Goal: Task Accomplishment & Management: Complete application form

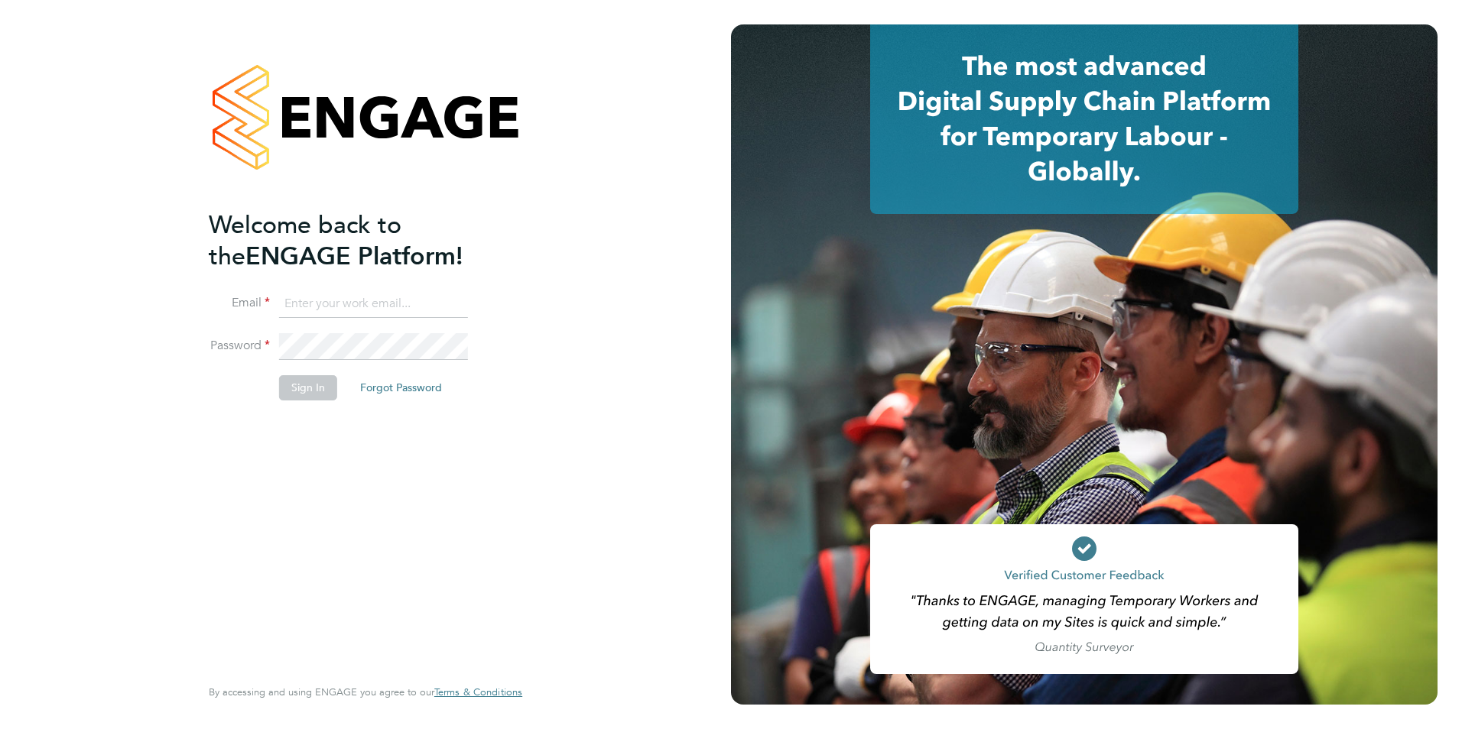
type input "Avais@Carbonrecruitment.co.uk"
click at [301, 391] on button "Sign In" at bounding box center [308, 387] width 58 height 24
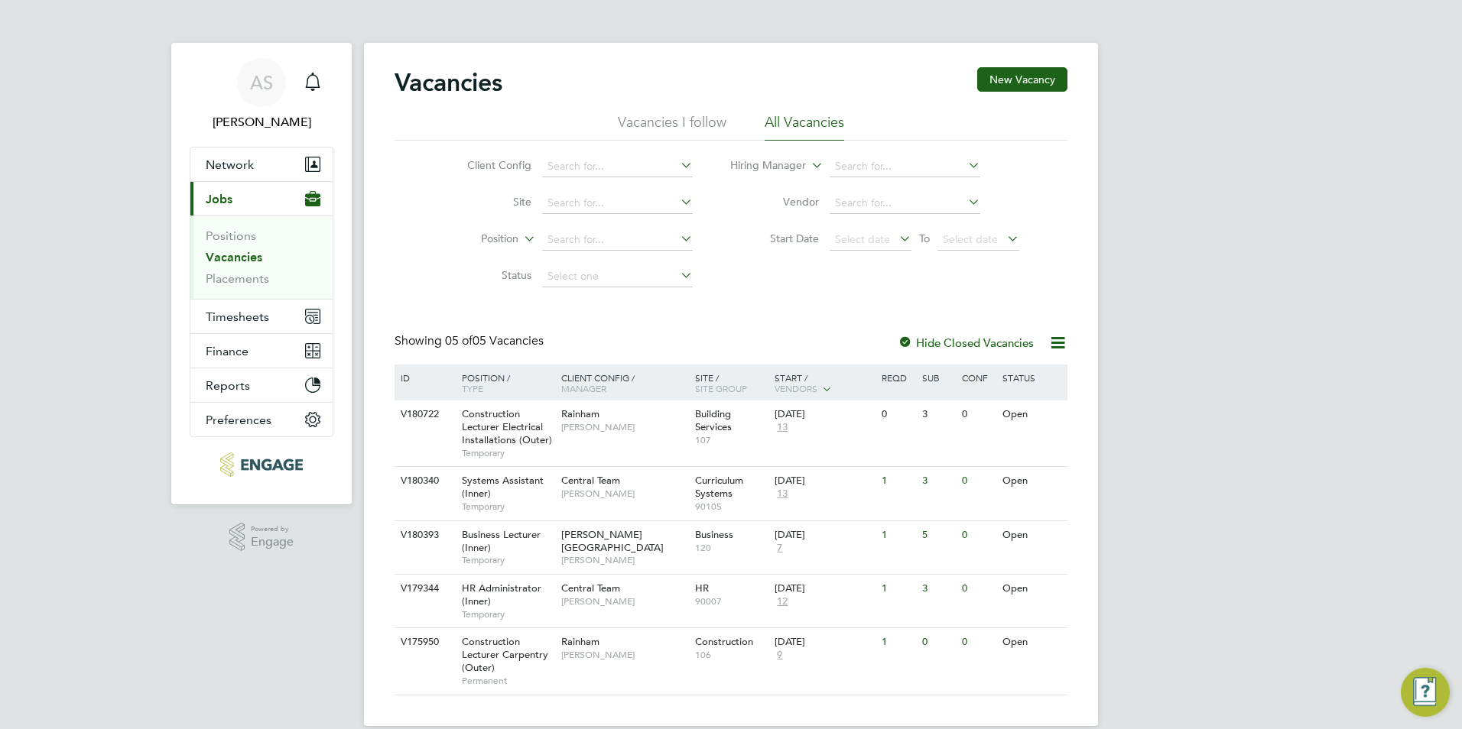
click at [190, 182] on button "Current page: Jobs" at bounding box center [261, 199] width 142 height 34
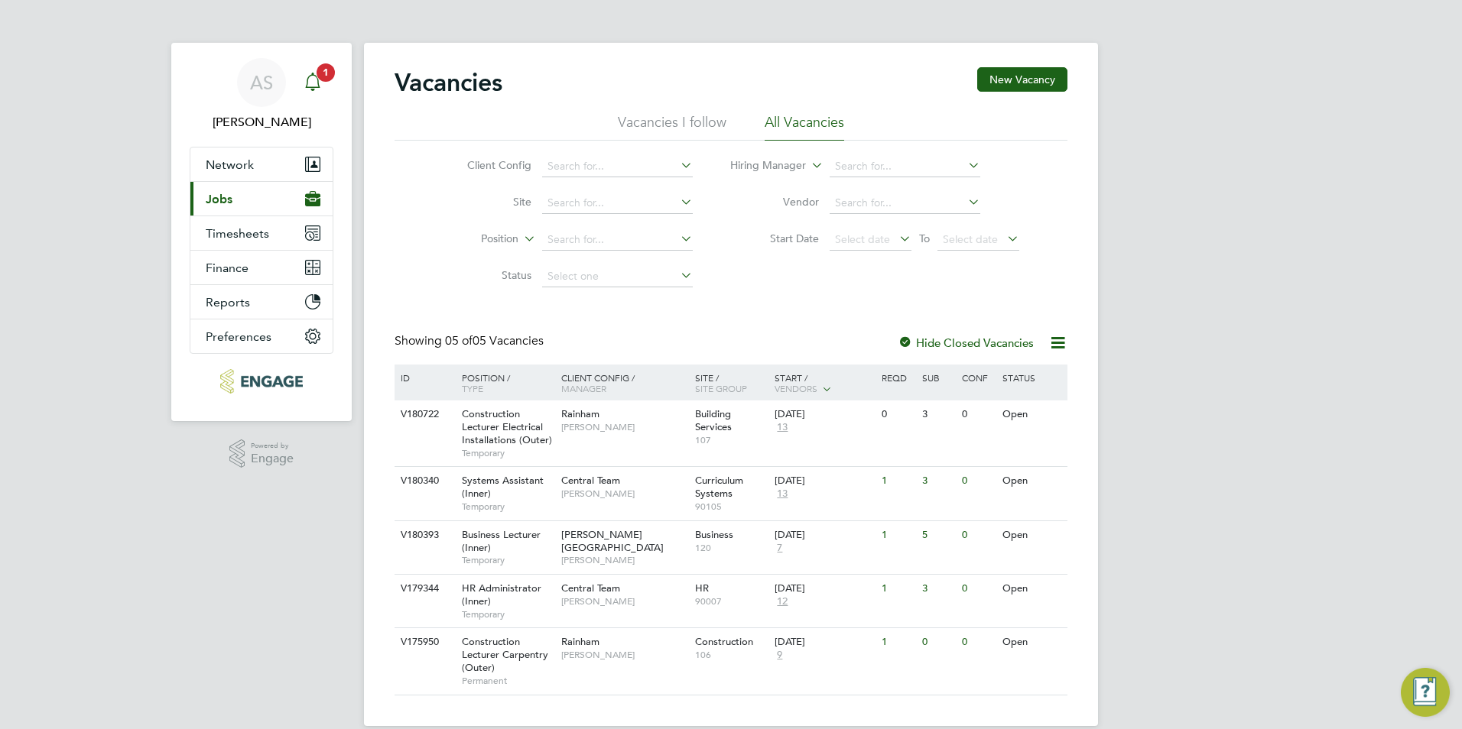
click at [319, 80] on app-alerts-badge "1" at bounding box center [326, 72] width 20 height 21
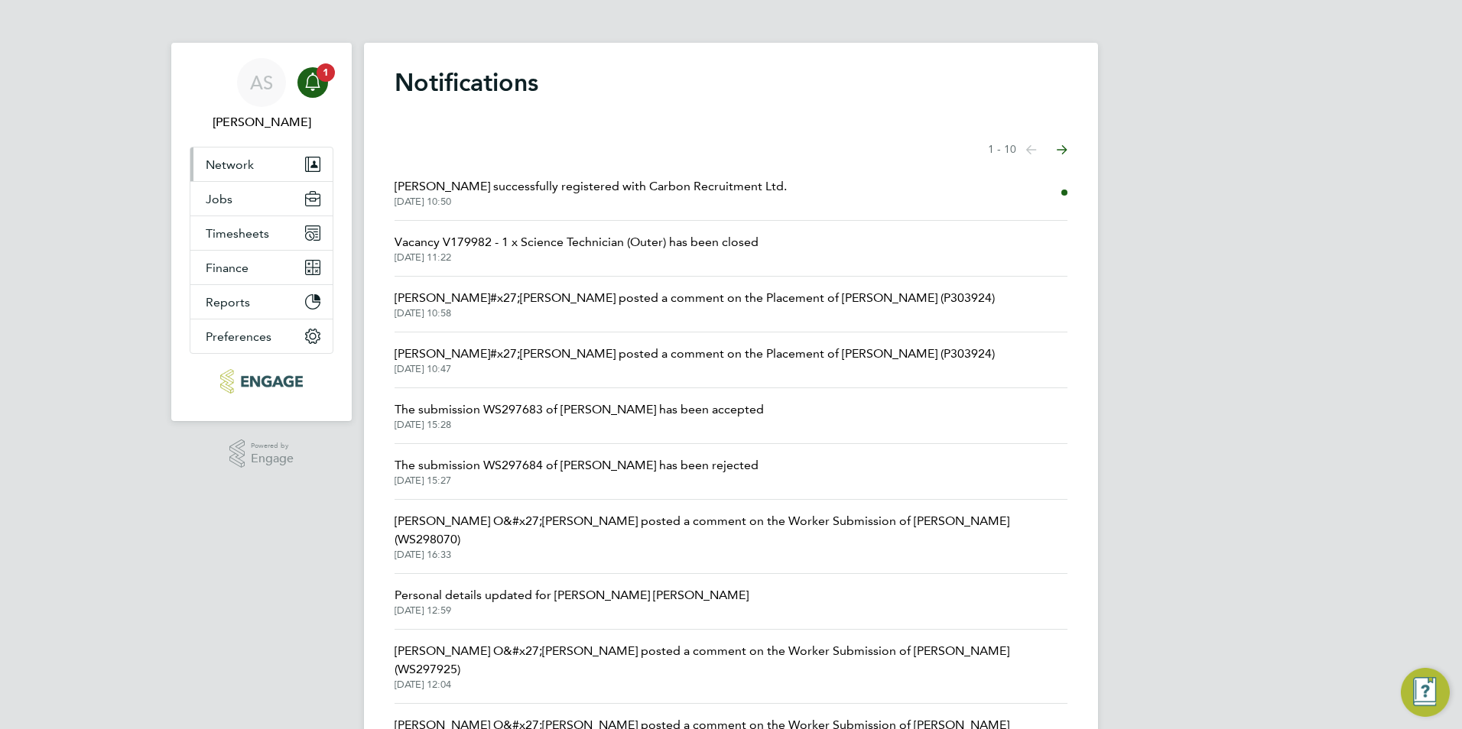
click at [239, 164] on span "Network" at bounding box center [230, 164] width 48 height 15
click at [234, 170] on span "Network" at bounding box center [230, 164] width 48 height 15
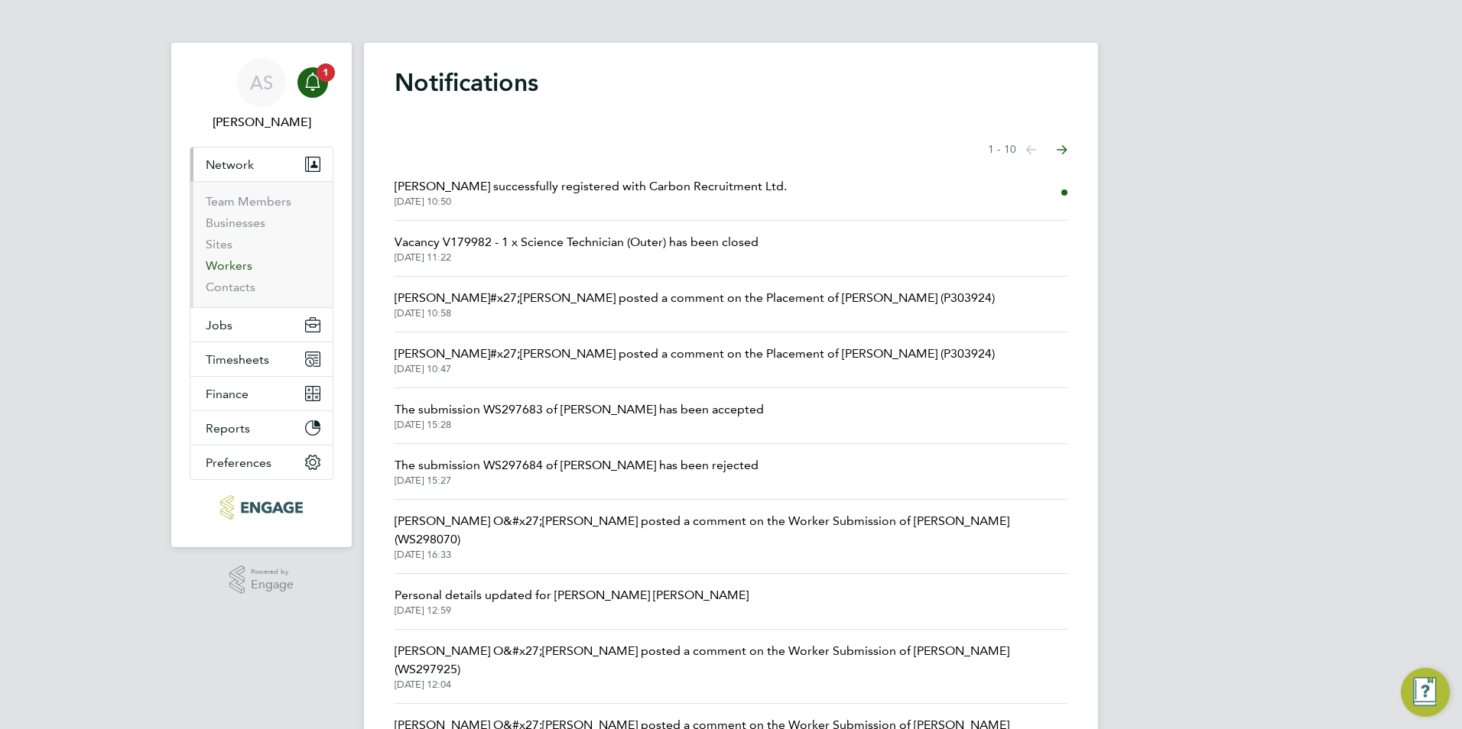
click at [232, 263] on link "Workers" at bounding box center [229, 265] width 47 height 15
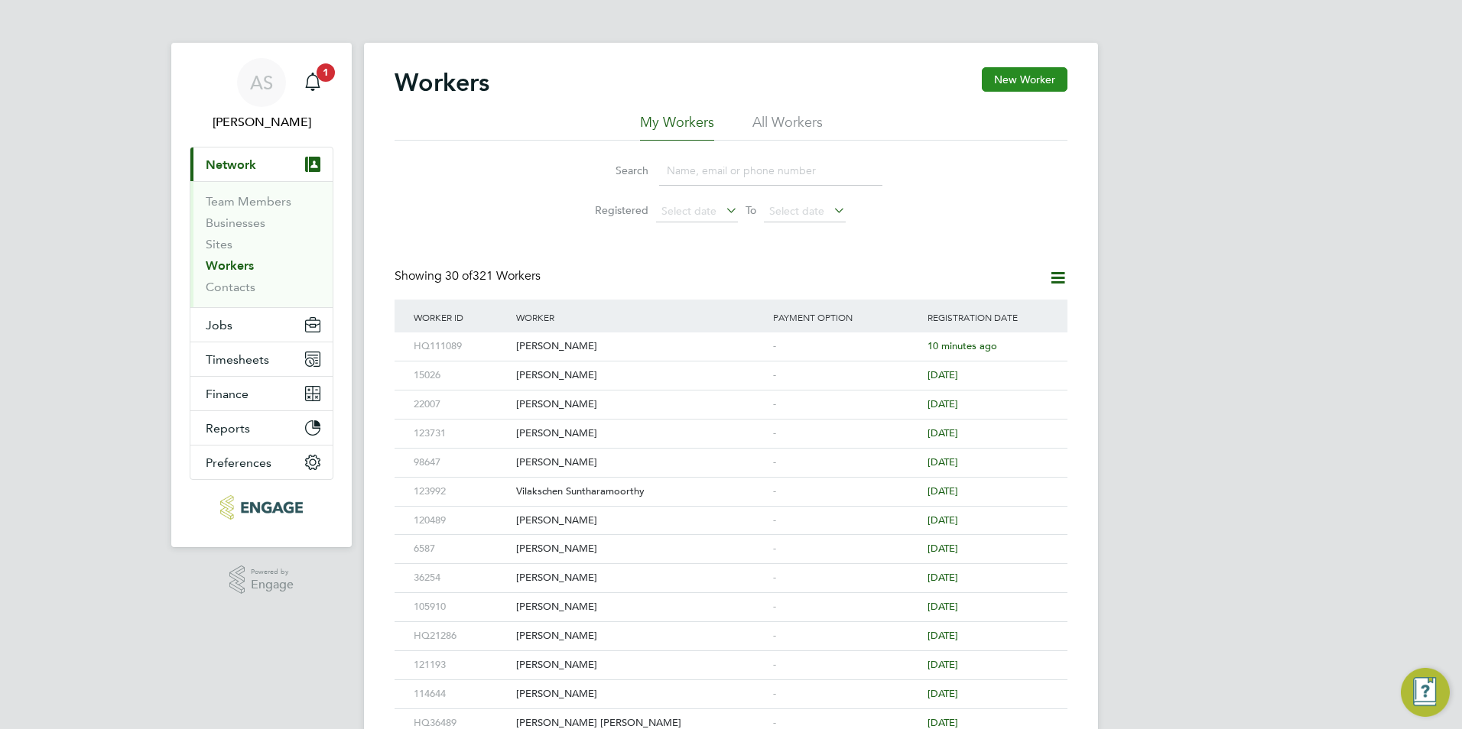
click at [1026, 78] on button "New Worker" at bounding box center [1025, 79] width 86 height 24
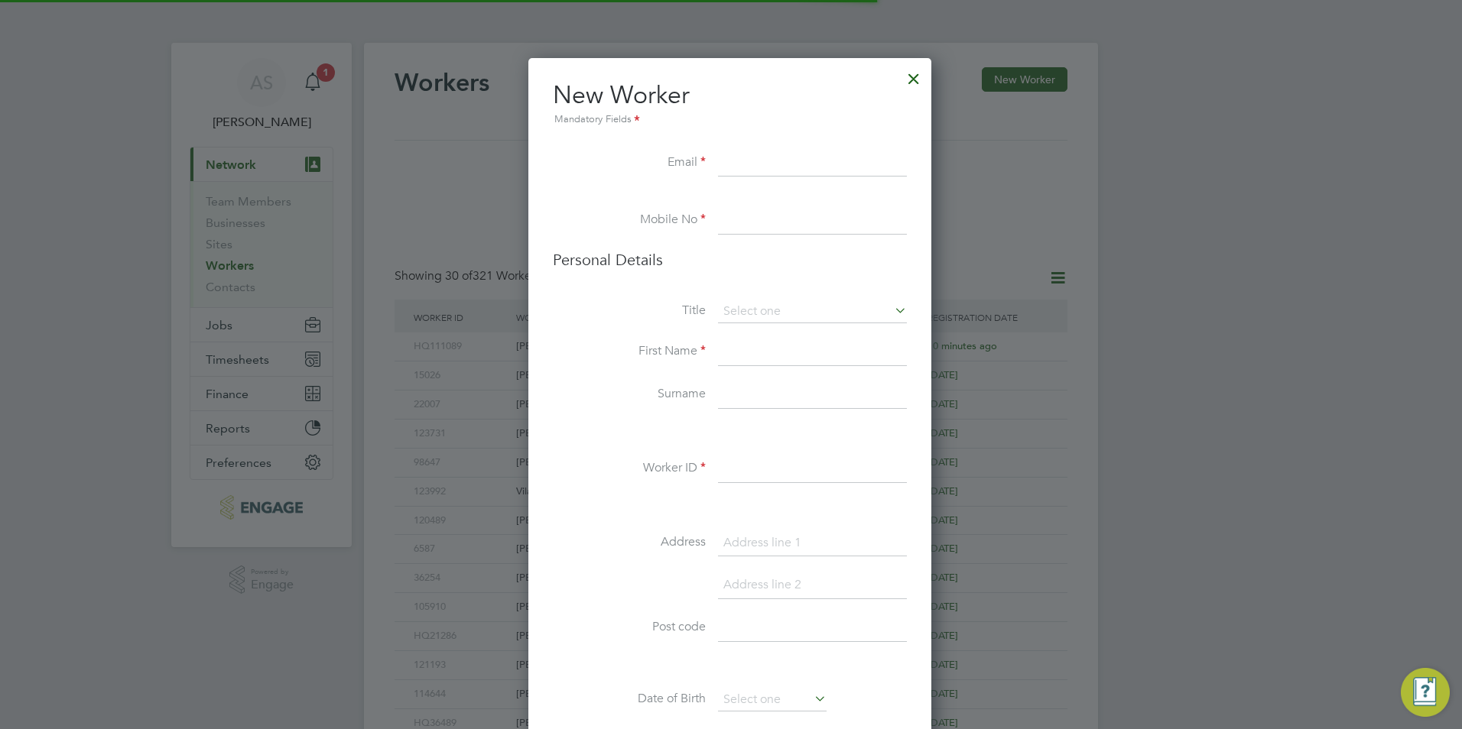
scroll to position [1293, 405]
click at [732, 154] on input at bounding box center [812, 164] width 189 height 28
paste input "olufunmilayo@btinternet.com"
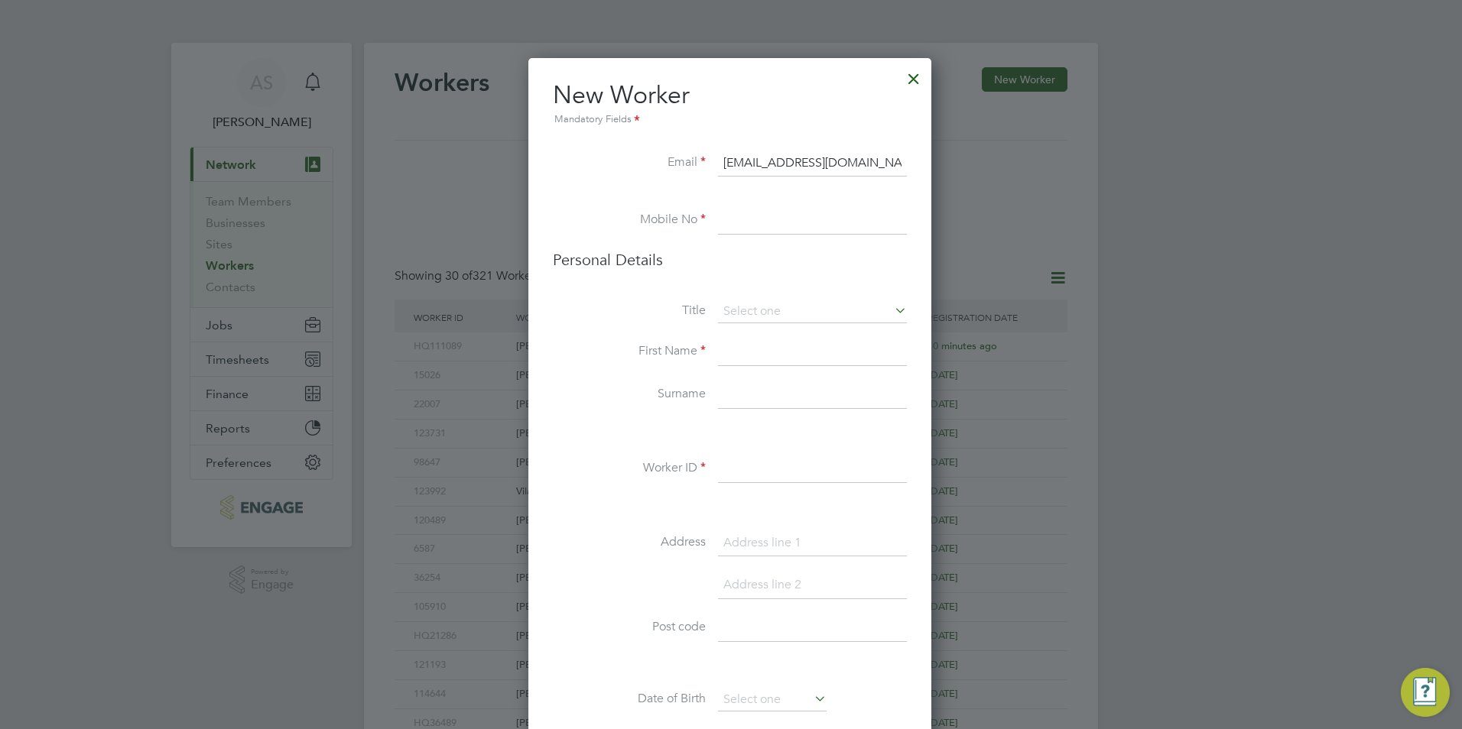
type input "olufunmilayo@btinternet.com"
click at [758, 224] on div "Workers New Worker My Workers All Workers Search Registered Select date To Sele…" at bounding box center [731, 660] width 734 height 1235
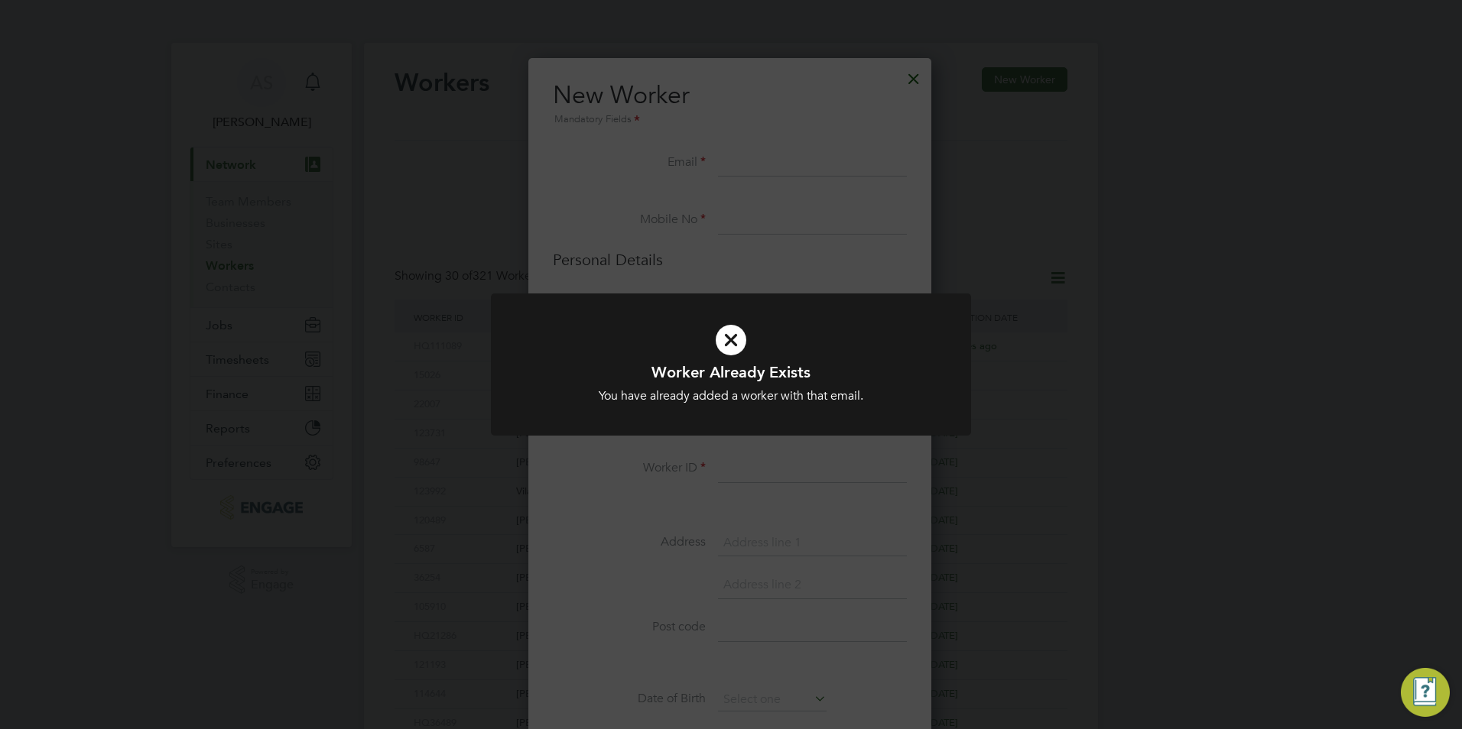
click at [680, 311] on icon at bounding box center [731, 340] width 398 height 60
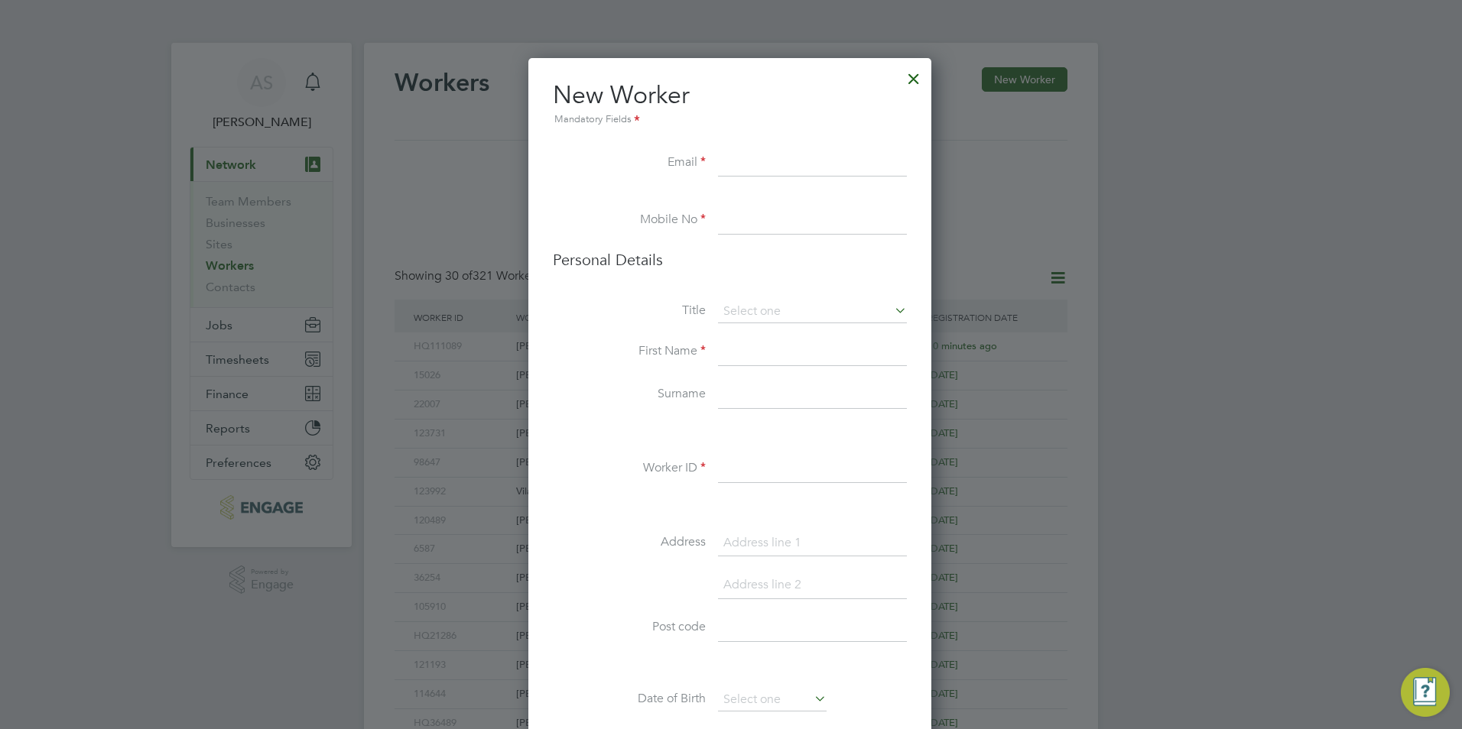
paste input "olufunmilayo@btinternet.com"
type input "olufunmilayo@btinternet.com"
click at [912, 75] on div "Workers New Worker My Workers All Workers Search Registered Select date To Sele…" at bounding box center [731, 660] width 734 height 1235
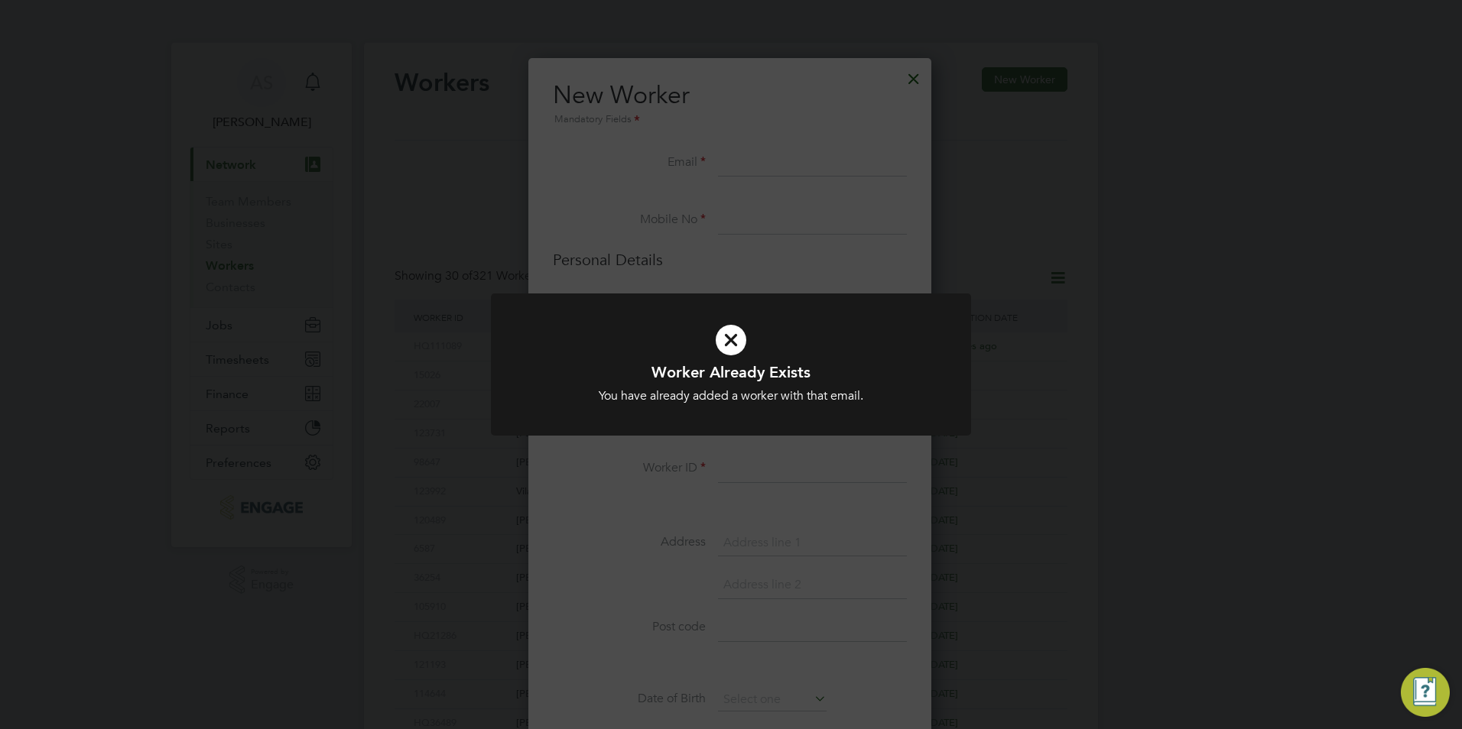
click at [909, 90] on div "Worker Already Exists You have already added a worker with that email. Cancel O…" at bounding box center [731, 364] width 1462 height 729
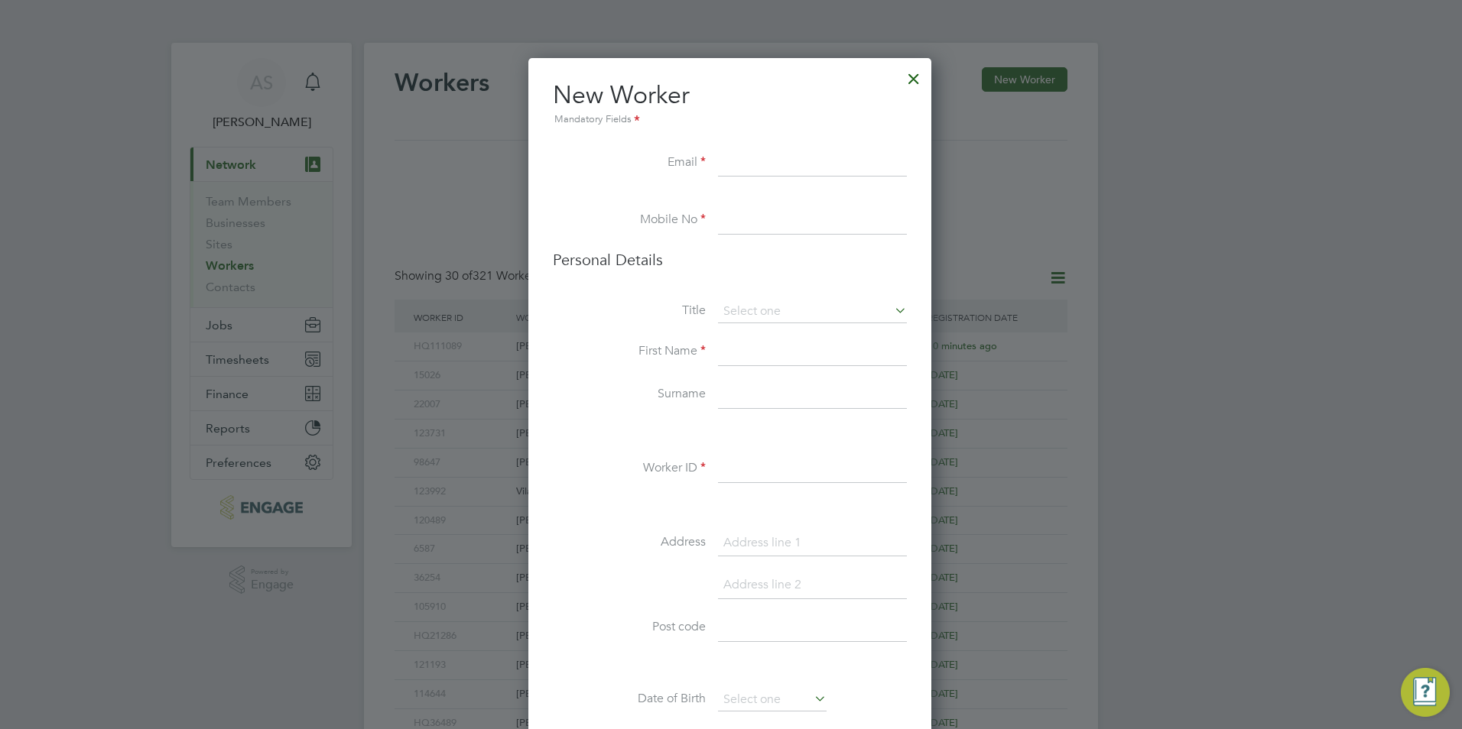
click at [917, 73] on div at bounding box center [914, 75] width 28 height 28
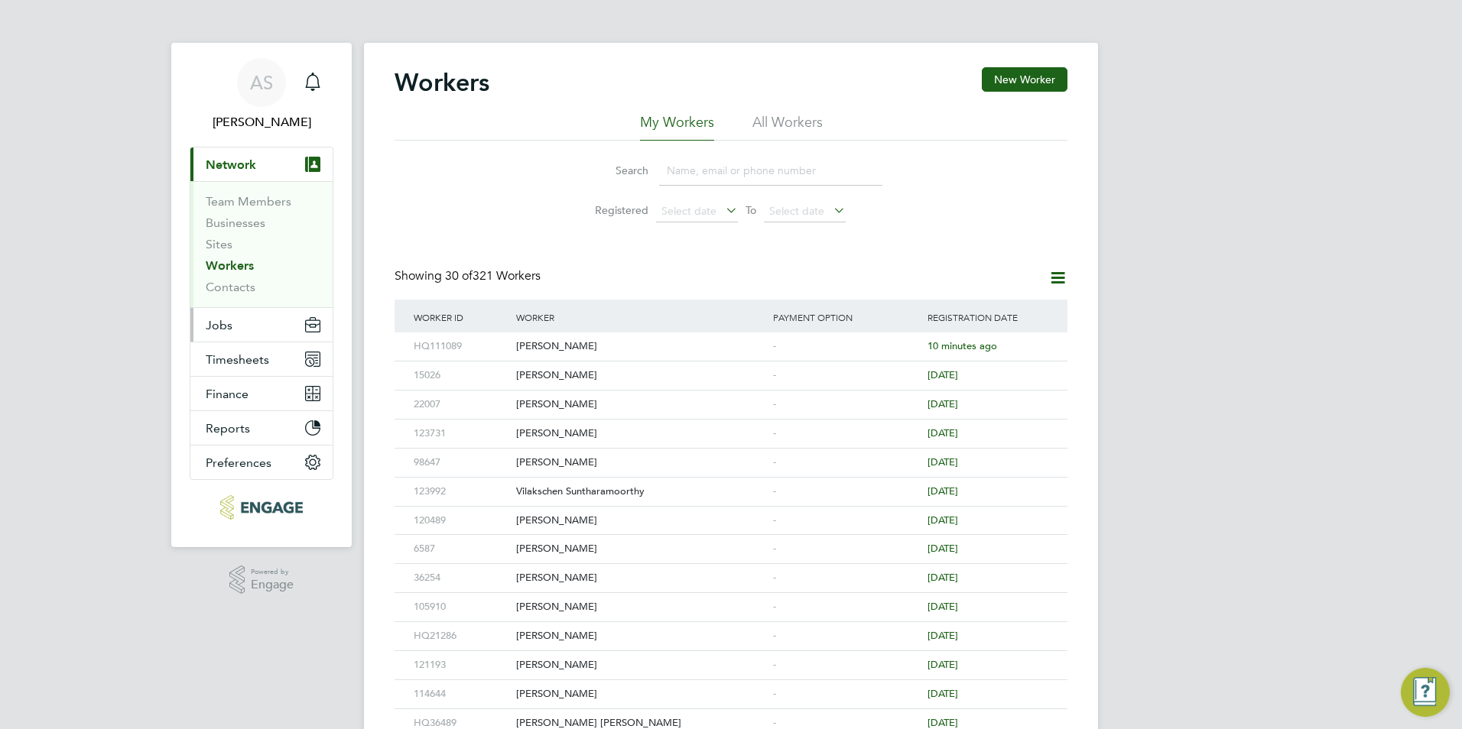
click at [248, 329] on button "Jobs" at bounding box center [261, 325] width 142 height 34
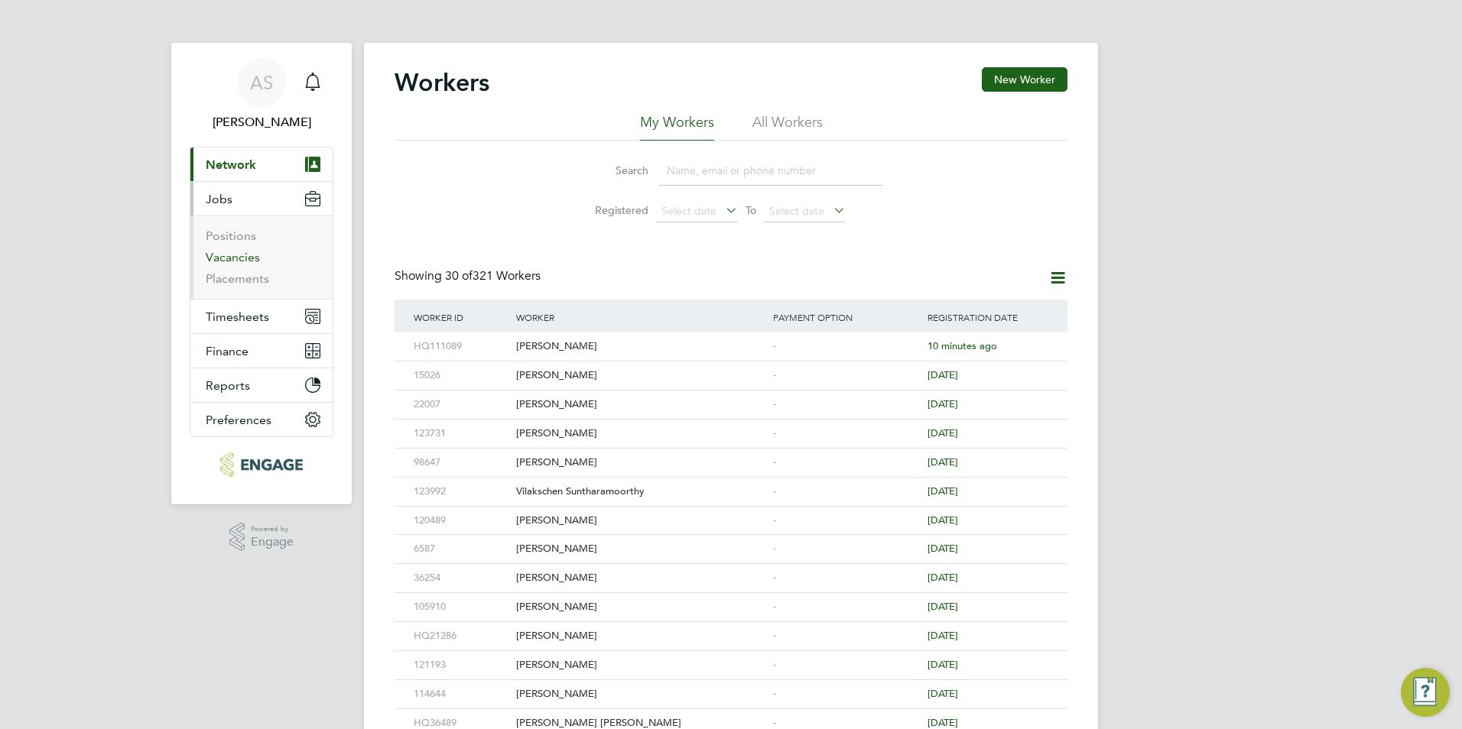
click at [242, 264] on link "Vacancies" at bounding box center [233, 257] width 54 height 15
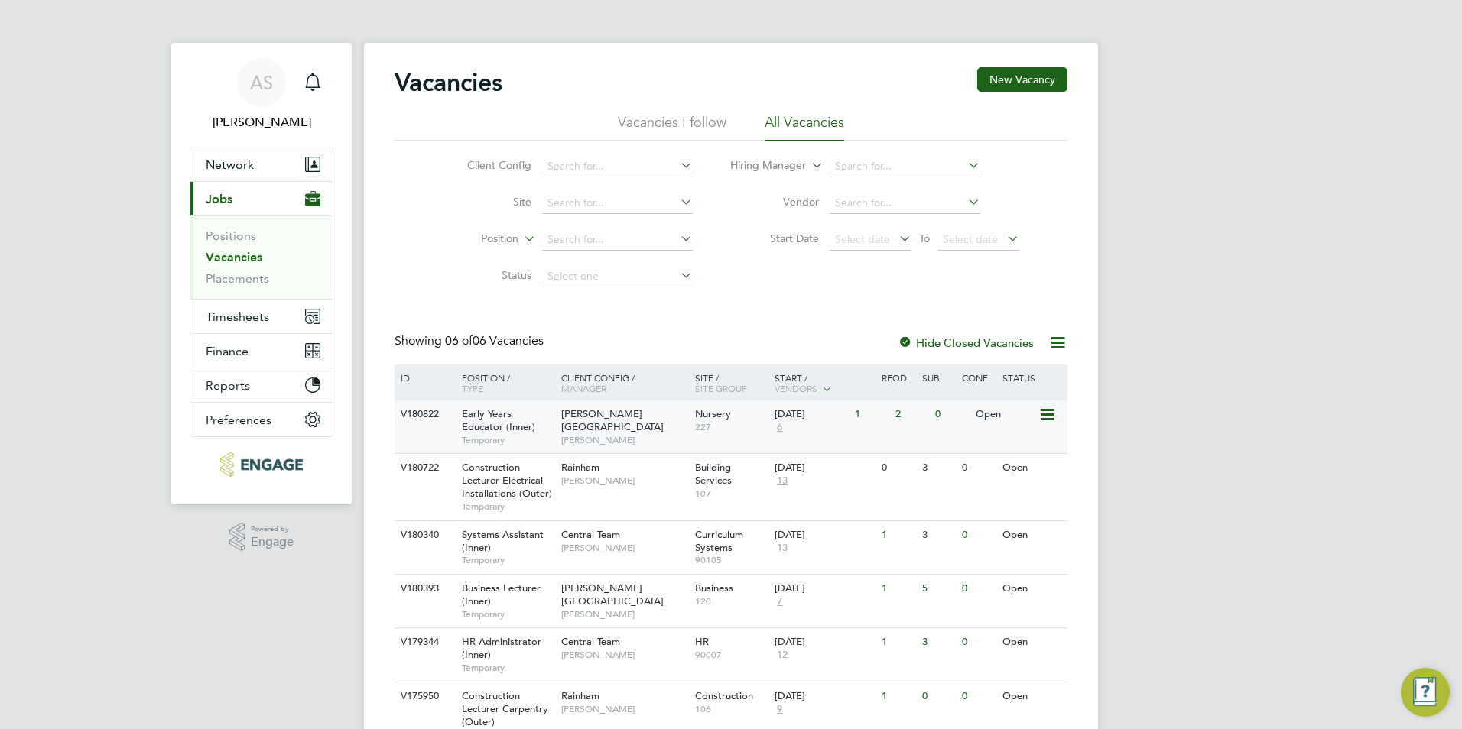
click at [664, 434] on span "[PERSON_NAME]" at bounding box center [624, 440] width 126 height 12
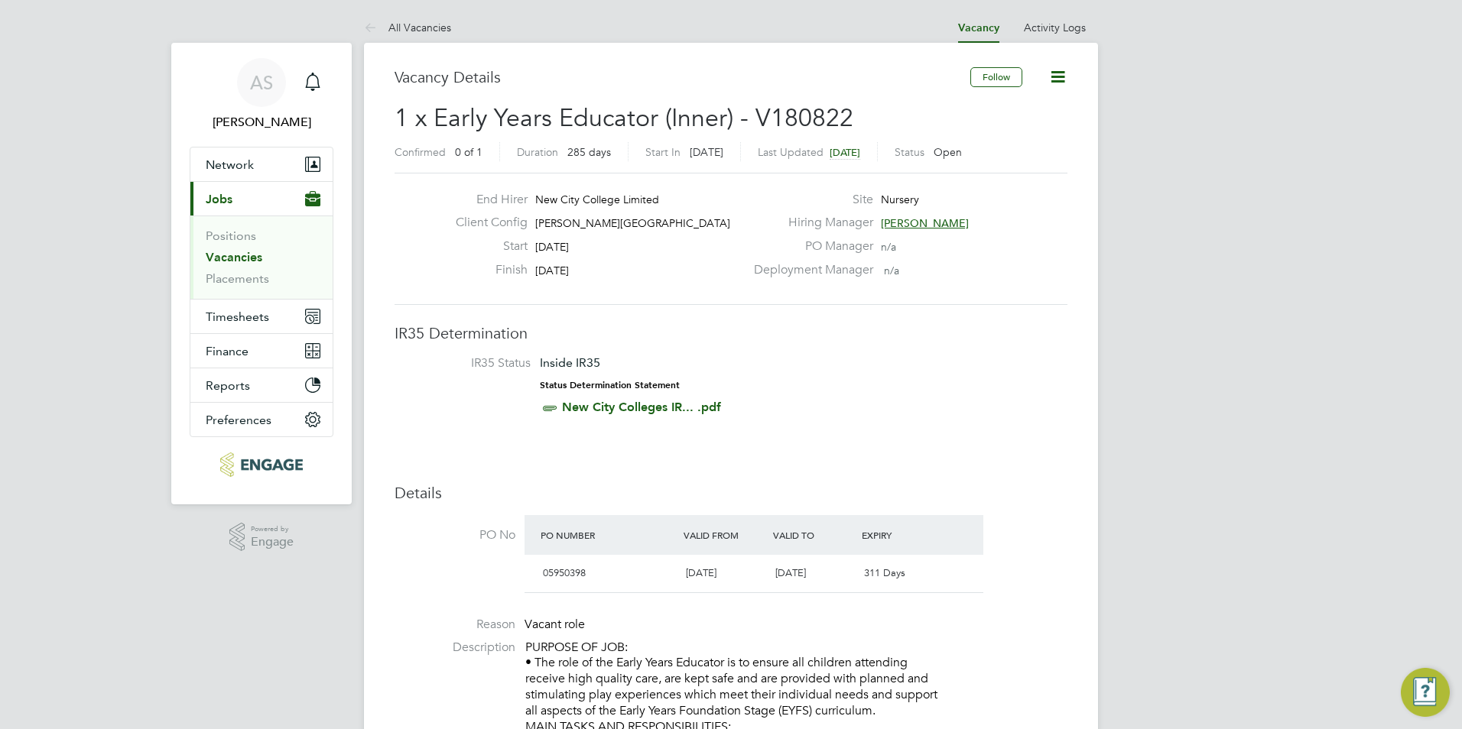
click at [923, 222] on span "[PERSON_NAME]" at bounding box center [925, 223] width 88 height 14
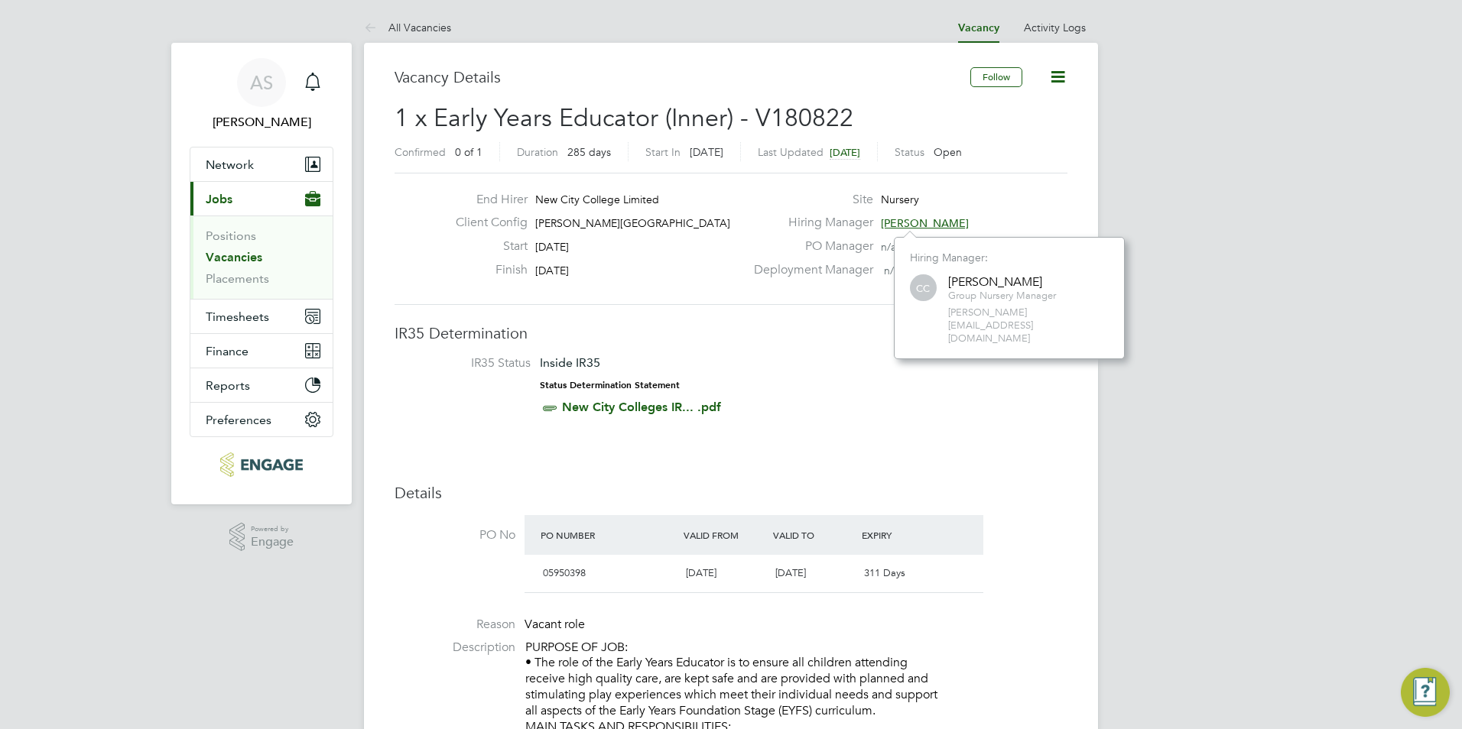
scroll to position [96, 230]
drag, startPoint x: 1099, startPoint y: 315, endPoint x: 943, endPoint y: 315, distance: 156.0
click at [943, 315] on div "CC Carol Commin Group Nursery Manager carol.commin@ncclondon.ac.uk" at bounding box center [1009, 308] width 199 height 73
drag, startPoint x: 943, startPoint y: 315, endPoint x: 956, endPoint y: 314, distance: 13.0
copy span "carol.commin@ncclondon.ac.uk"
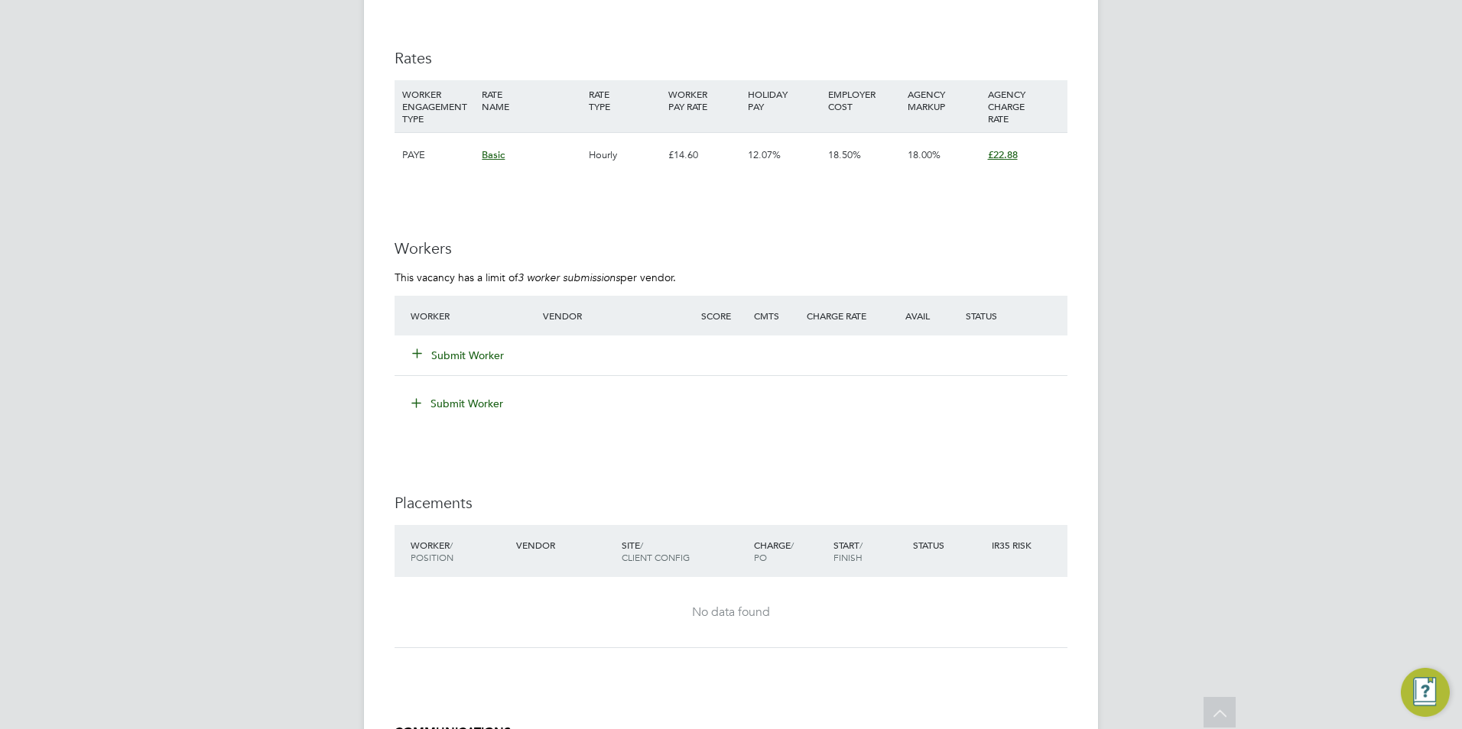
scroll to position [2829, 0]
click at [459, 354] on button "Submit Worker" at bounding box center [459, 353] width 92 height 15
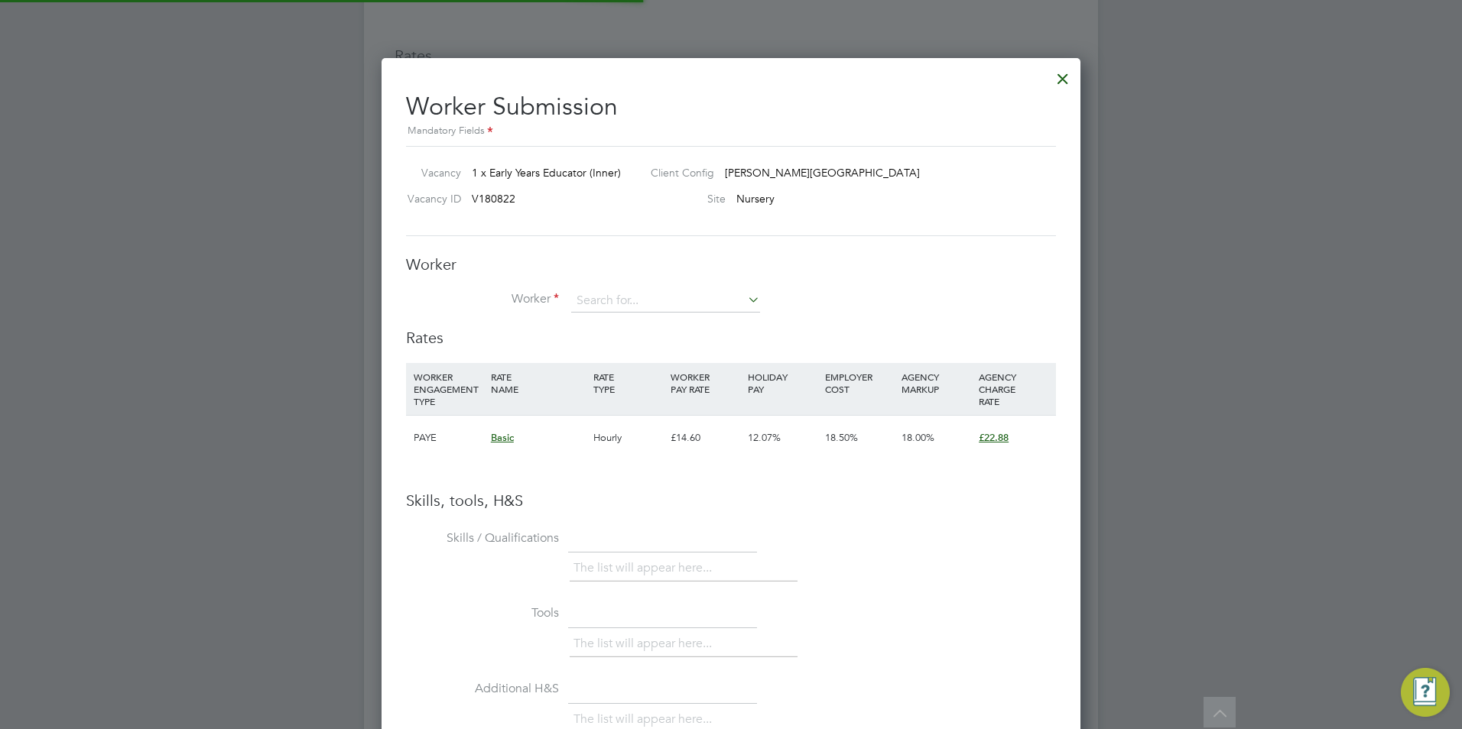
scroll to position [966, 699]
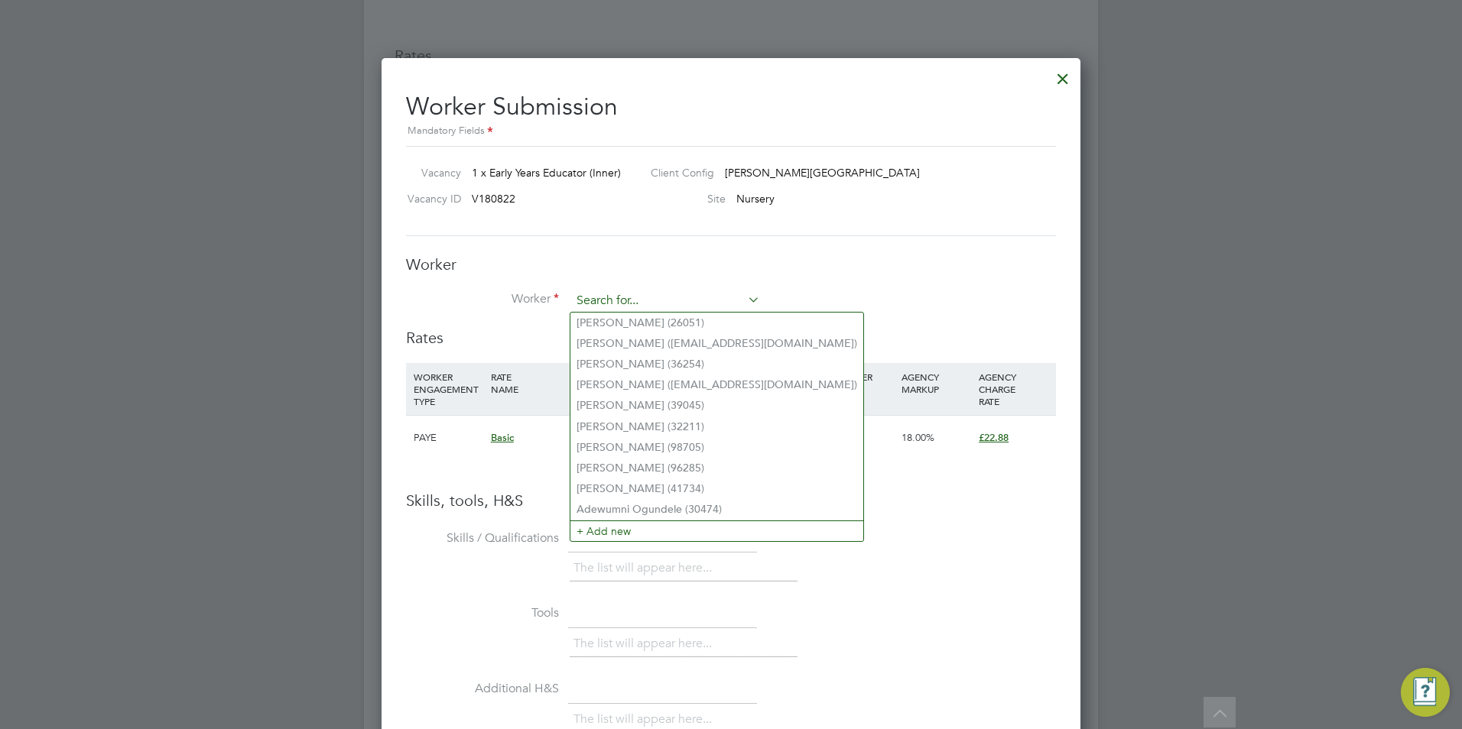
click at [647, 296] on input at bounding box center [665, 301] width 189 height 23
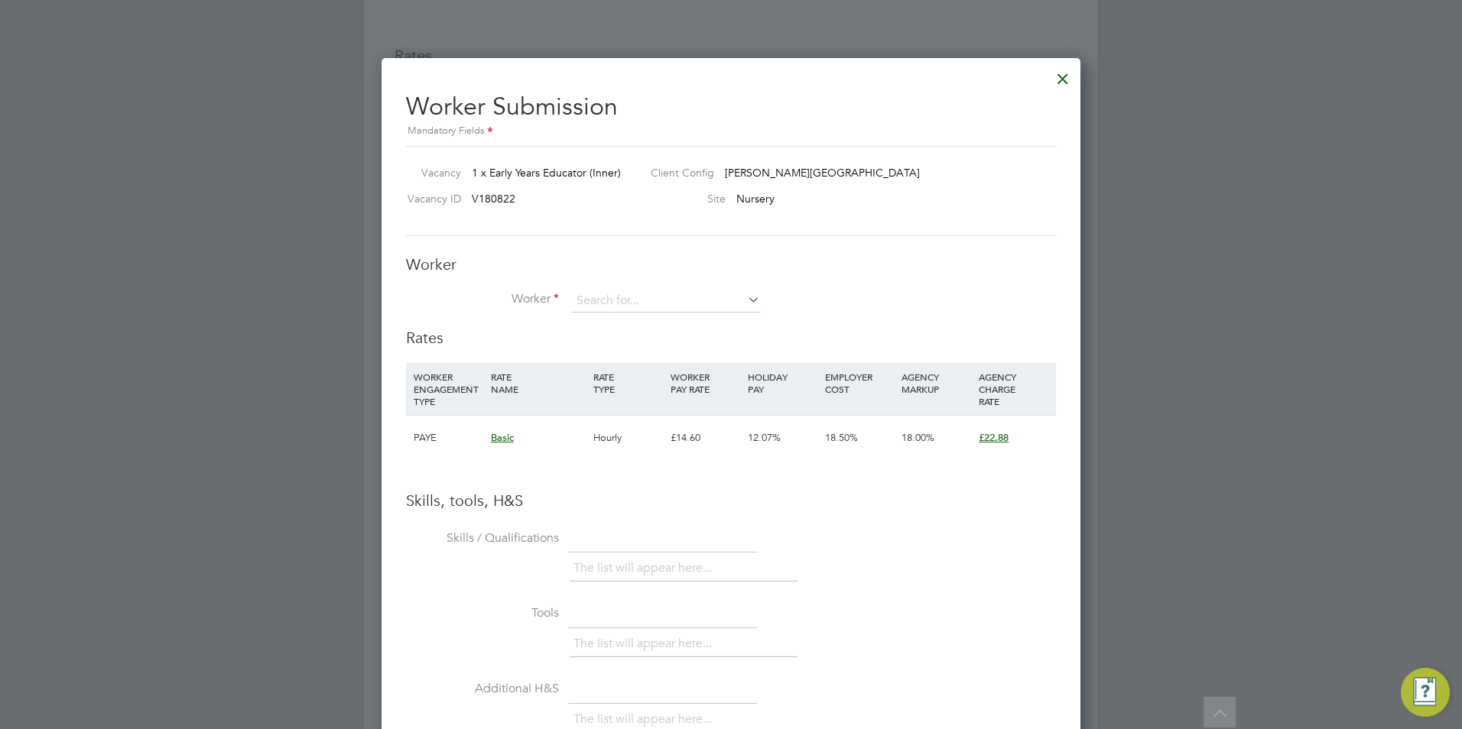
click at [807, 620] on li "Tools The list will appear here..." at bounding box center [731, 639] width 650 height 76
click at [1060, 73] on div at bounding box center [1063, 75] width 28 height 28
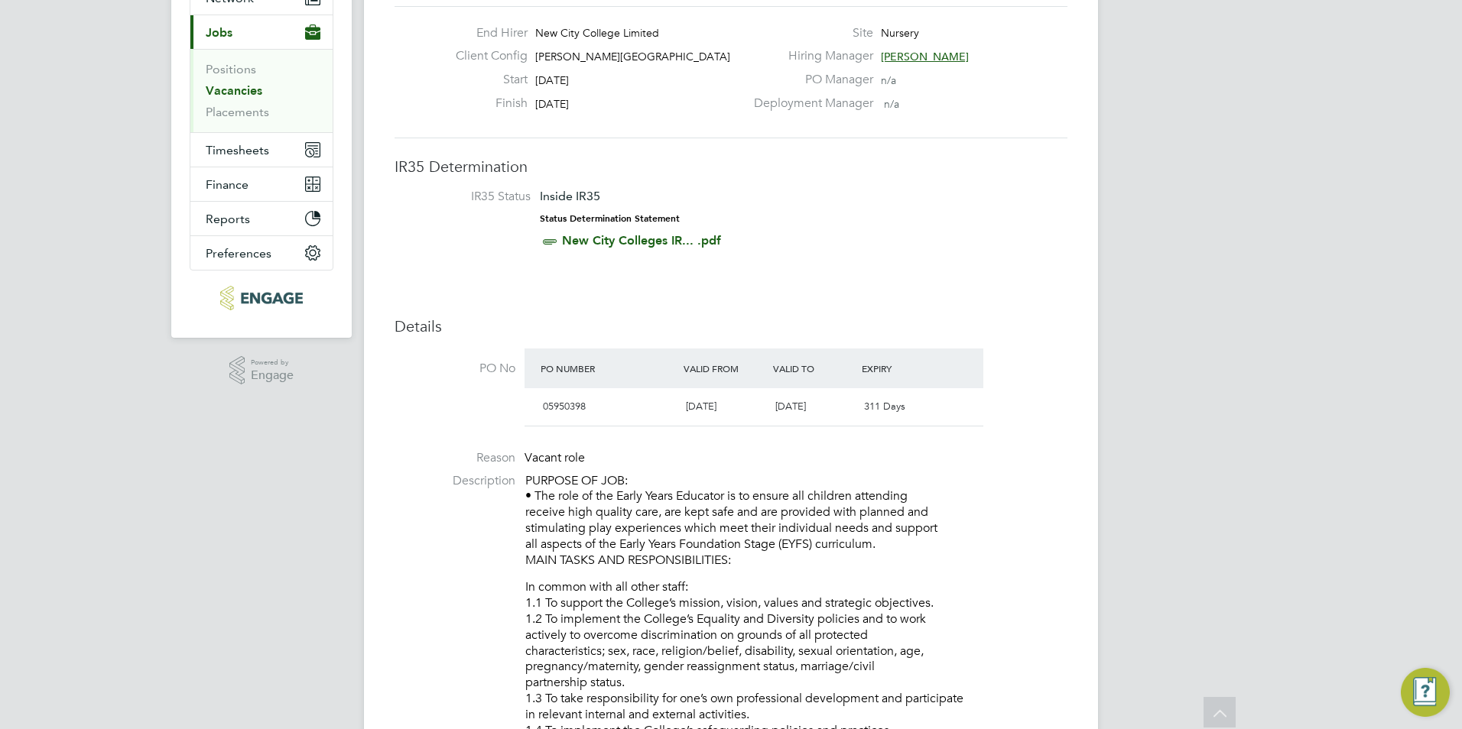
scroll to position [0, 0]
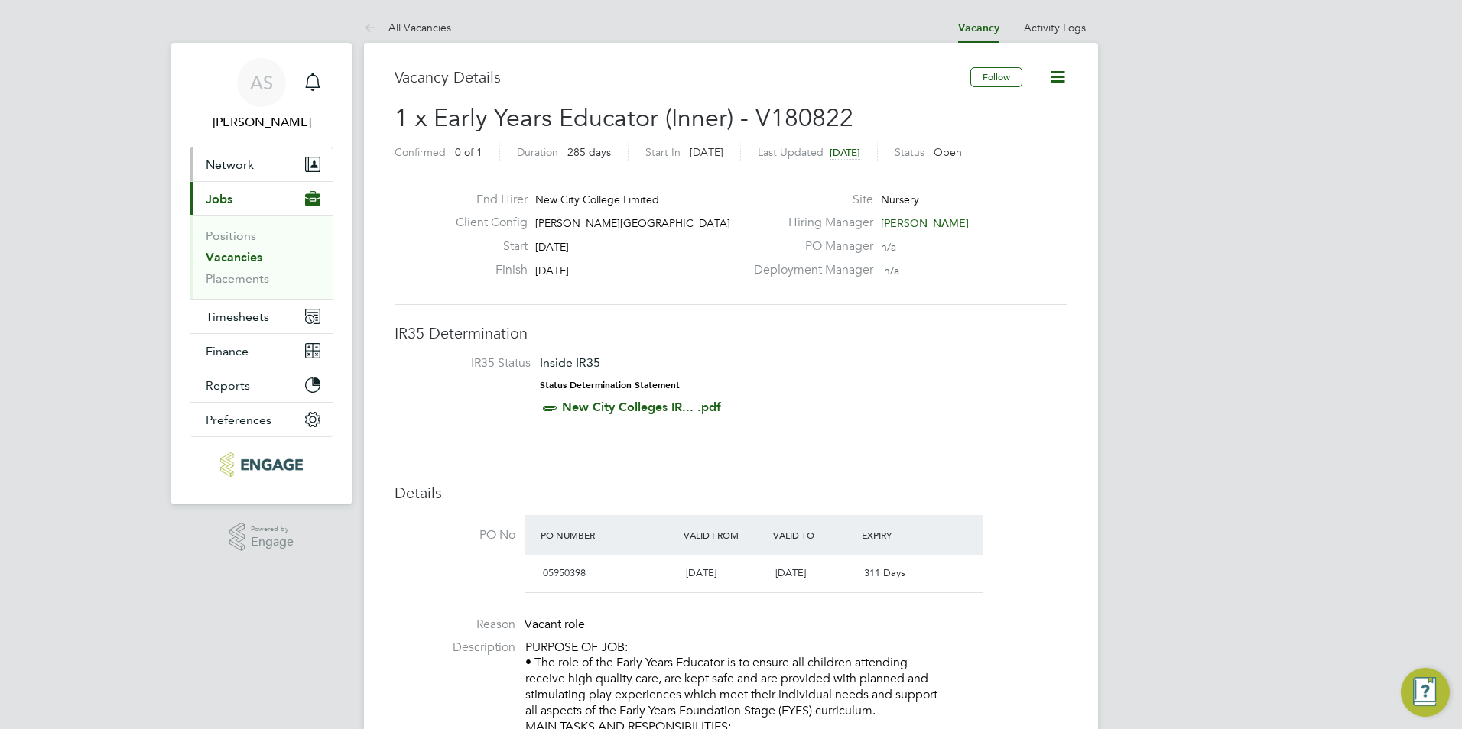
click at [263, 161] on button "Network" at bounding box center [261, 165] width 142 height 34
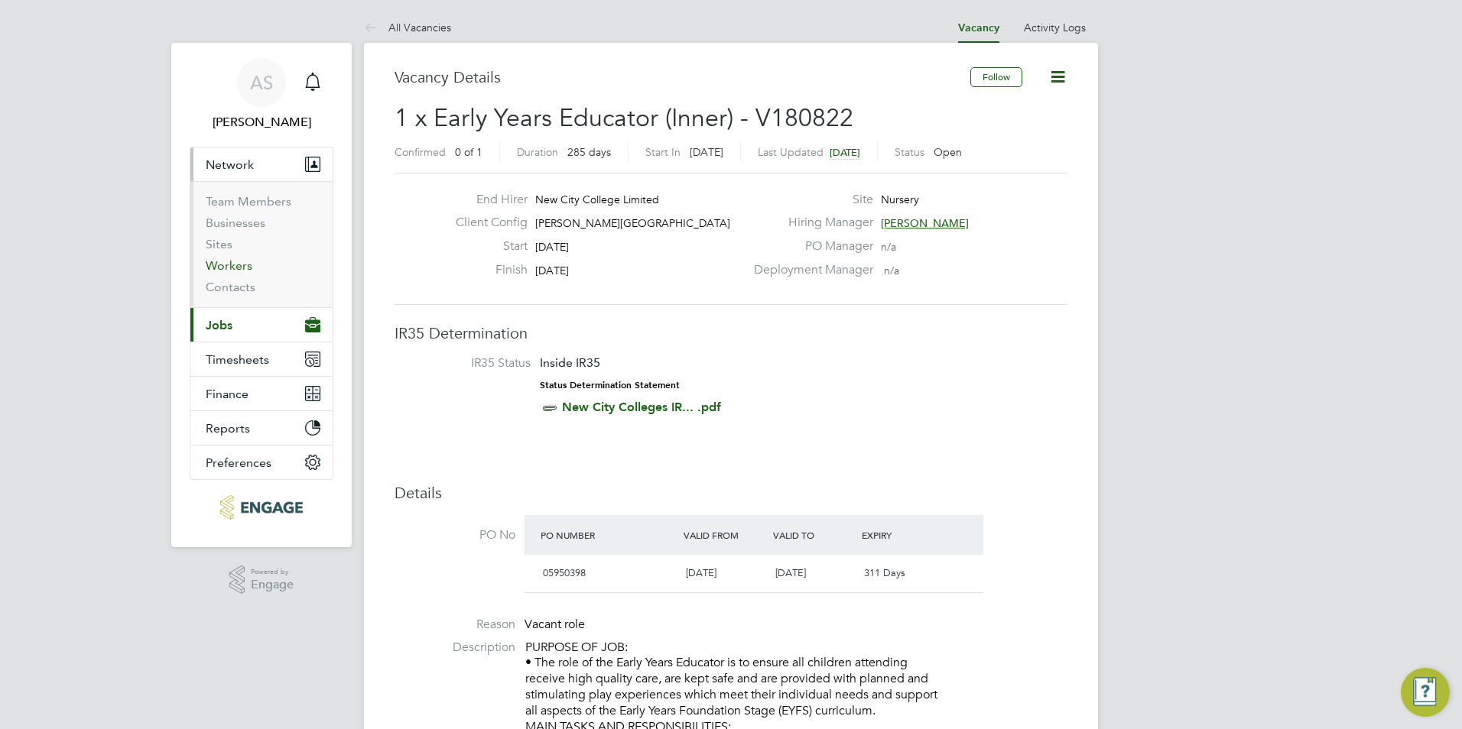
click at [241, 266] on link "Workers" at bounding box center [229, 265] width 47 height 15
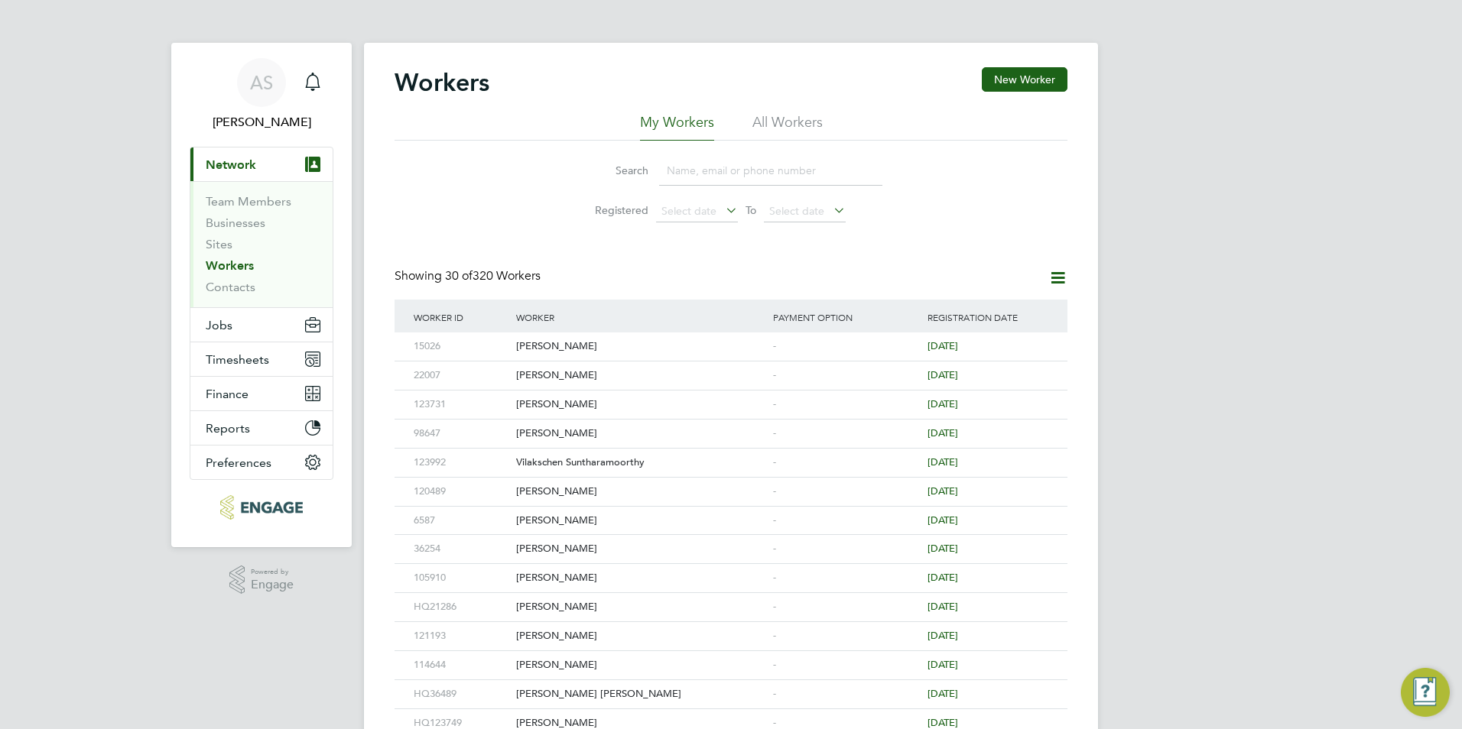
click at [708, 169] on input at bounding box center [770, 171] width 223 height 30
click at [507, 205] on div "Search Registered Select date To Select date" at bounding box center [730, 185] width 673 height 89
click at [988, 91] on button "New Worker" at bounding box center [1025, 79] width 86 height 24
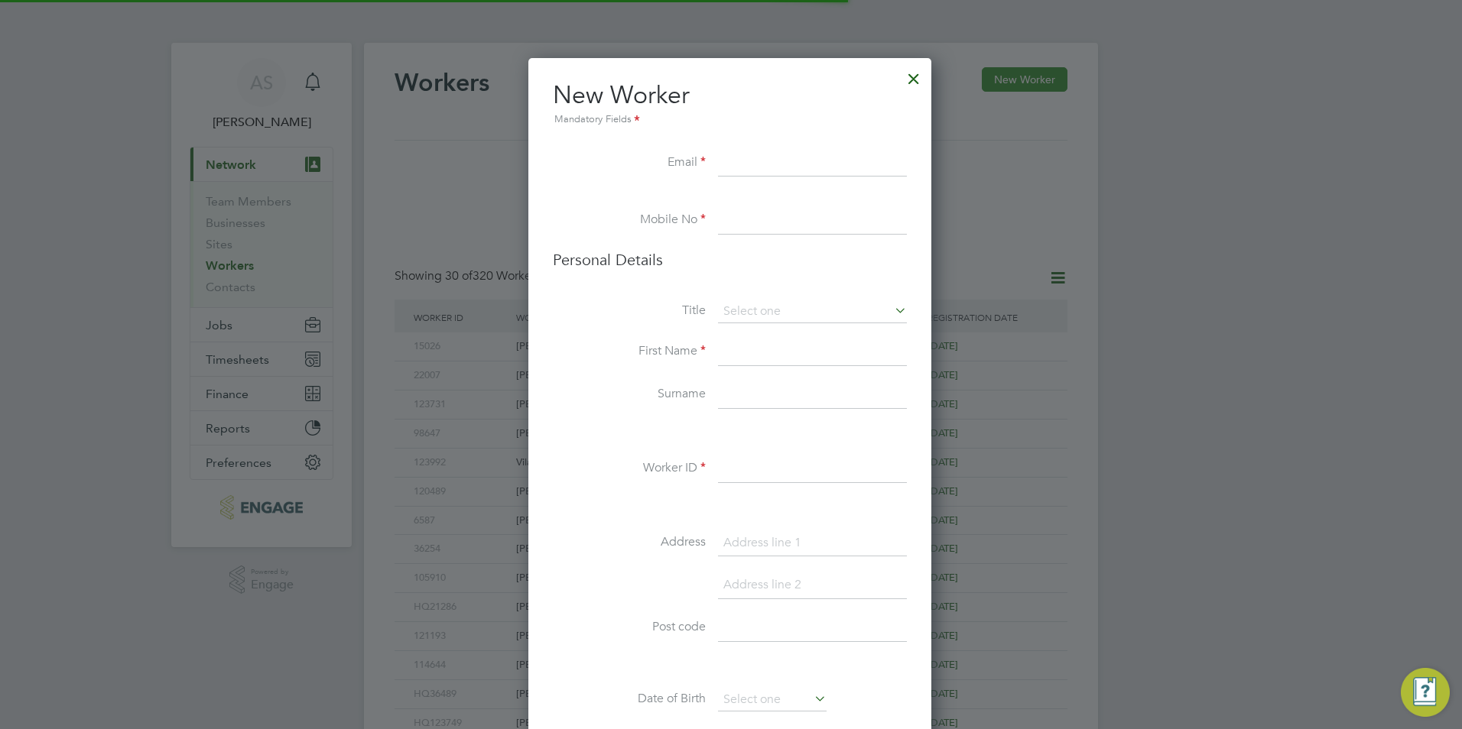
scroll to position [1293, 405]
paste input "rumakaur@yahoo.co.uk"
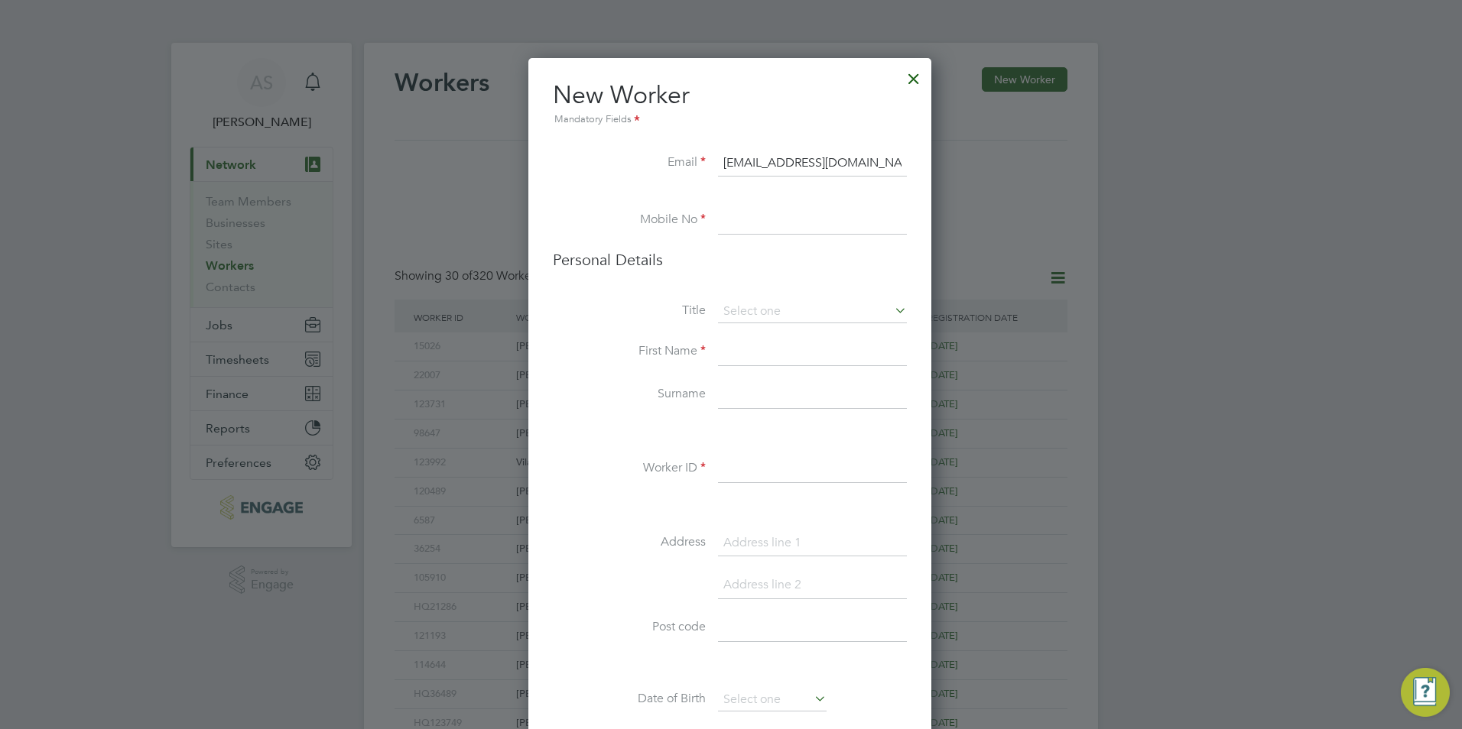
type input "rumakaur@yahoo.co.uk"
paste input "07813594892"
type input "07813594892"
click at [764, 306] on input at bounding box center [812, 311] width 189 height 23
click at [776, 375] on li "Miss" at bounding box center [812, 374] width 190 height 20
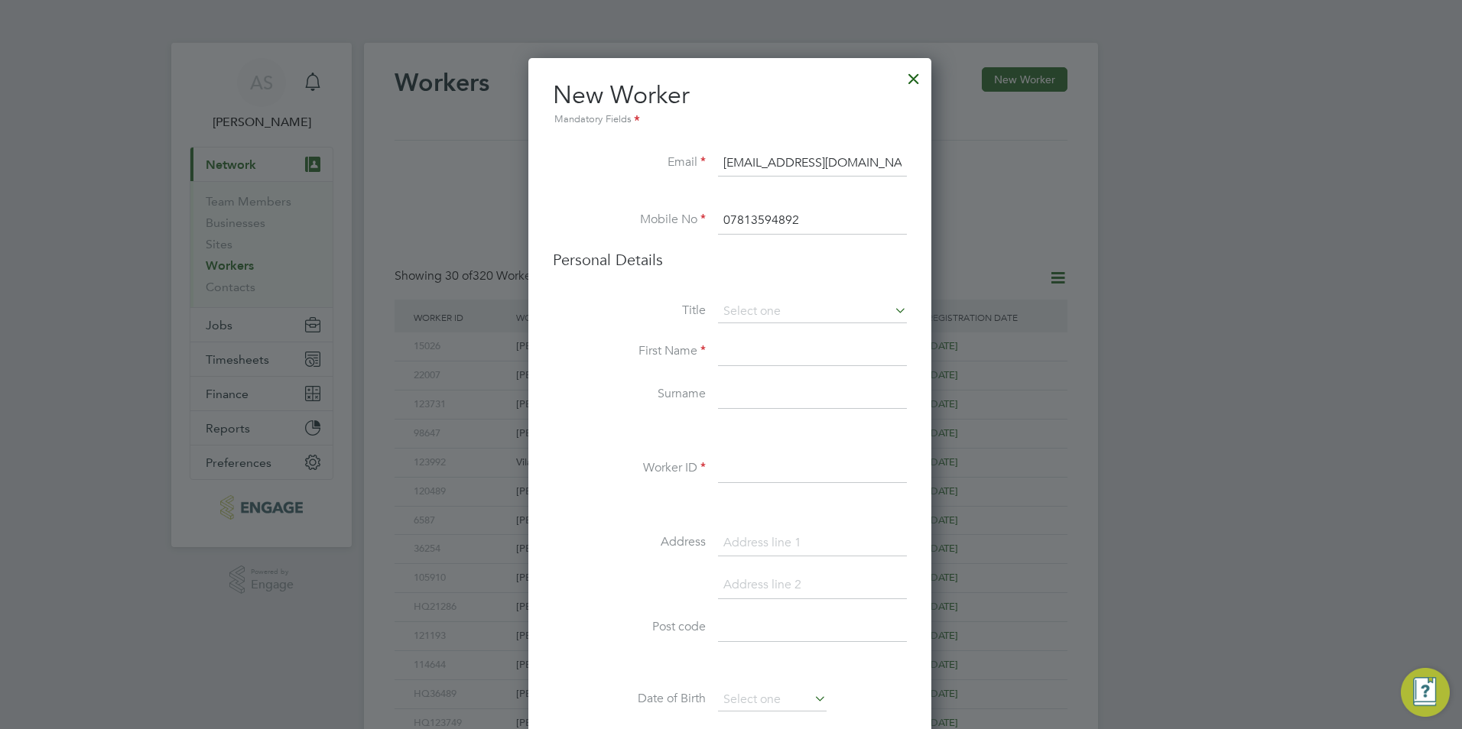
type input "Miss"
click at [781, 359] on input at bounding box center [812, 353] width 189 height 28
type input "rUMA"
type input "k"
type input "Kaur"
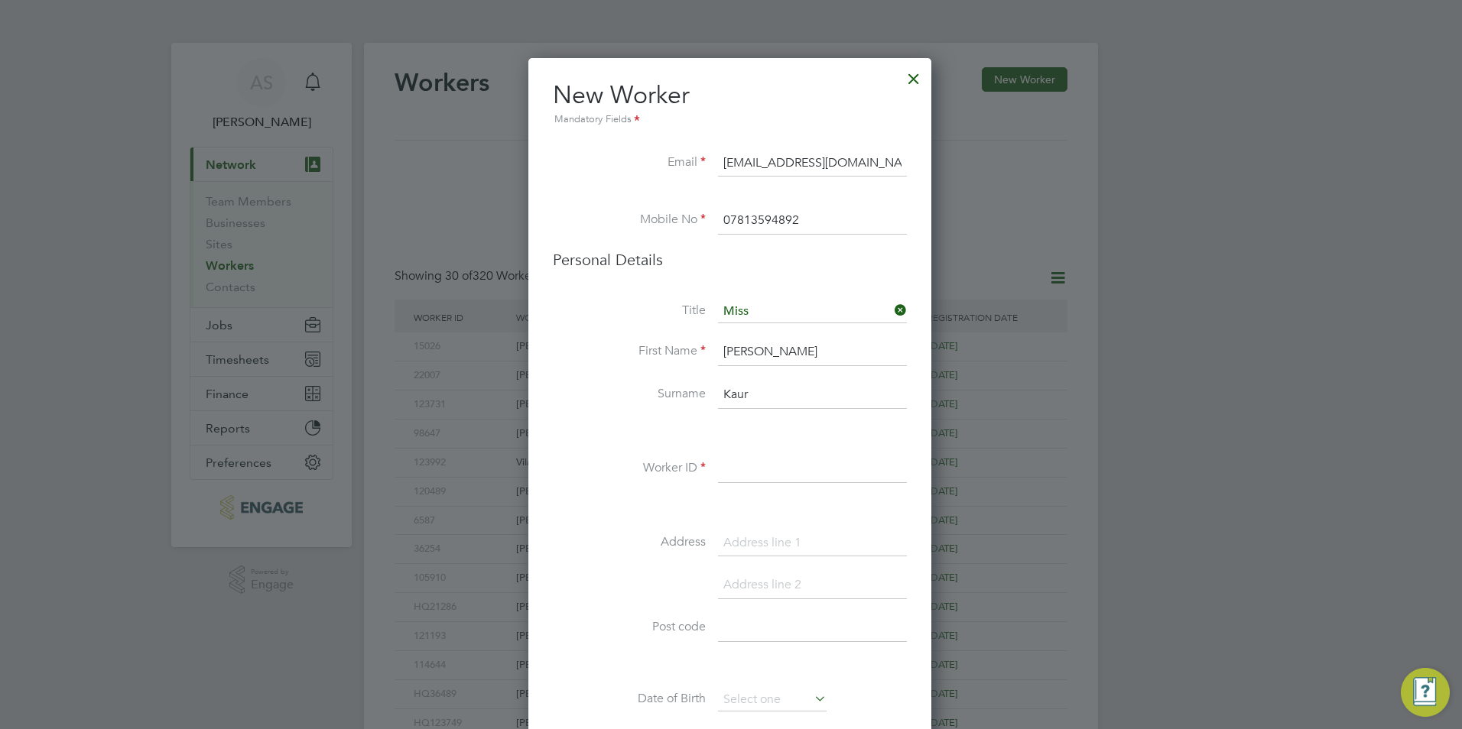
click at [761, 341] on input "rUMA" at bounding box center [812, 353] width 189 height 28
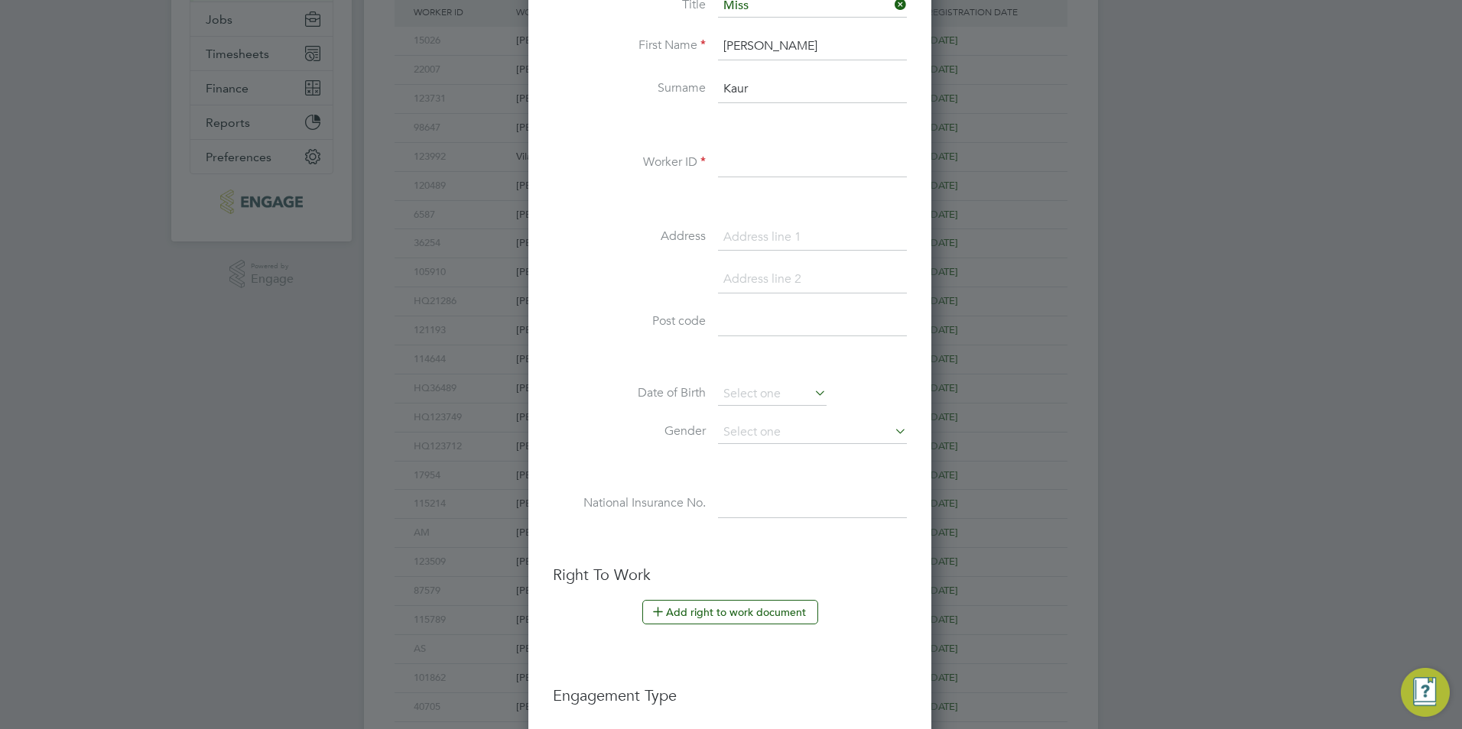
type input "Ruma"
drag, startPoint x: 761, startPoint y: 208, endPoint x: 774, endPoint y: 173, distance: 37.5
click at [763, 200] on li at bounding box center [730, 201] width 354 height 16
click at [774, 171] on input at bounding box center [812, 164] width 189 height 28
paste input "111089"
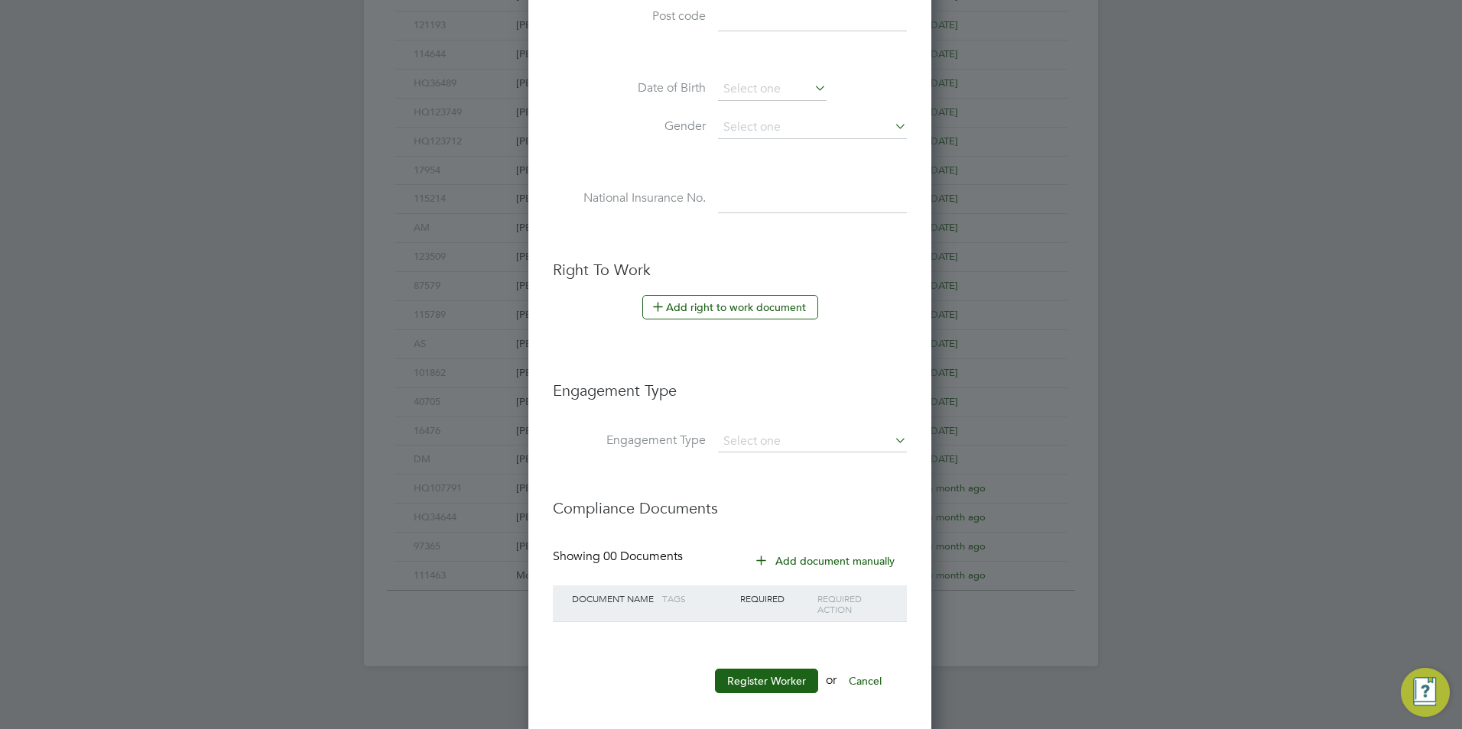
scroll to position [621, 0]
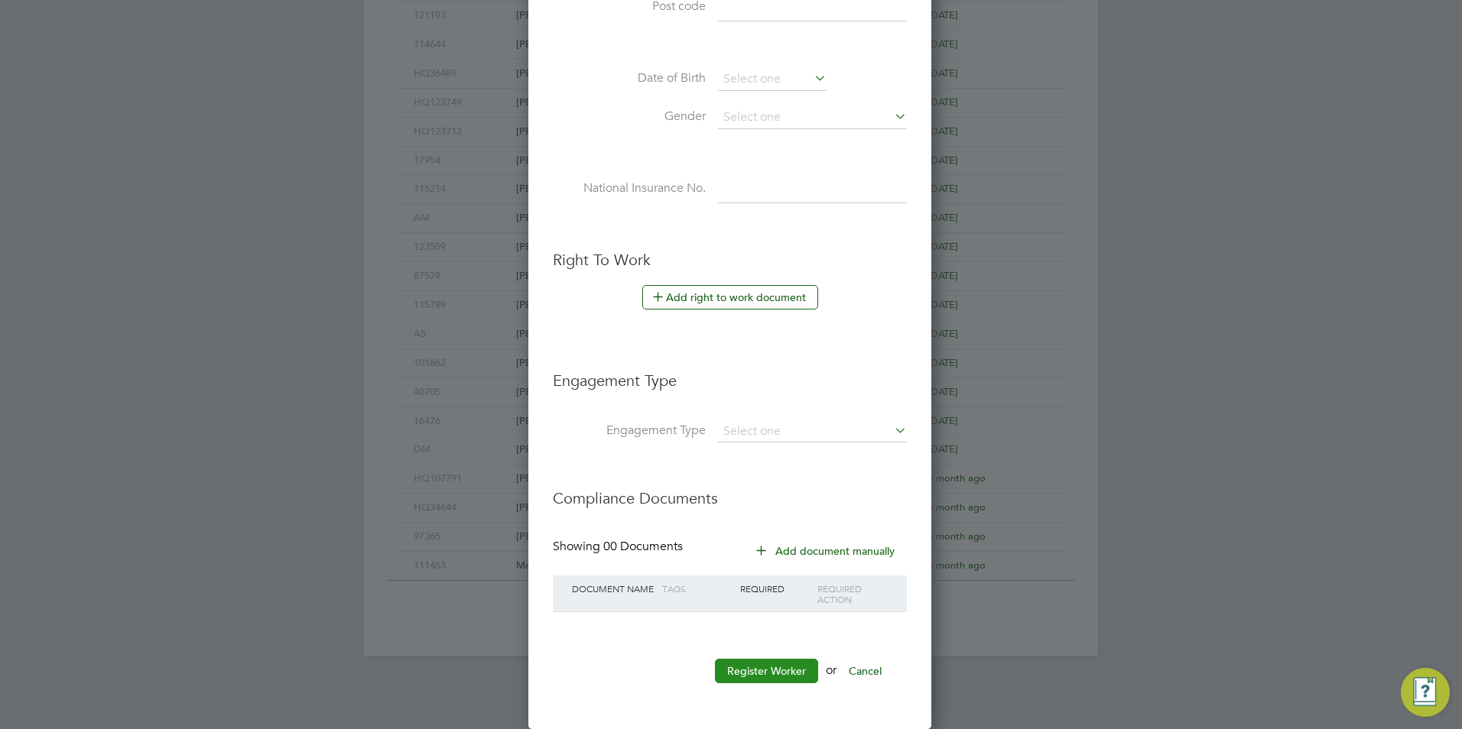
type input "HQ111089"
click at [791, 673] on button "Register Worker" at bounding box center [766, 671] width 103 height 24
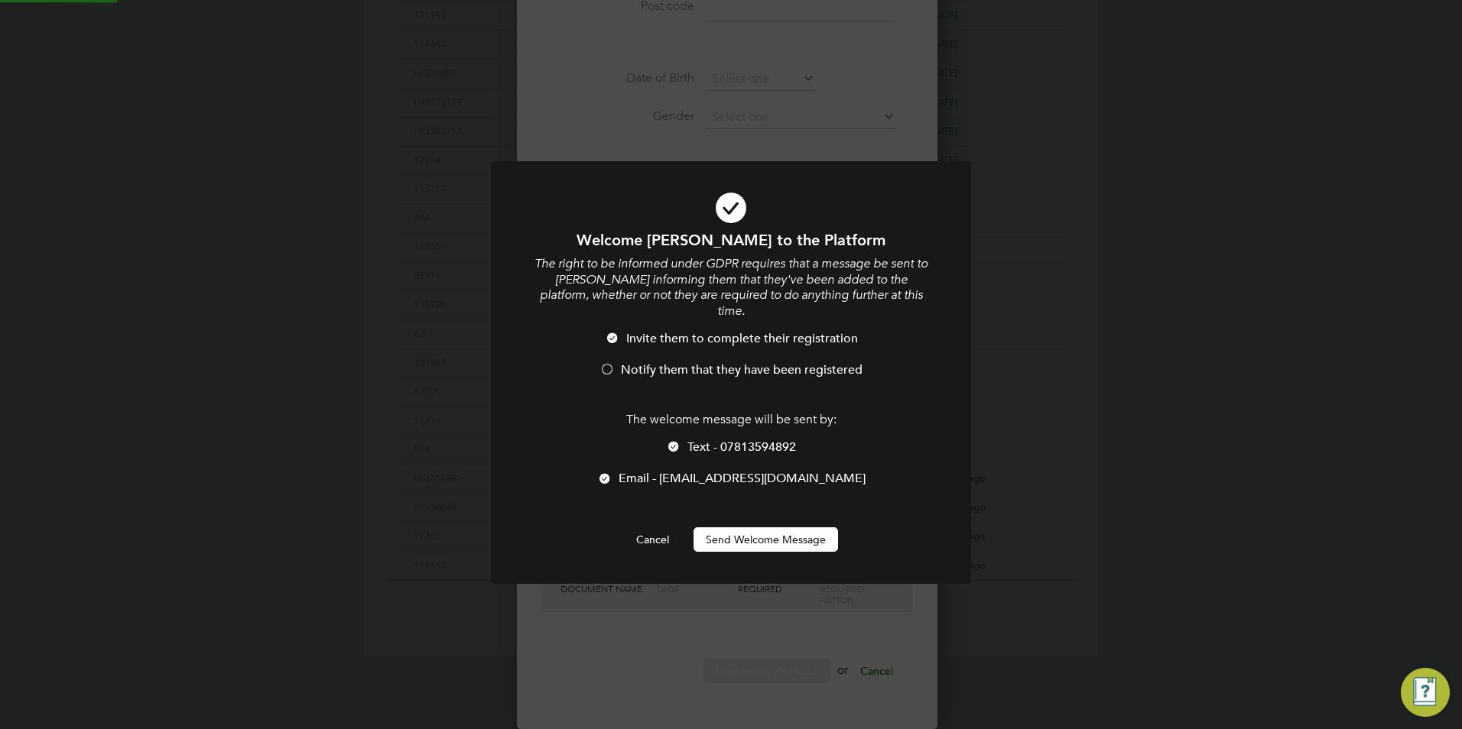
scroll to position [0, 0]
click at [690, 440] on span "Text - 07813594892" at bounding box center [741, 447] width 109 height 15
click at [687, 362] on span "Notify them that they have been registered" at bounding box center [742, 369] width 242 height 15
click at [745, 527] on button "Send Welcome Message" at bounding box center [765, 539] width 144 height 24
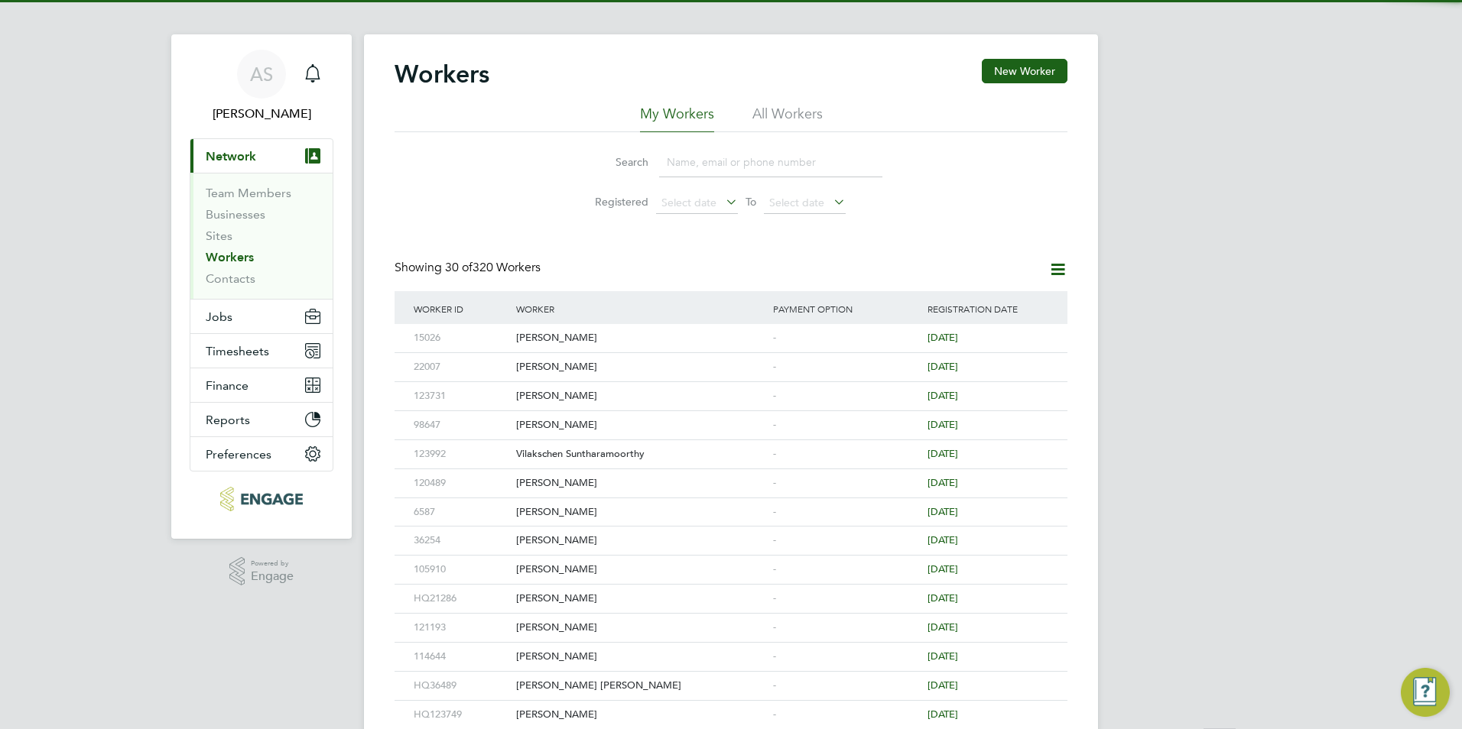
scroll to position [0, 0]
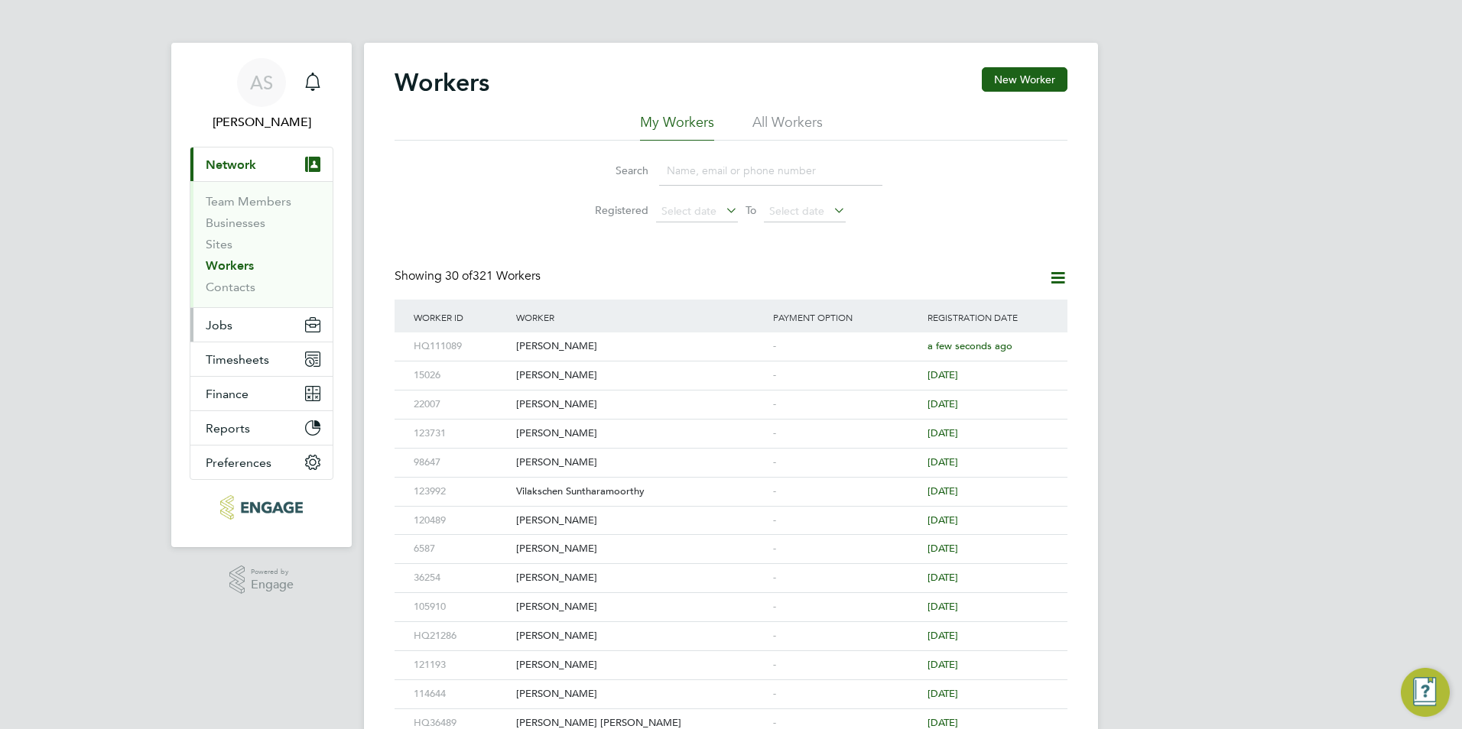
click at [257, 333] on button "Jobs" at bounding box center [261, 325] width 142 height 34
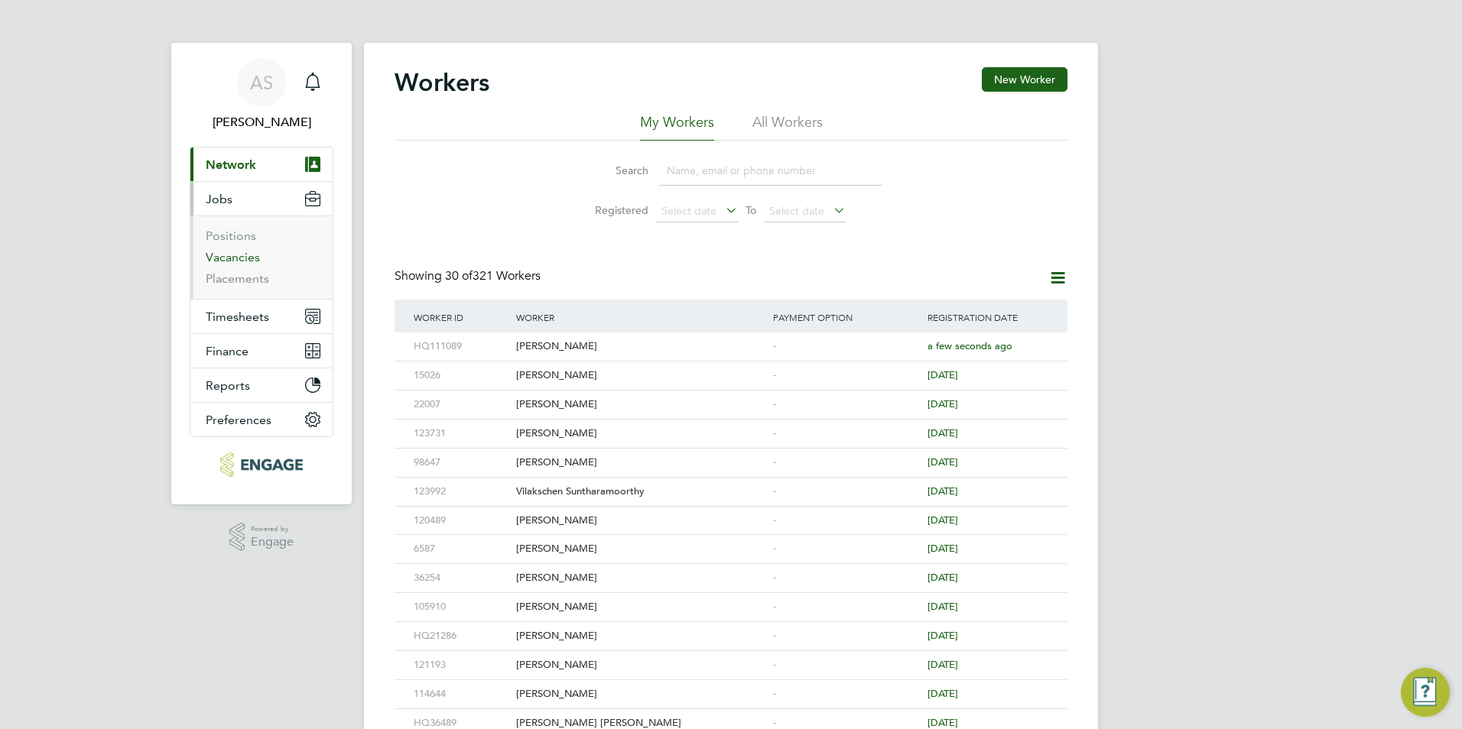
click at [245, 258] on link "Vacancies" at bounding box center [233, 257] width 54 height 15
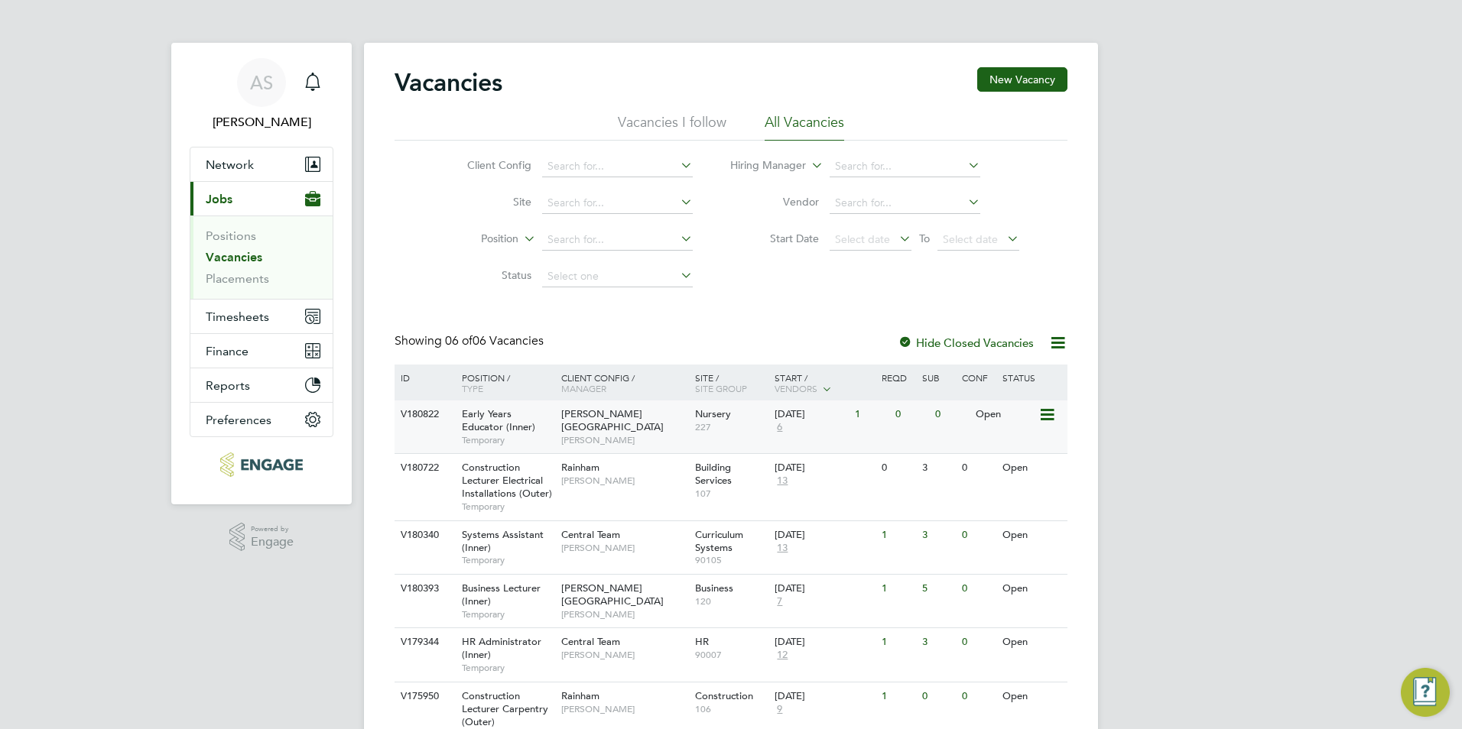
click at [586, 434] on span "[PERSON_NAME]" at bounding box center [624, 440] width 126 height 12
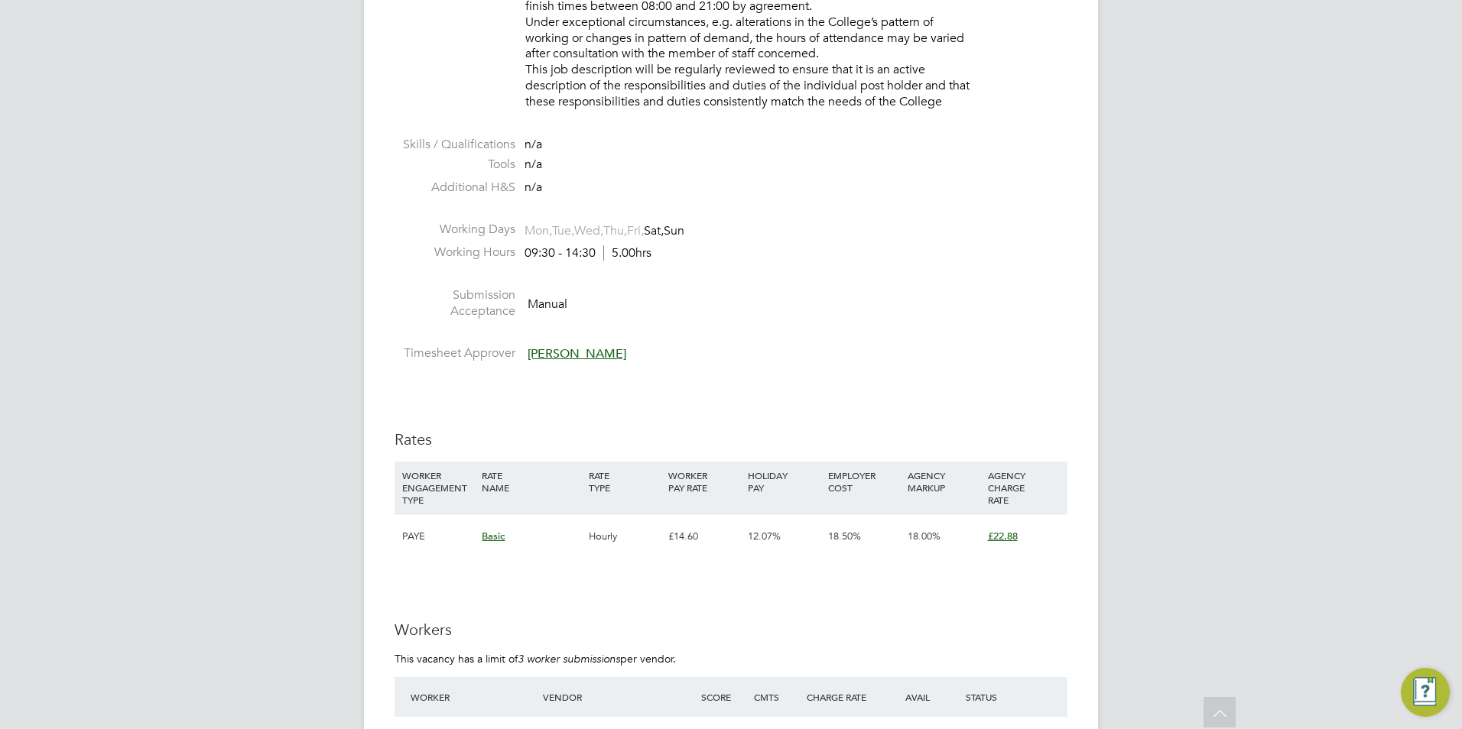
scroll to position [2599, 0]
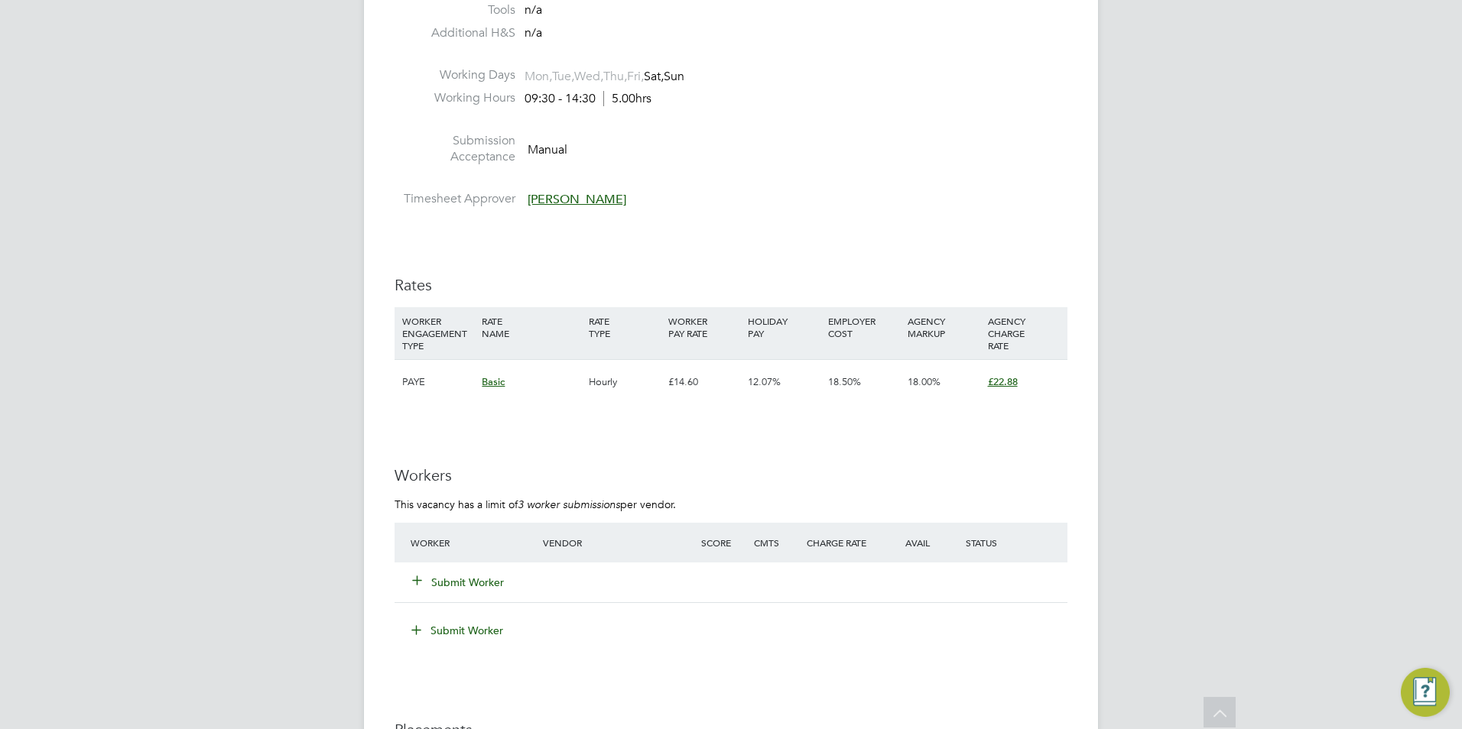
click at [474, 579] on button "Submit Worker" at bounding box center [459, 582] width 92 height 15
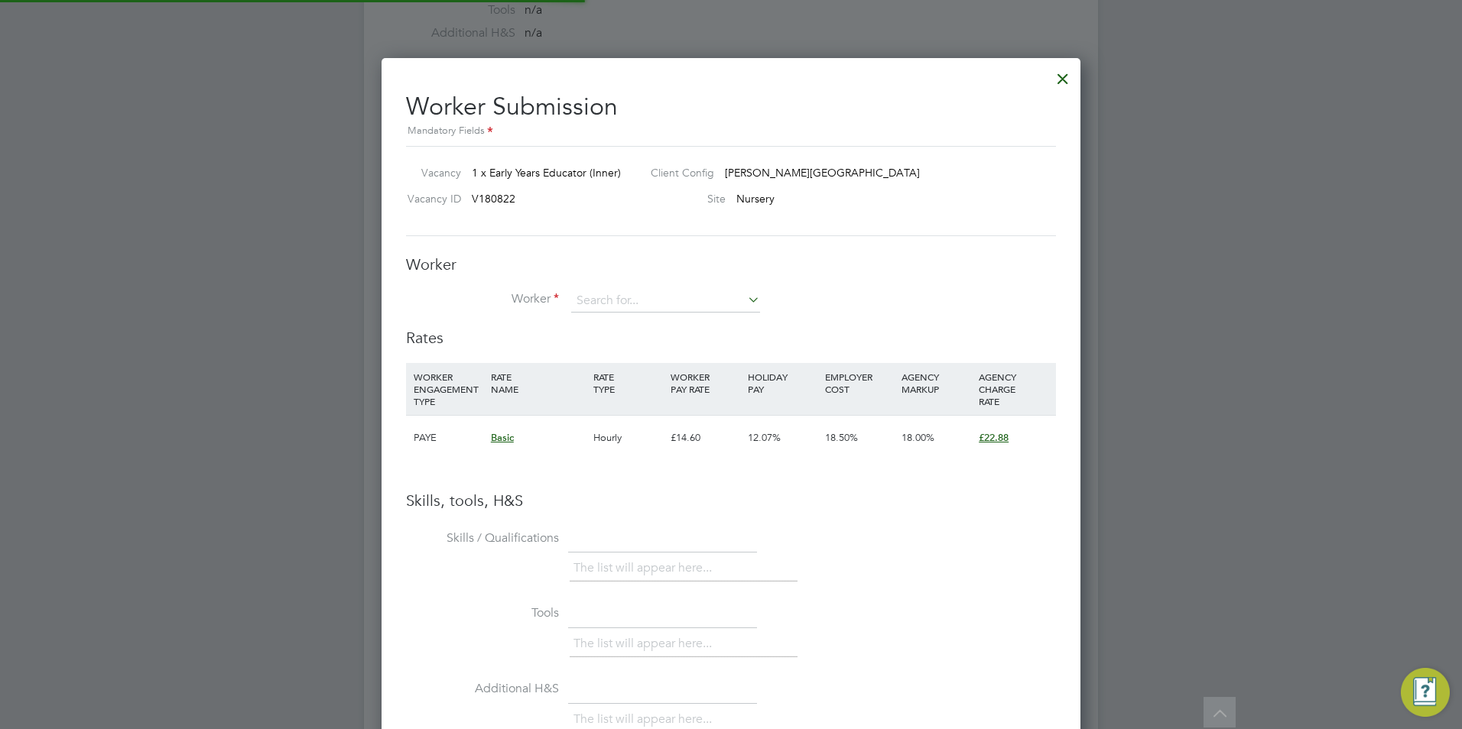
scroll to position [966, 699]
click at [680, 322] on li "Ruma Kaur (HQ111089)" at bounding box center [665, 323] width 190 height 21
type input "Ruma Kaur (HQ111089)"
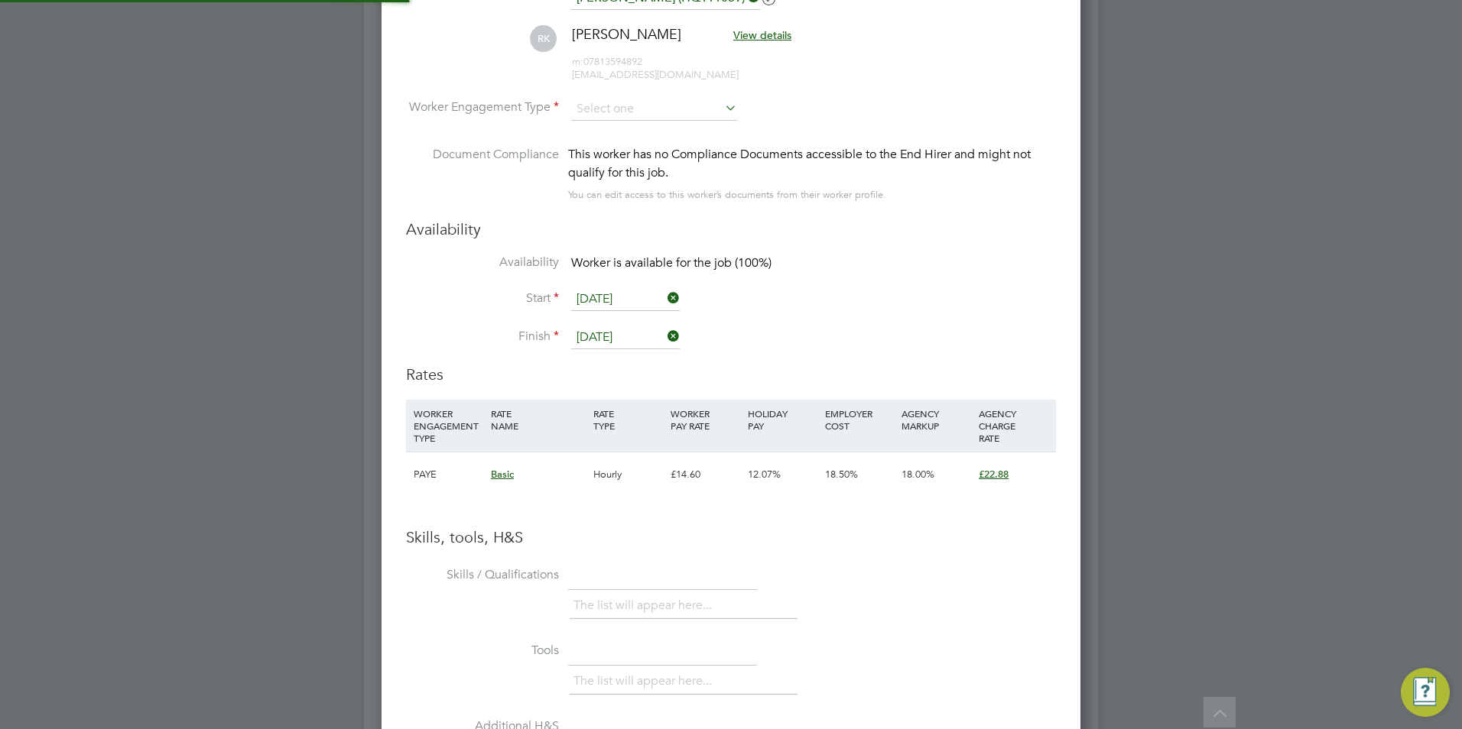
scroll to position [8, 8]
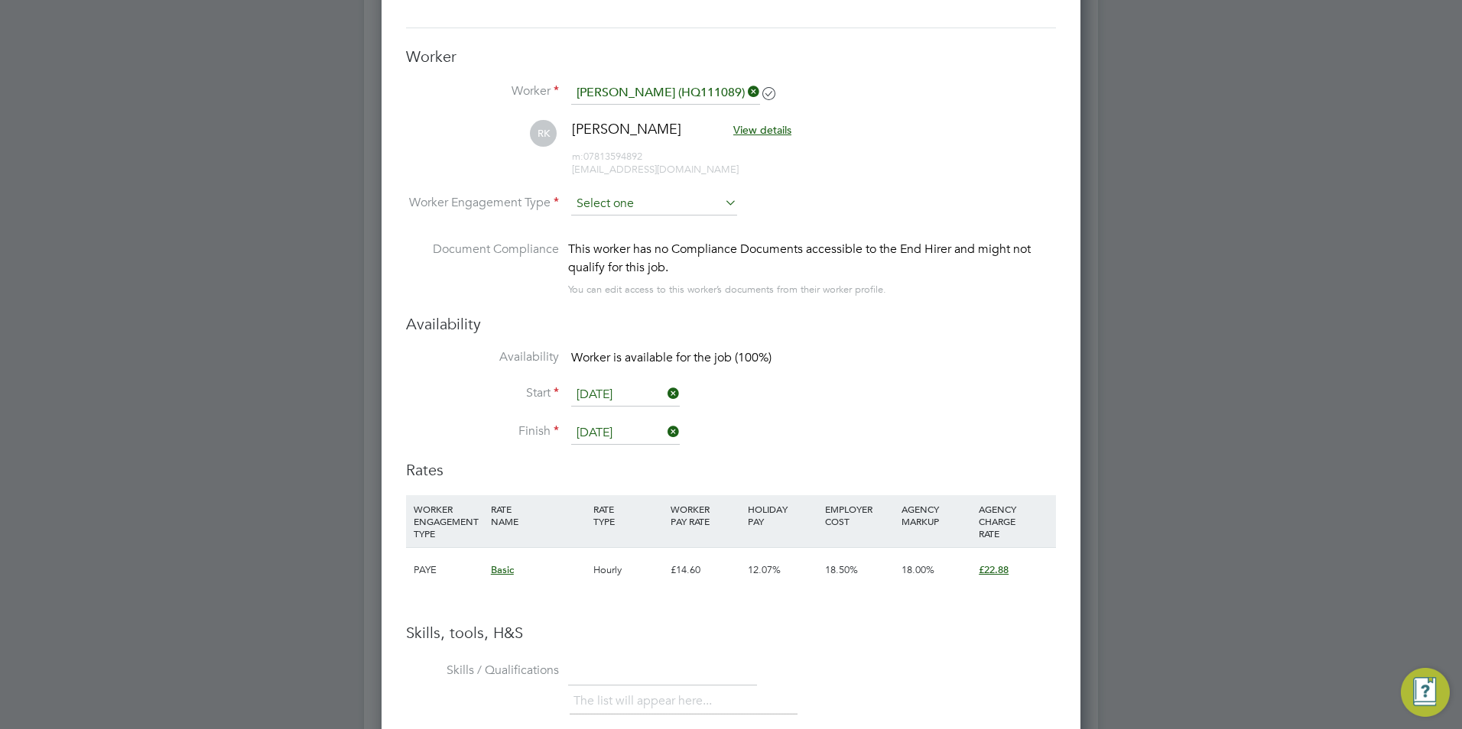
click at [657, 209] on input at bounding box center [654, 204] width 166 height 23
click at [644, 225] on li "Contract" at bounding box center [653, 226] width 167 height 20
type input "Contract"
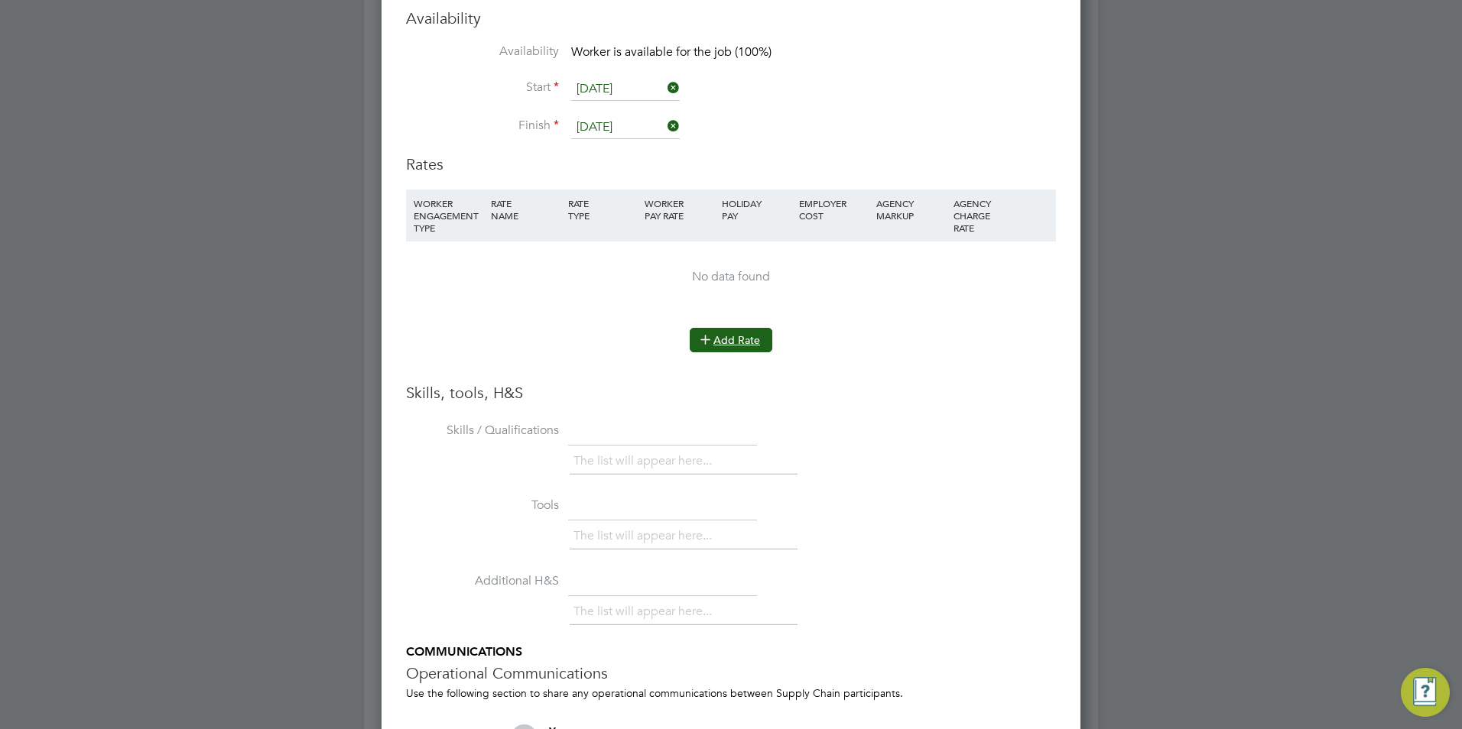
click at [734, 328] on button "Add Rate" at bounding box center [731, 340] width 83 height 24
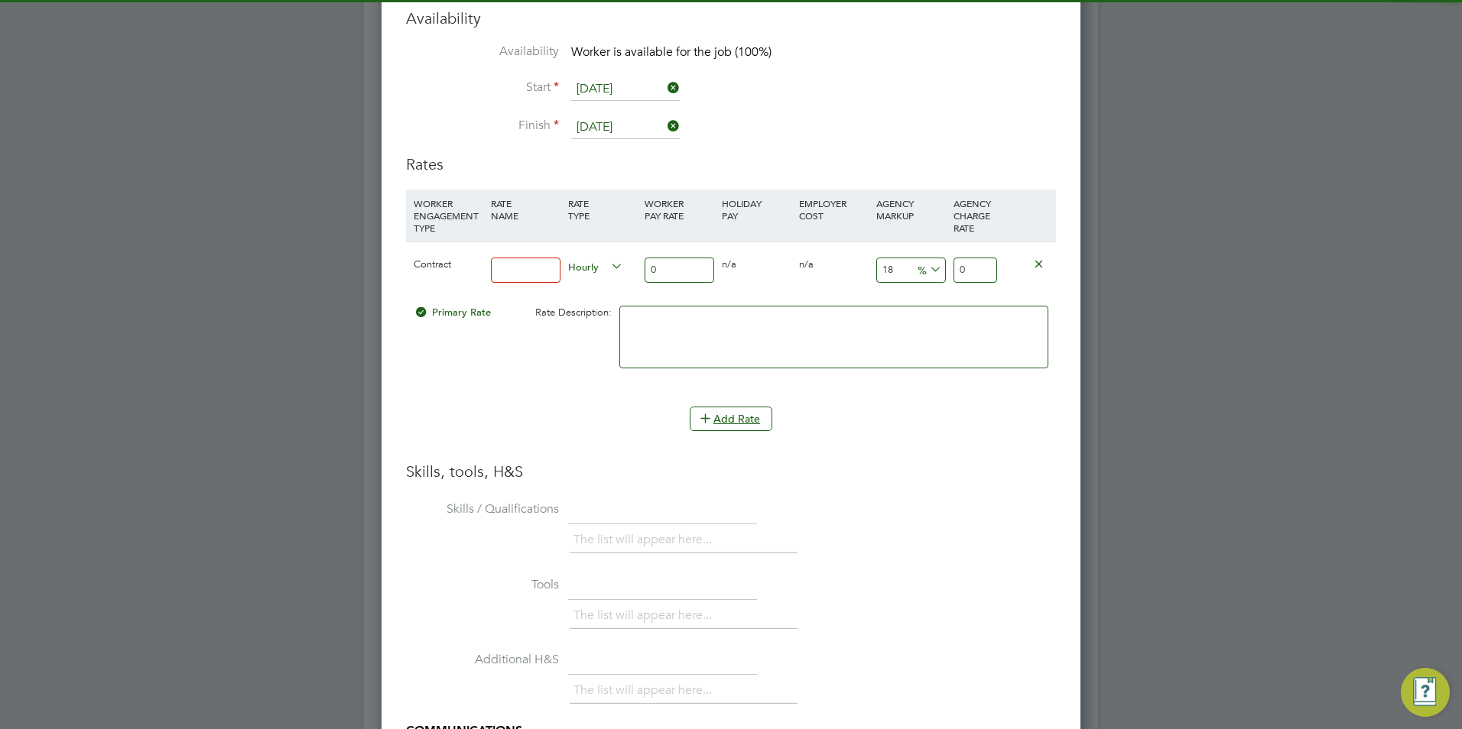
drag, startPoint x: 533, startPoint y: 268, endPoint x: 570, endPoint y: 268, distance: 37.5
click at [533, 268] on input at bounding box center [526, 270] width 70 height 25
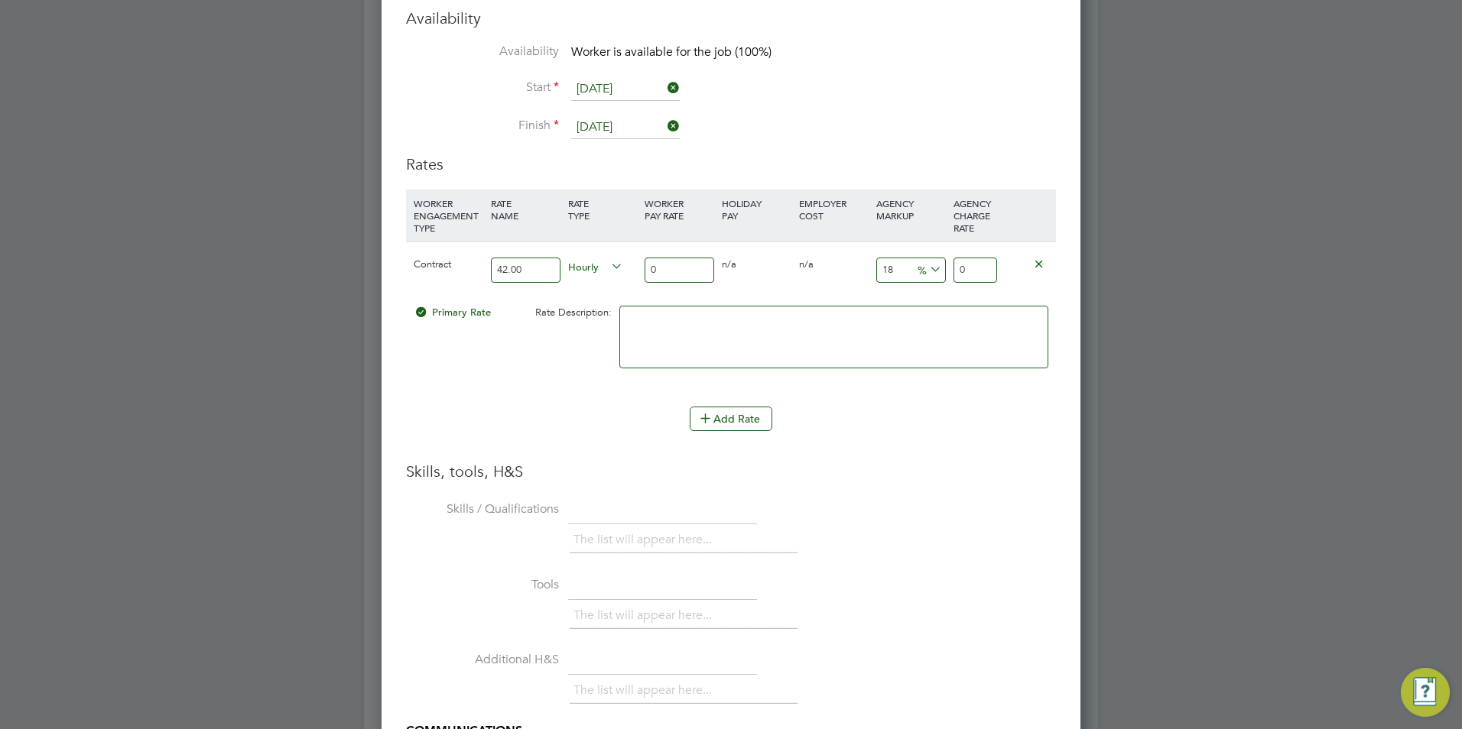
click at [676, 266] on input "0" at bounding box center [679, 270] width 70 height 25
click at [968, 322] on textarea at bounding box center [833, 337] width 429 height 63
click at [702, 266] on input "0" at bounding box center [679, 270] width 70 height 25
drag, startPoint x: 543, startPoint y: 271, endPoint x: 415, endPoint y: 271, distance: 127.7
click at [415, 271] on div "Contract 42.00 Hourly 0 0 n/a 0 n/a 18 0 % 0" at bounding box center [731, 270] width 650 height 57
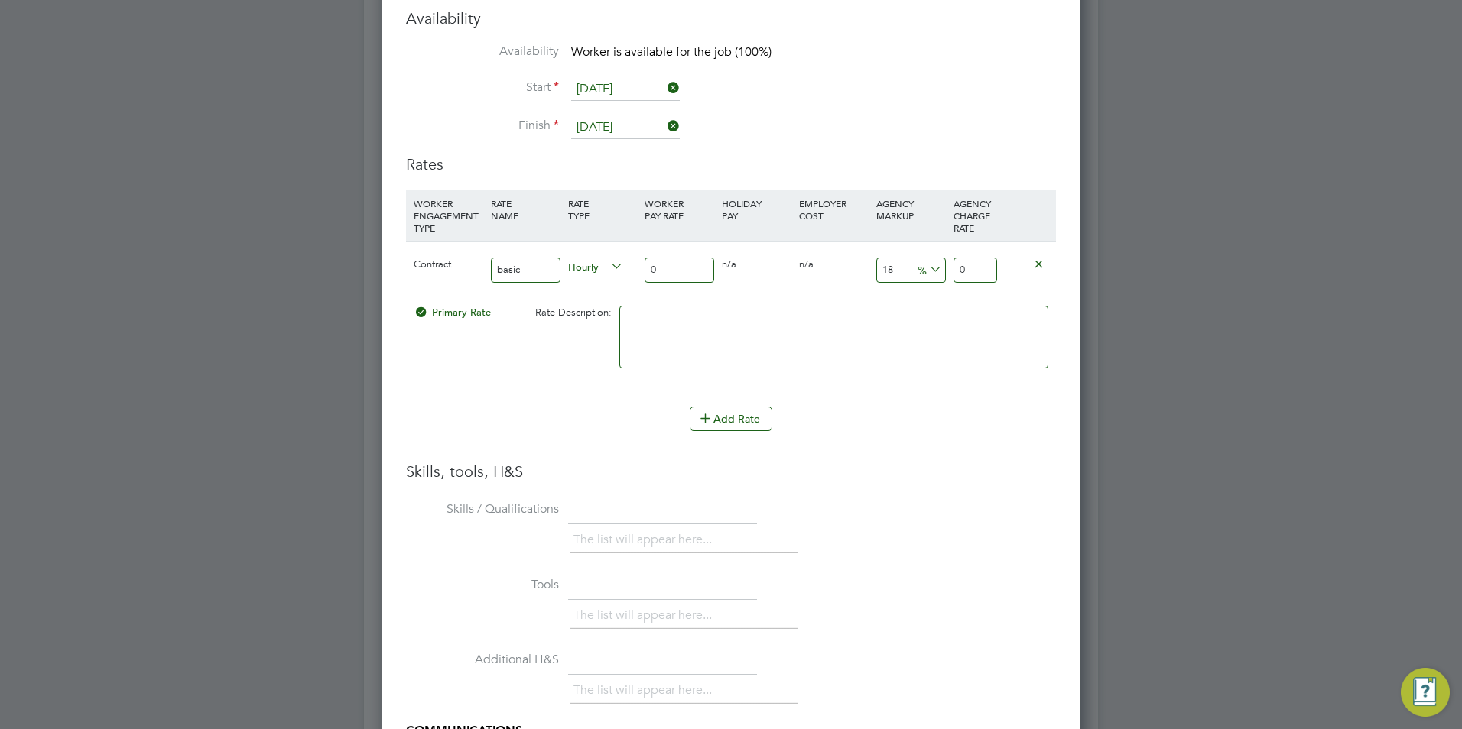
type input "BASIC"
click at [667, 269] on input "0" at bounding box center [679, 270] width 70 height 25
click at [668, 269] on input "0" at bounding box center [679, 270] width 70 height 25
click at [670, 268] on input "0" at bounding box center [679, 270] width 70 height 25
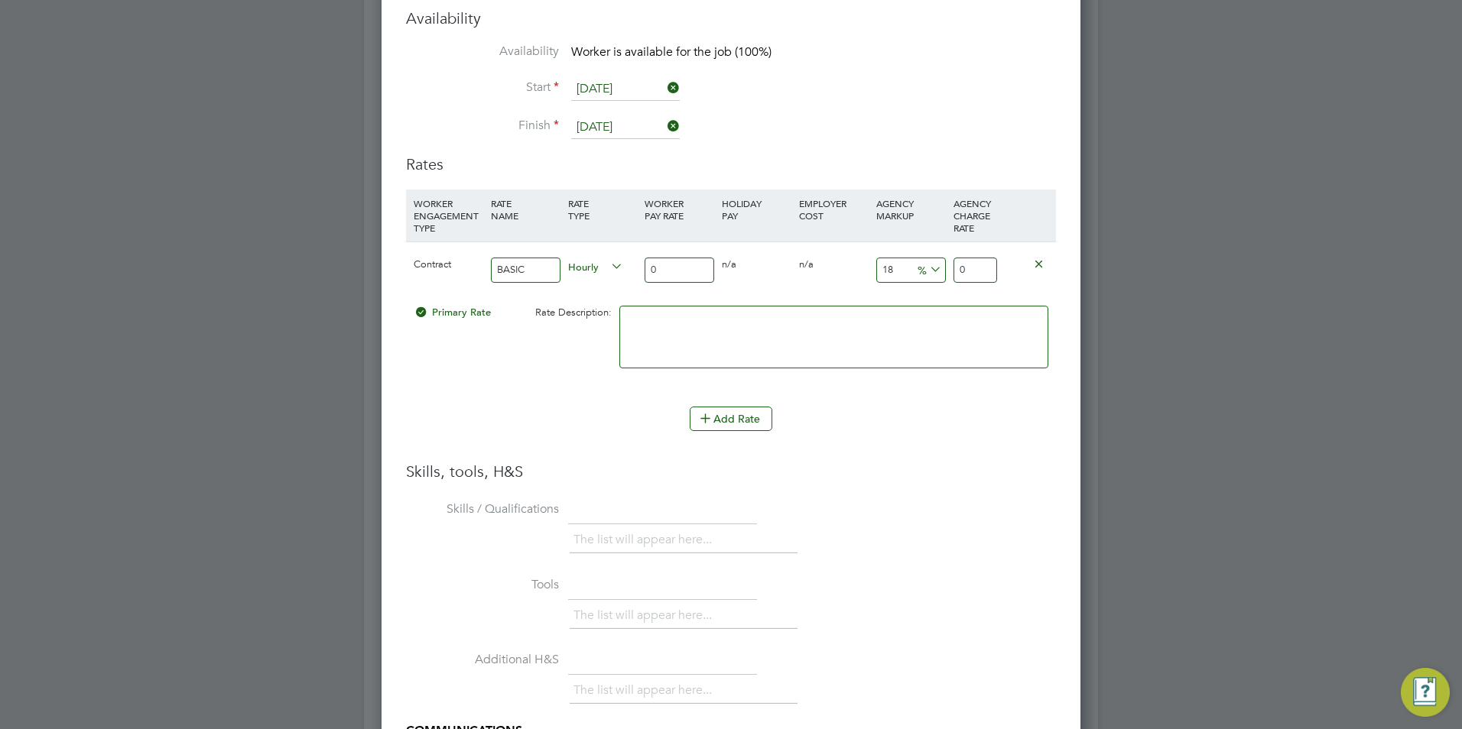
type input "04"
type input "4.72"
type input "042"
type input "49.56"
click at [657, 265] on input "042" at bounding box center [679, 270] width 70 height 25
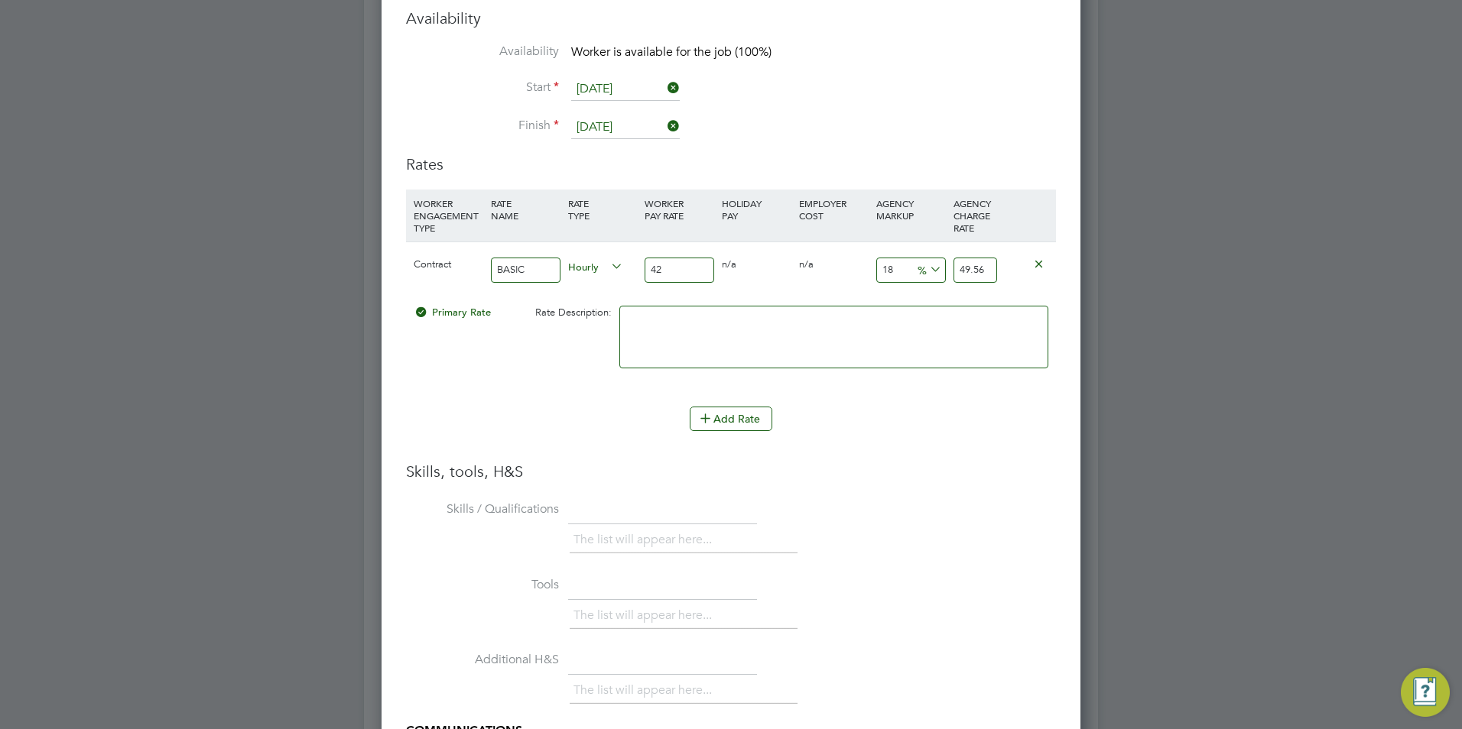
type input "42"
drag, startPoint x: 897, startPoint y: 284, endPoint x: 894, endPoint y: 272, distance: 12.8
click at [897, 284] on div "18 7.56 %" at bounding box center [910, 270] width 77 height 56
click at [894, 272] on input "18" at bounding box center [911, 270] width 70 height 25
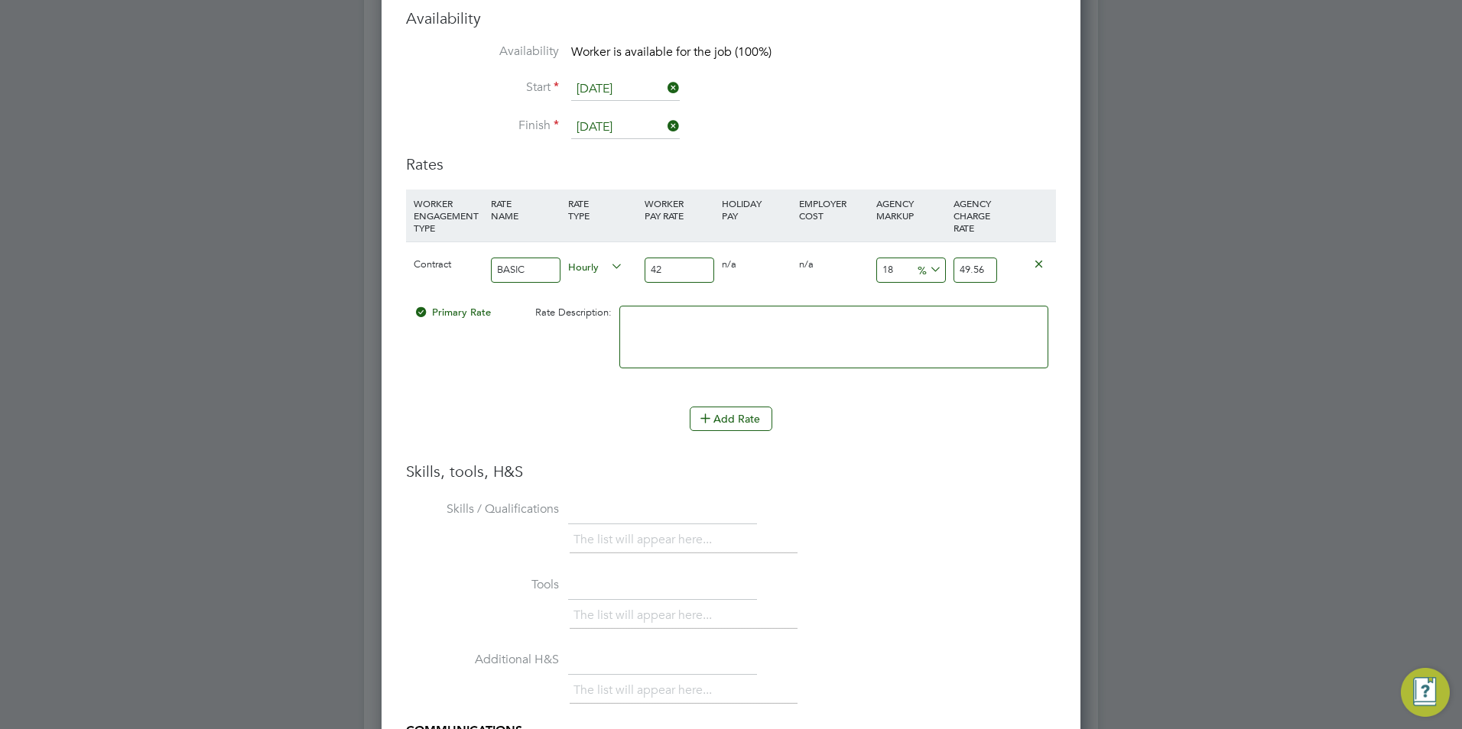
click at [894, 272] on input "18" at bounding box center [911, 270] width 70 height 25
type input "2"
type input "42.84"
type input "23"
type input "51.66"
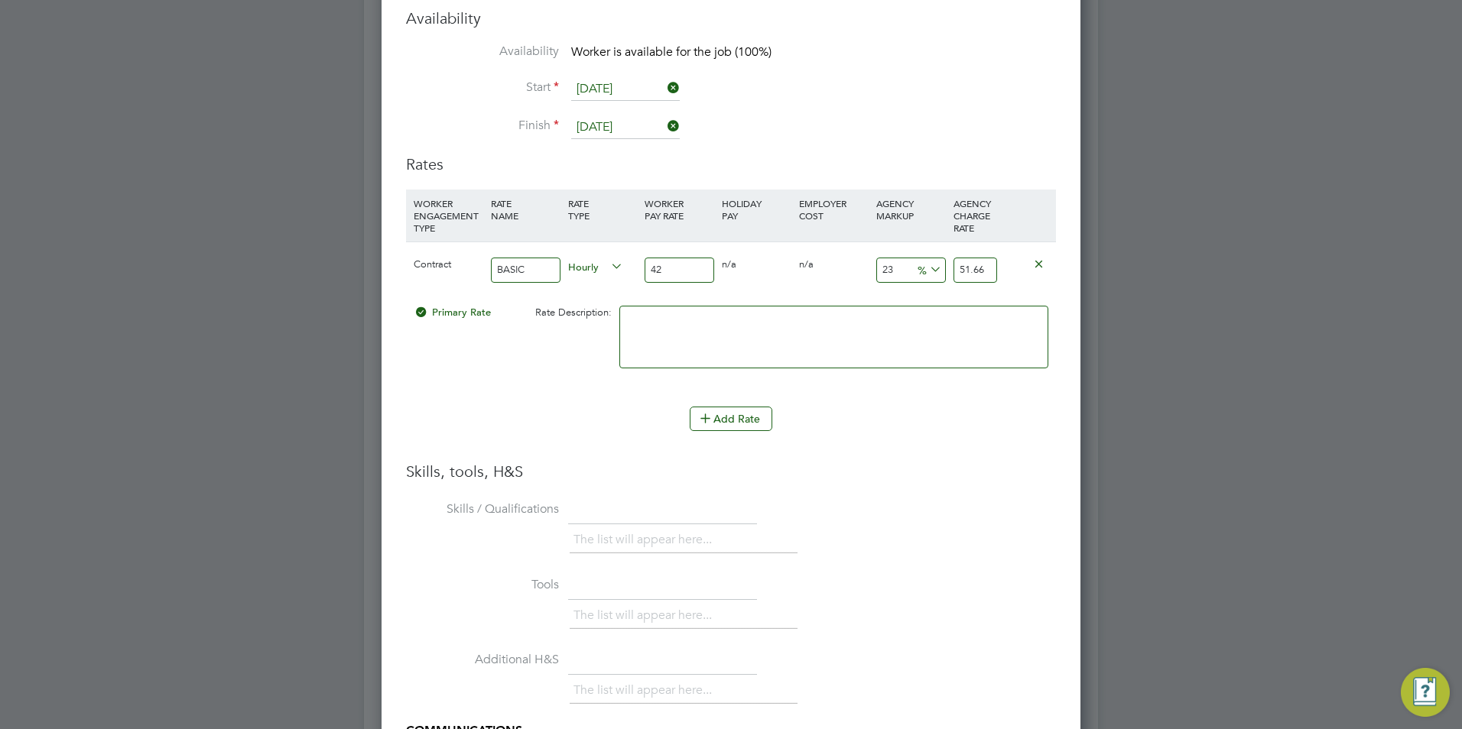
type input "23"
click at [864, 330] on textarea at bounding box center [833, 337] width 429 height 63
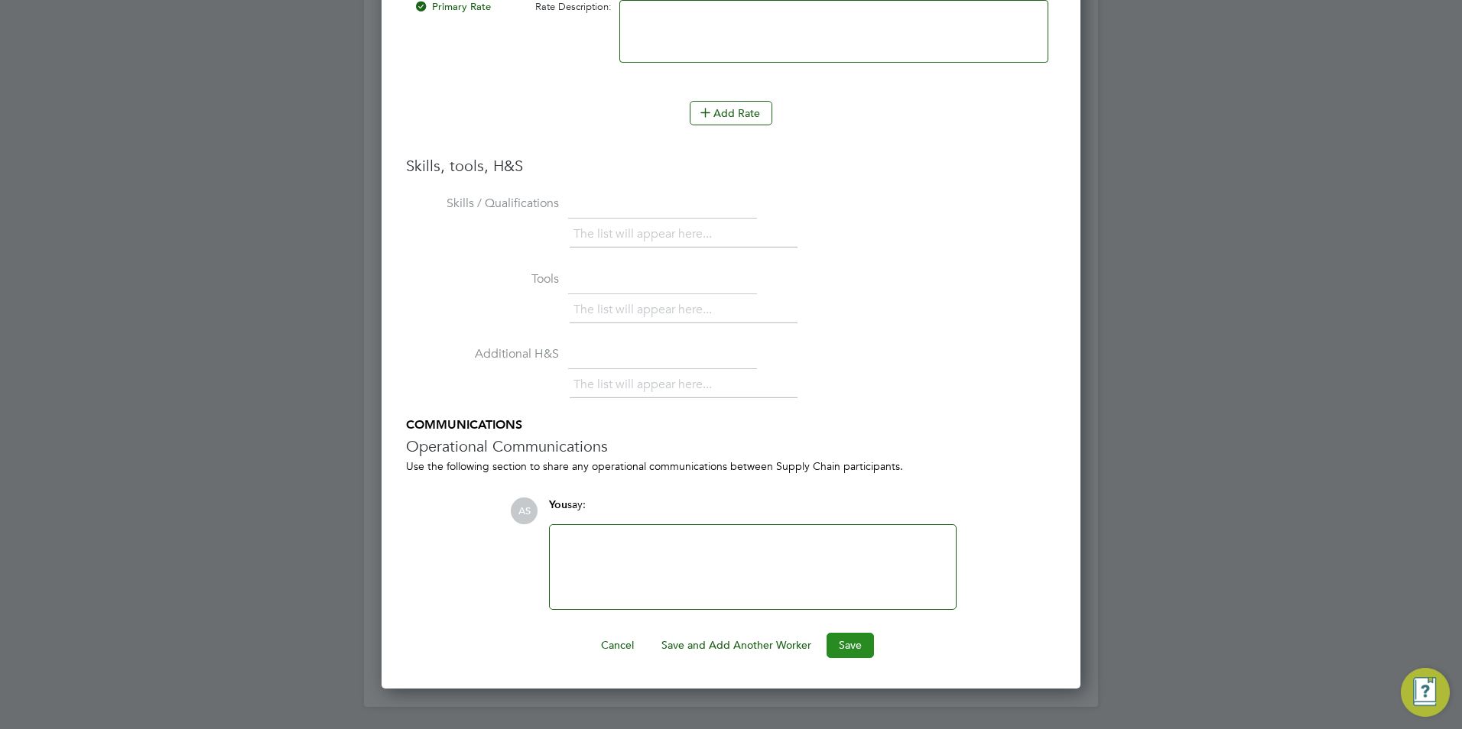
click at [847, 642] on button "Save" at bounding box center [849, 645] width 47 height 24
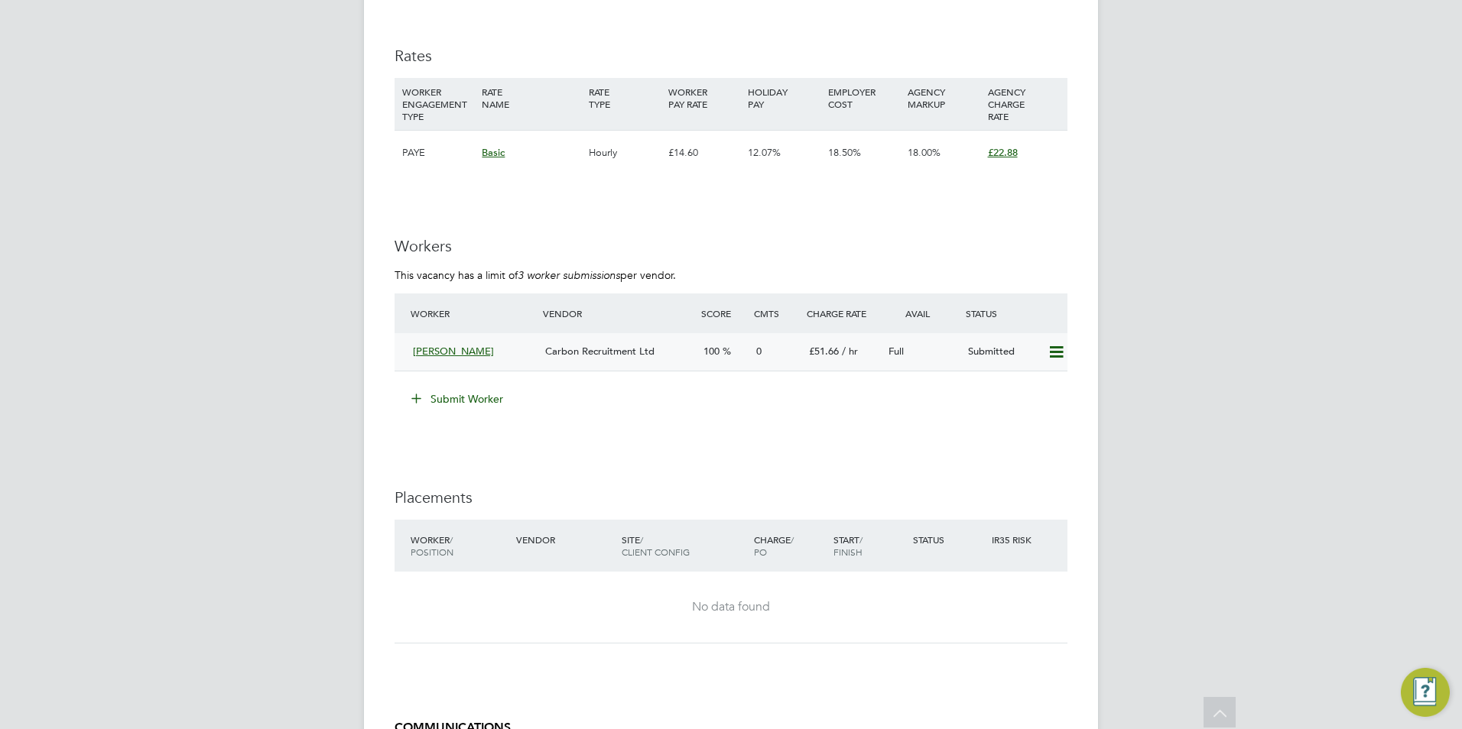
click at [456, 359] on div "[PERSON_NAME]" at bounding box center [473, 351] width 132 height 25
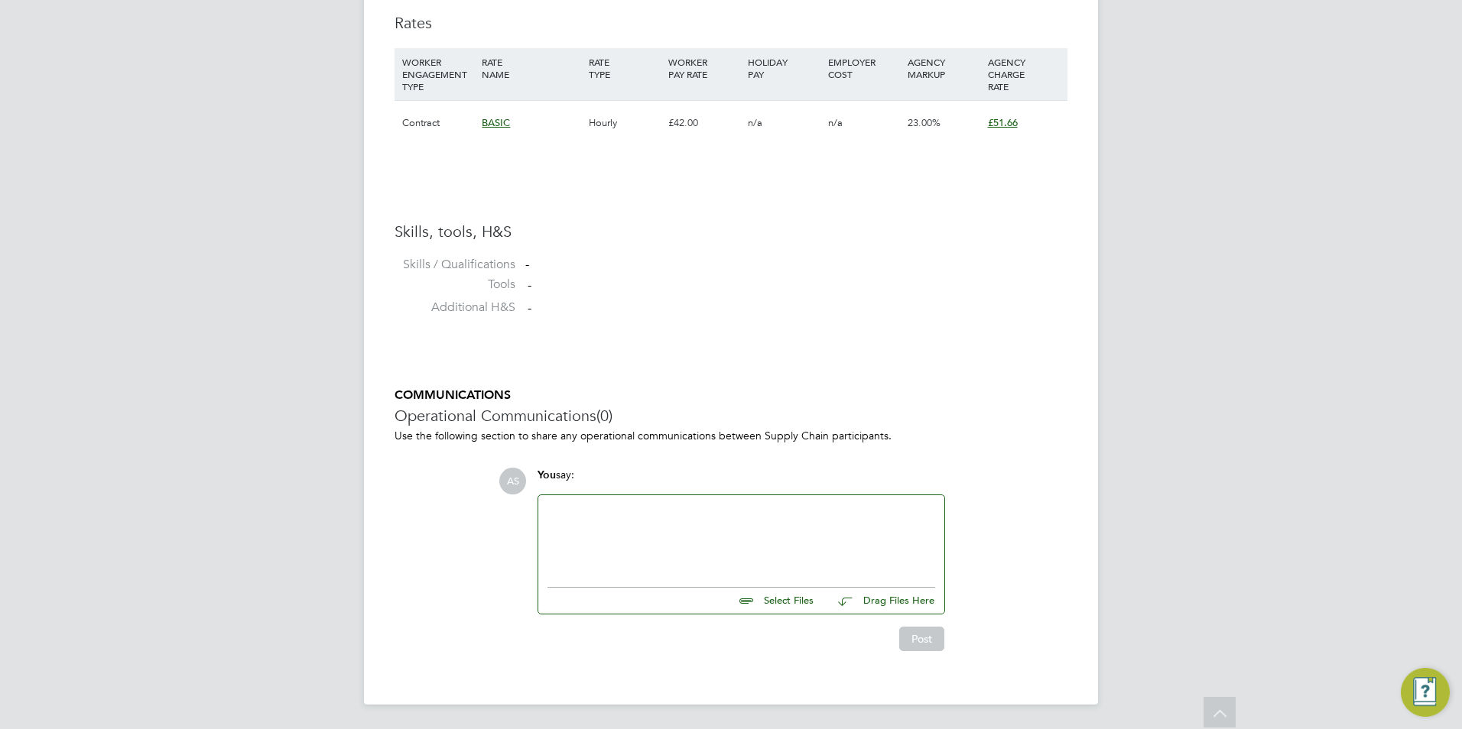
click at [784, 603] on input "file" at bounding box center [820, 598] width 229 height 21
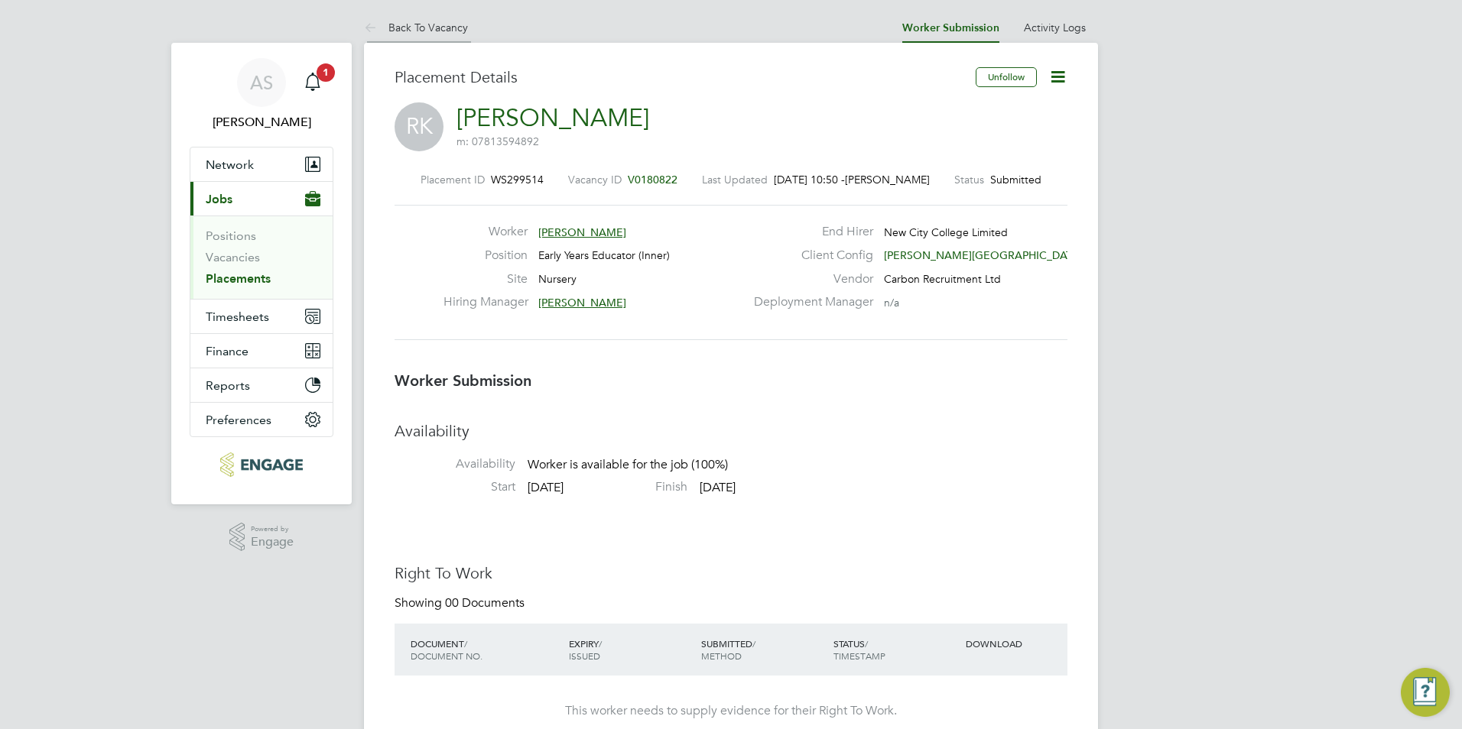
click at [386, 24] on link "Back To Vacancy" at bounding box center [416, 28] width 104 height 14
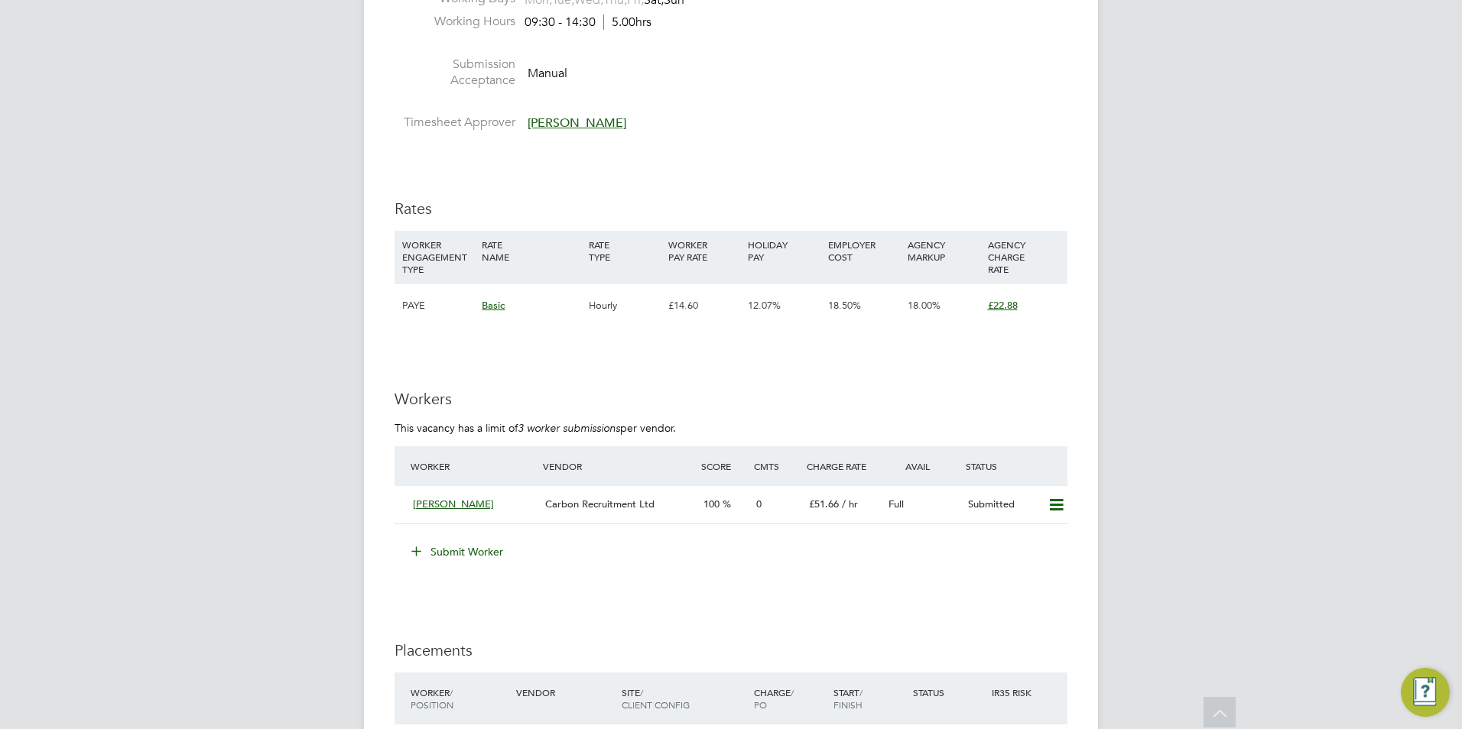
drag, startPoint x: 462, startPoint y: 532, endPoint x: 460, endPoint y: 548, distance: 16.1
click at [462, 534] on li "Worker Vendor Score Cmts Charge Rate Avail Status Ruma Kaur Carbon Recruitment …" at bounding box center [730, 492] width 673 height 93
click at [459, 550] on button "Submit Worker" at bounding box center [458, 552] width 115 height 24
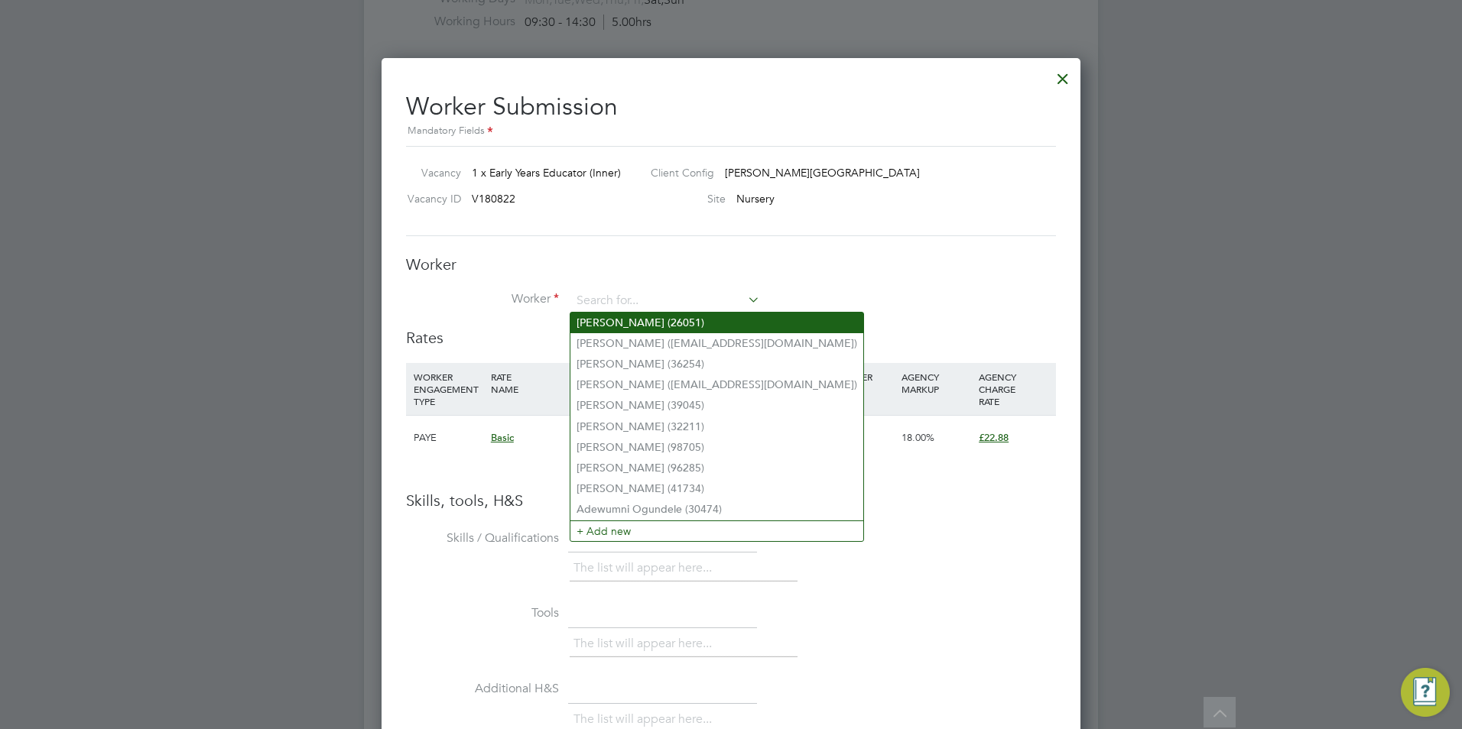
type input "R"
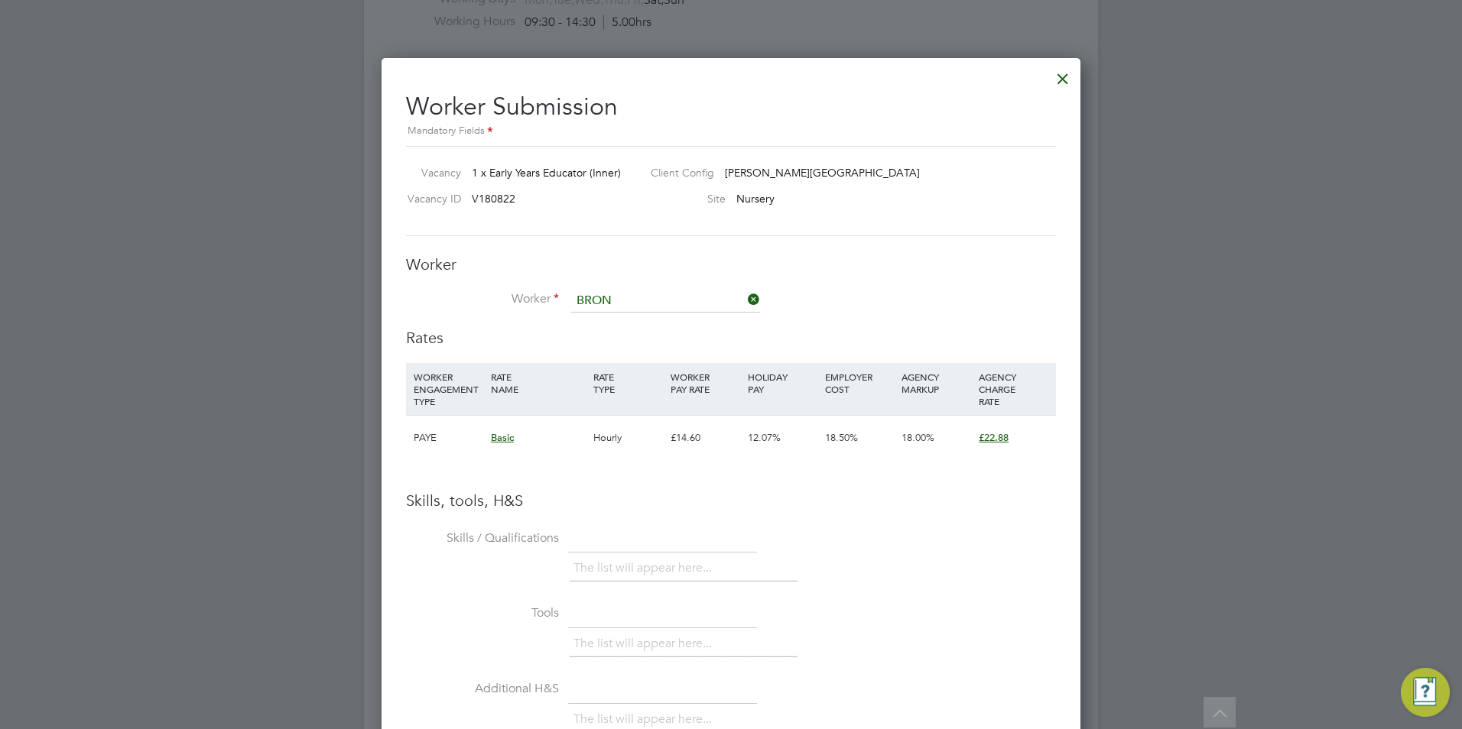
click at [702, 315] on li "Bron ya Caldron (617)" at bounding box center [665, 323] width 190 height 21
type input "Bronya Caldron (617)"
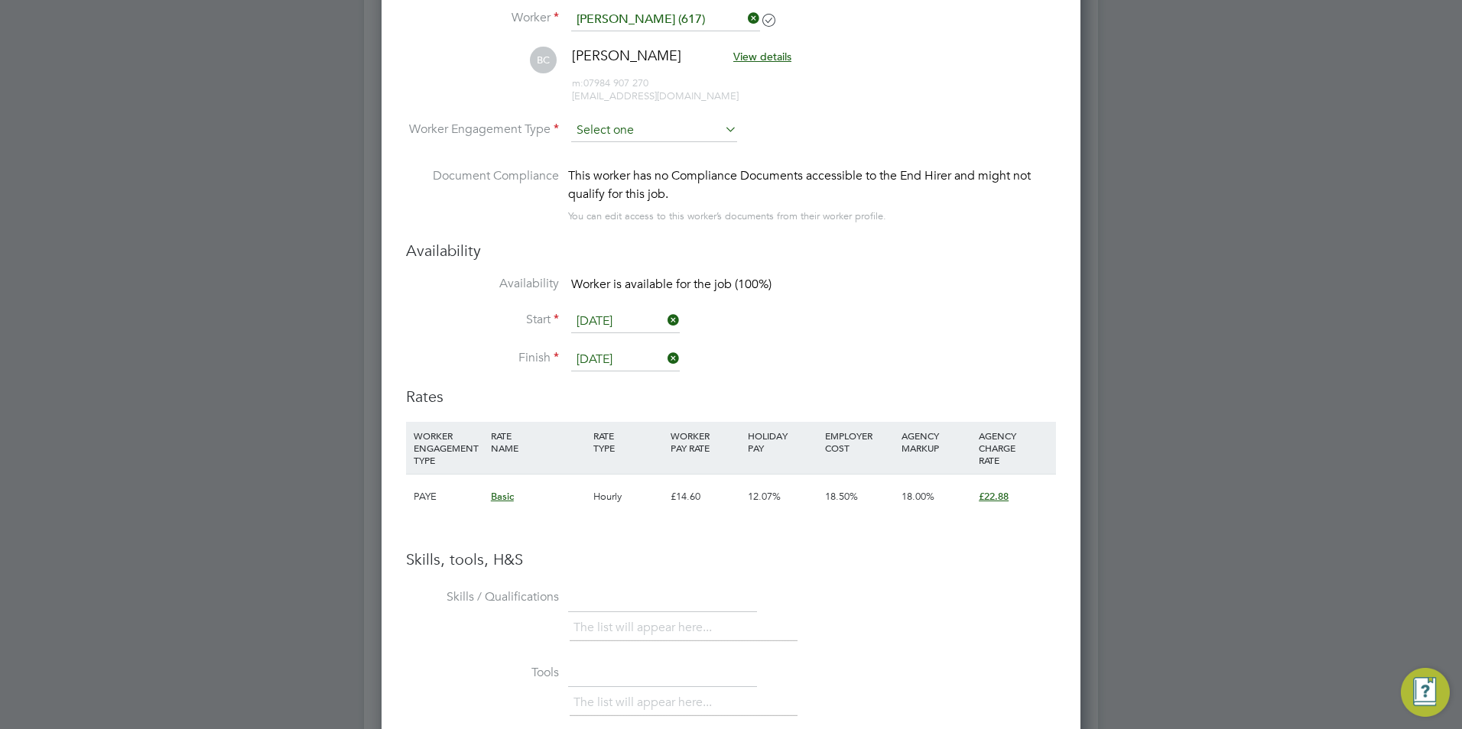
click at [651, 139] on input at bounding box center [654, 130] width 166 height 23
click at [654, 154] on li "Contract" at bounding box center [653, 152] width 167 height 20
type input "Contract"
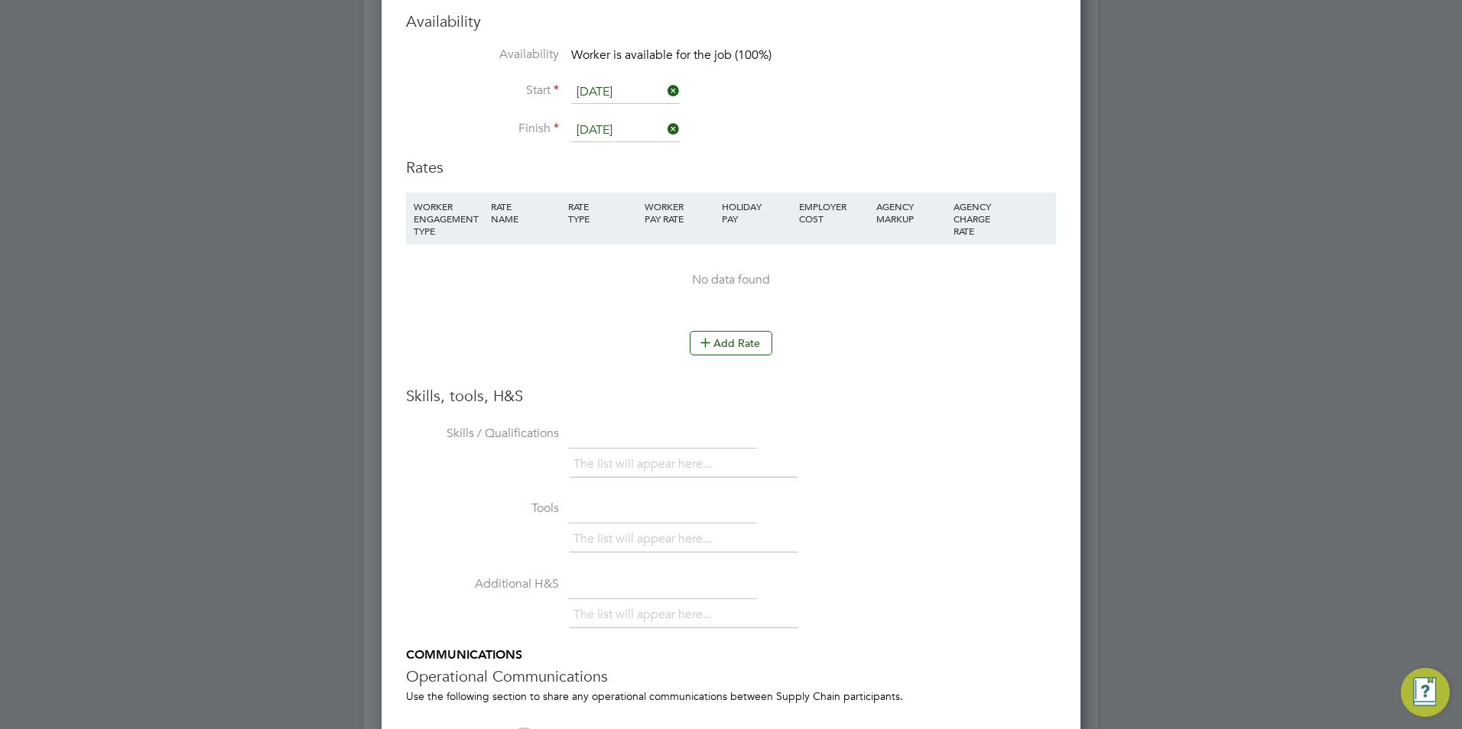
click at [738, 329] on li "WORKER ENGAGEMENT TYPE RATE NAME RATE TYPE WORKER PAY RATE HOLIDAY PAY EMPLOYER…" at bounding box center [731, 262] width 650 height 138
click at [735, 336] on button "Add Rate" at bounding box center [731, 343] width 83 height 24
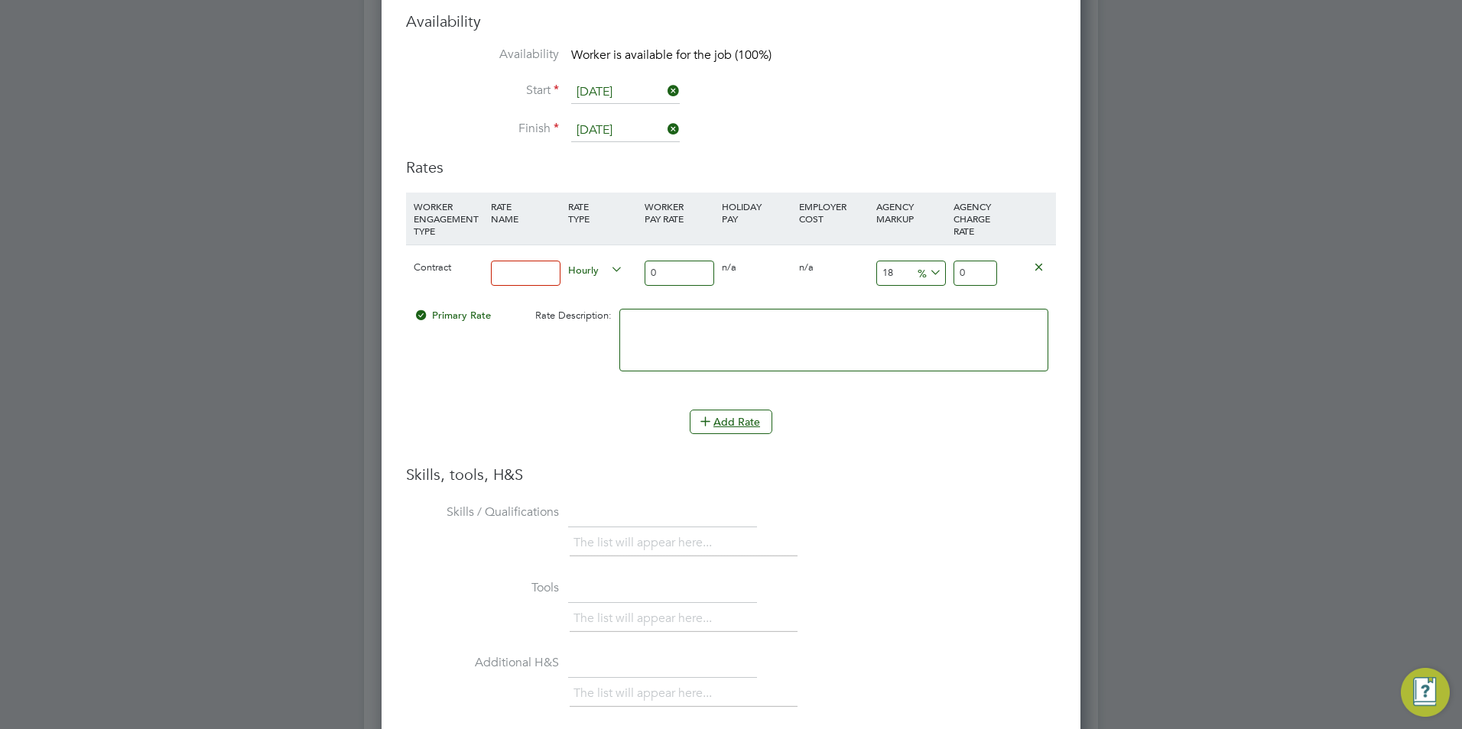
drag, startPoint x: 496, startPoint y: 270, endPoint x: 505, endPoint y: 282, distance: 14.8
click at [498, 278] on input at bounding box center [526, 273] width 70 height 25
type input "BASIC"
click at [661, 267] on input "0" at bounding box center [679, 273] width 70 height 25
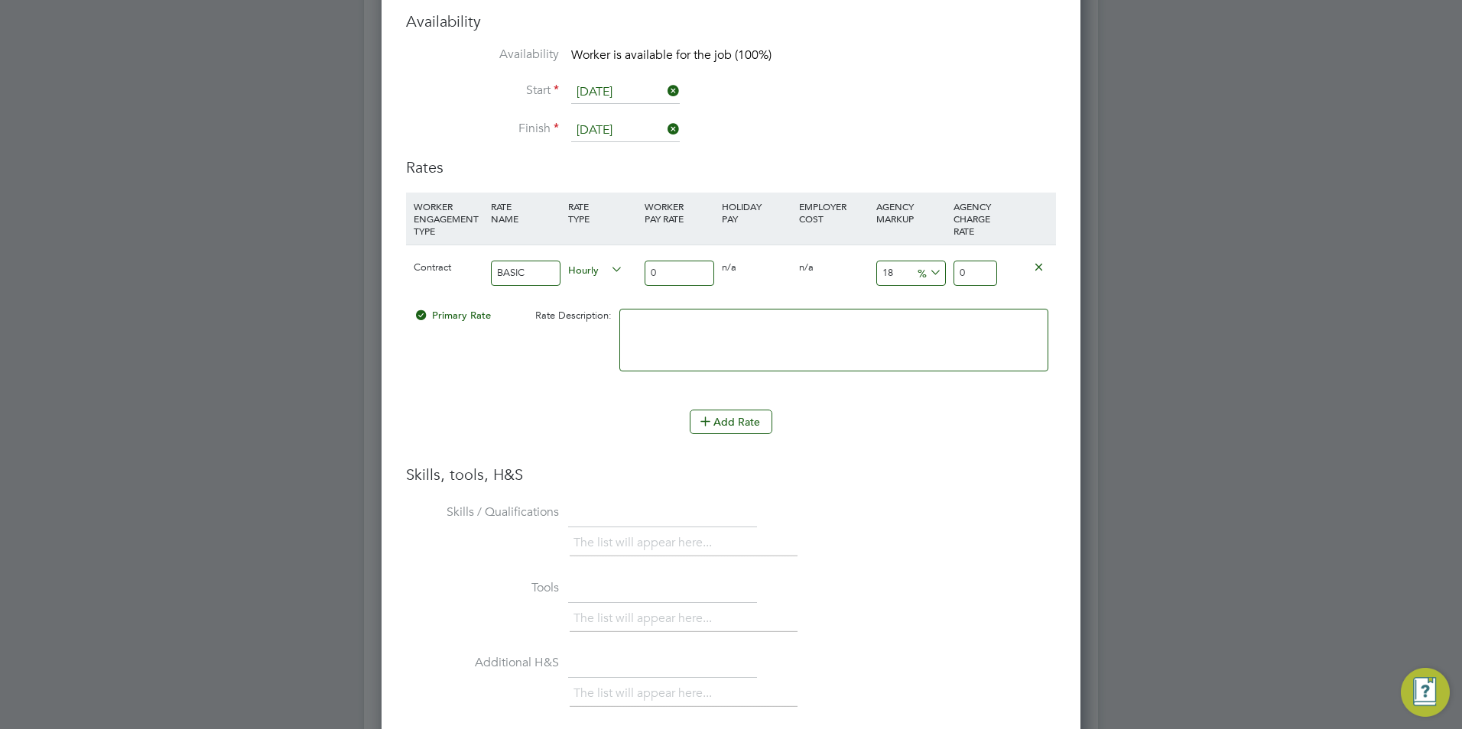
click at [667, 267] on input "0" at bounding box center [679, 273] width 70 height 25
click at [668, 268] on input "0" at bounding box center [679, 273] width 70 height 25
click at [668, 269] on input "0" at bounding box center [679, 273] width 70 height 25
click at [666, 273] on input "0" at bounding box center [679, 273] width 70 height 25
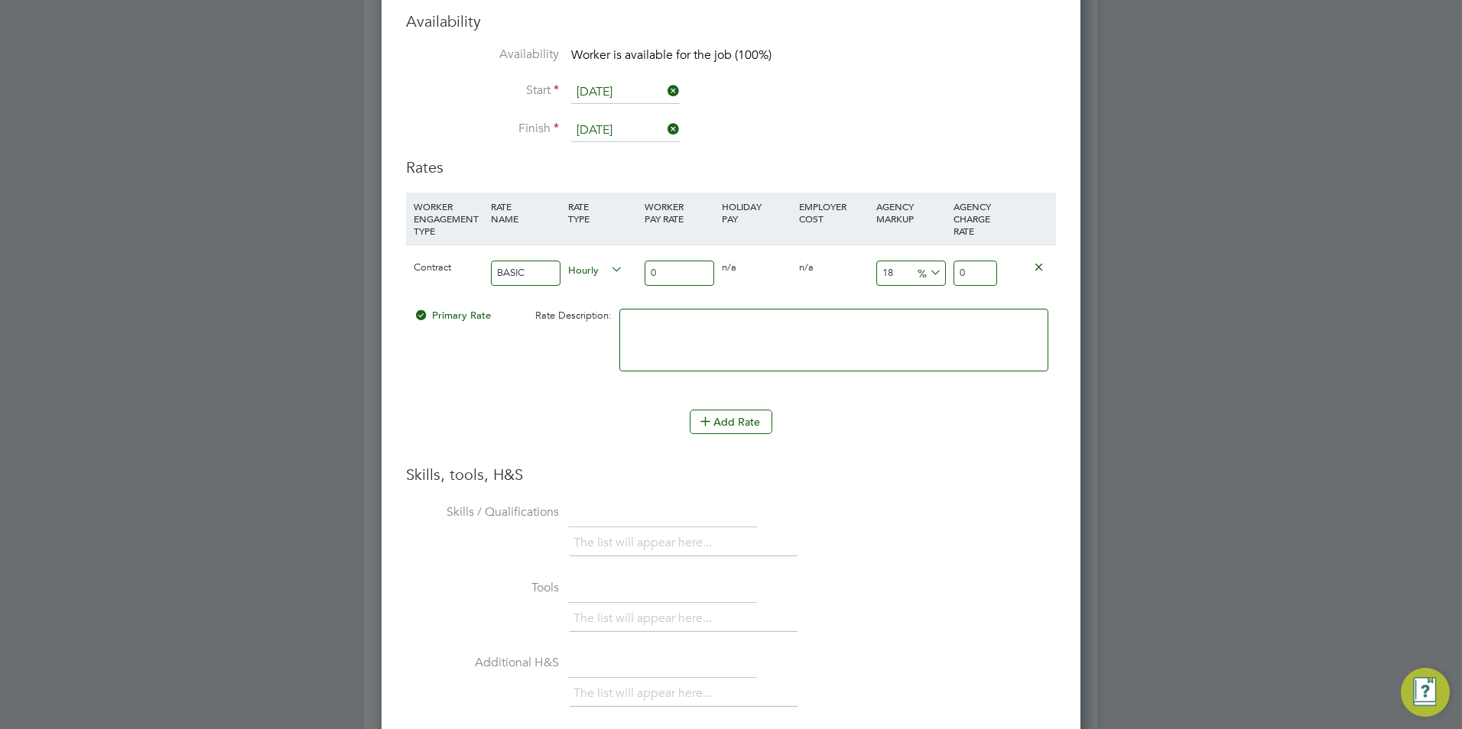
click at [661, 275] on input "0" at bounding box center [679, 273] width 70 height 25
type input "4"
type input "4.72"
type input "412"
type input "486.16"
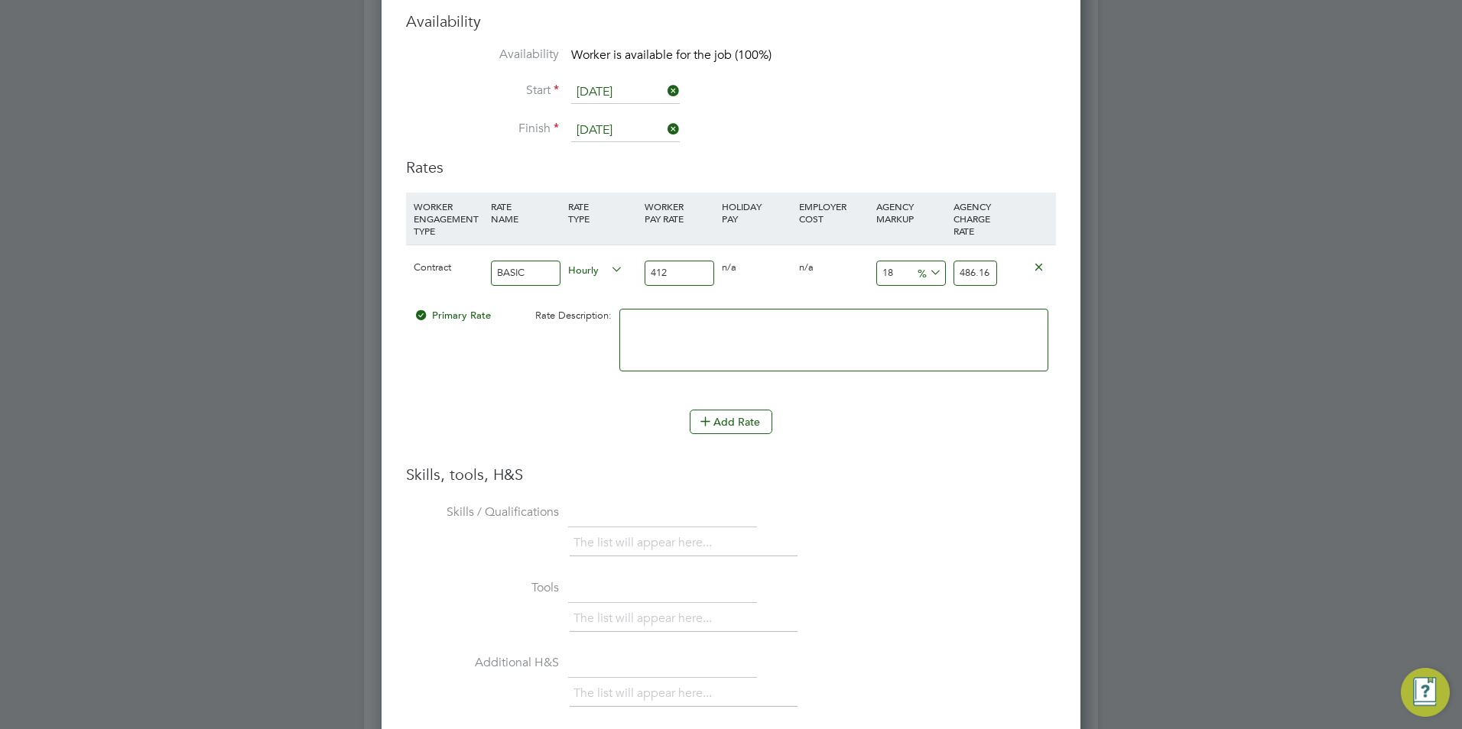
type input "41"
type input "48.38"
type input "4"
type input "4.72"
type input "42"
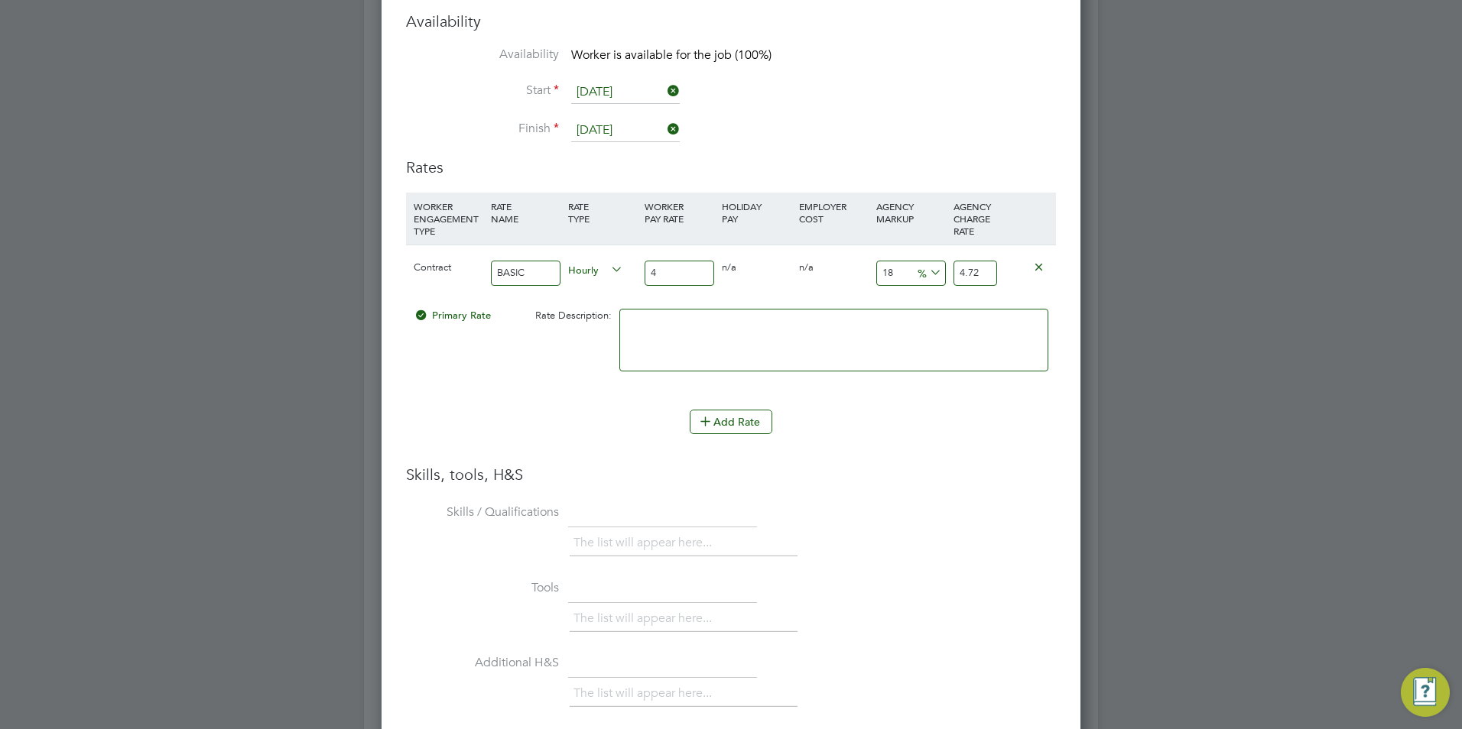
type input "49.56"
type input "4"
type input "4.72"
type input "40"
type input "47.2"
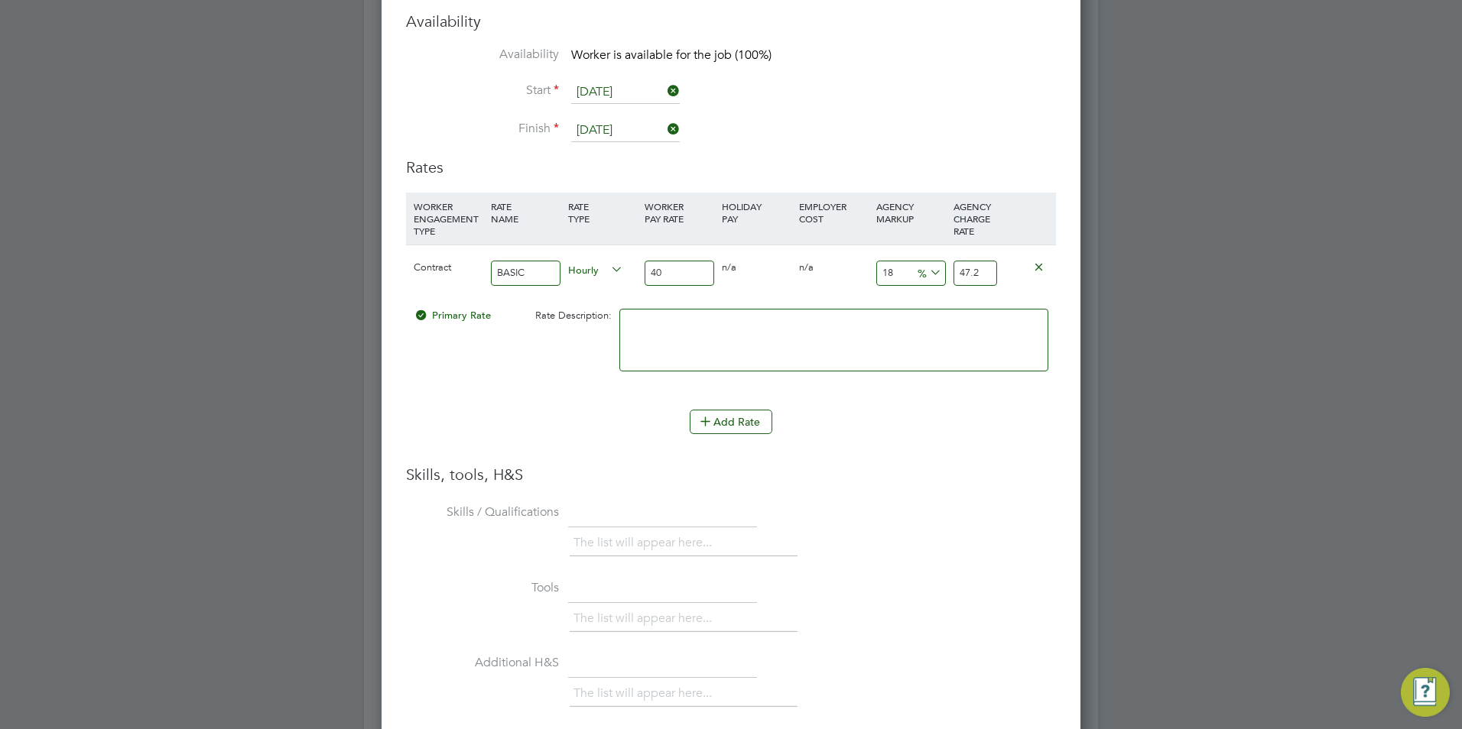
type input "40"
click at [895, 273] on input "18" at bounding box center [911, 273] width 70 height 25
type input "2"
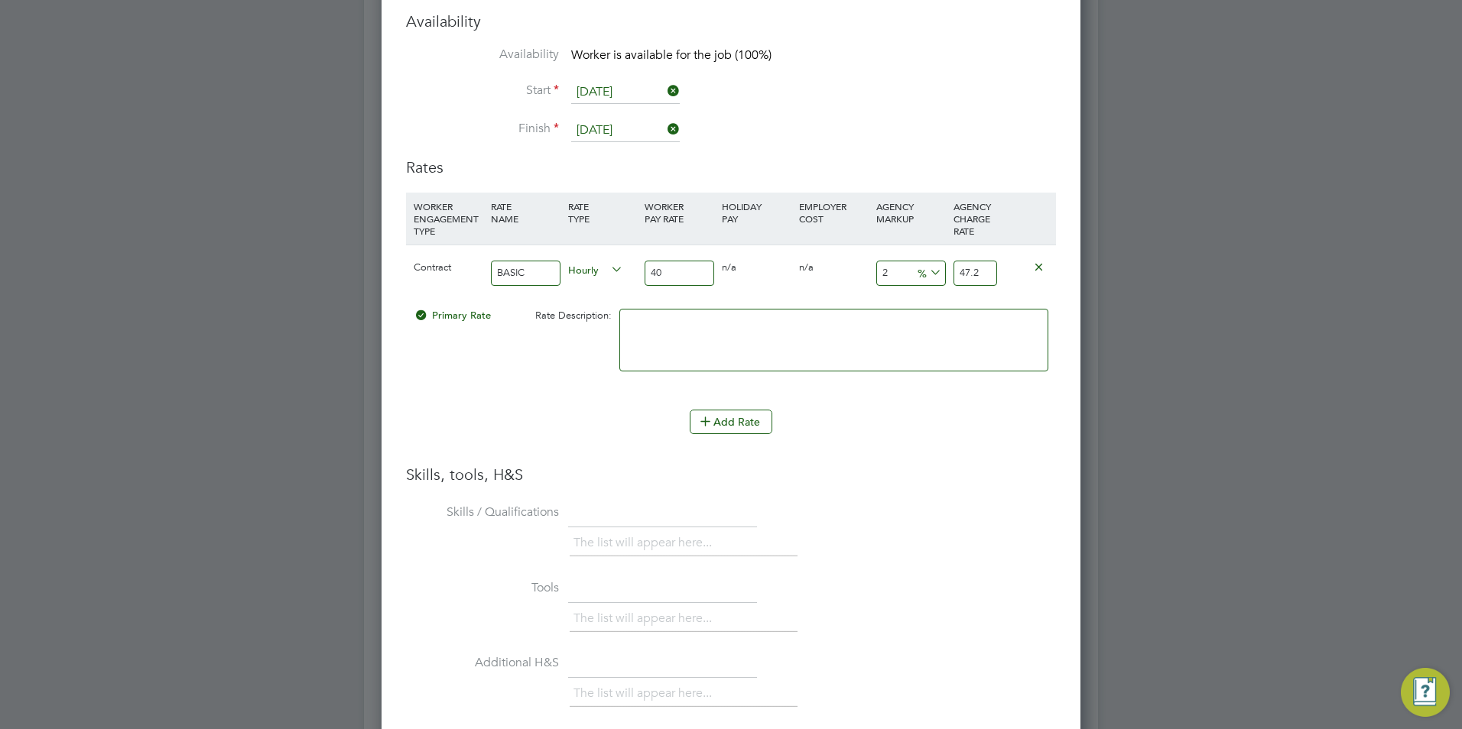
type input "40.8"
type input "23"
type input "49.2"
type input "23"
click at [972, 491] on div "Skills, tools, H&S Skills / Qualifications The list will appear here... Tools T…" at bounding box center [731, 692] width 650 height 454
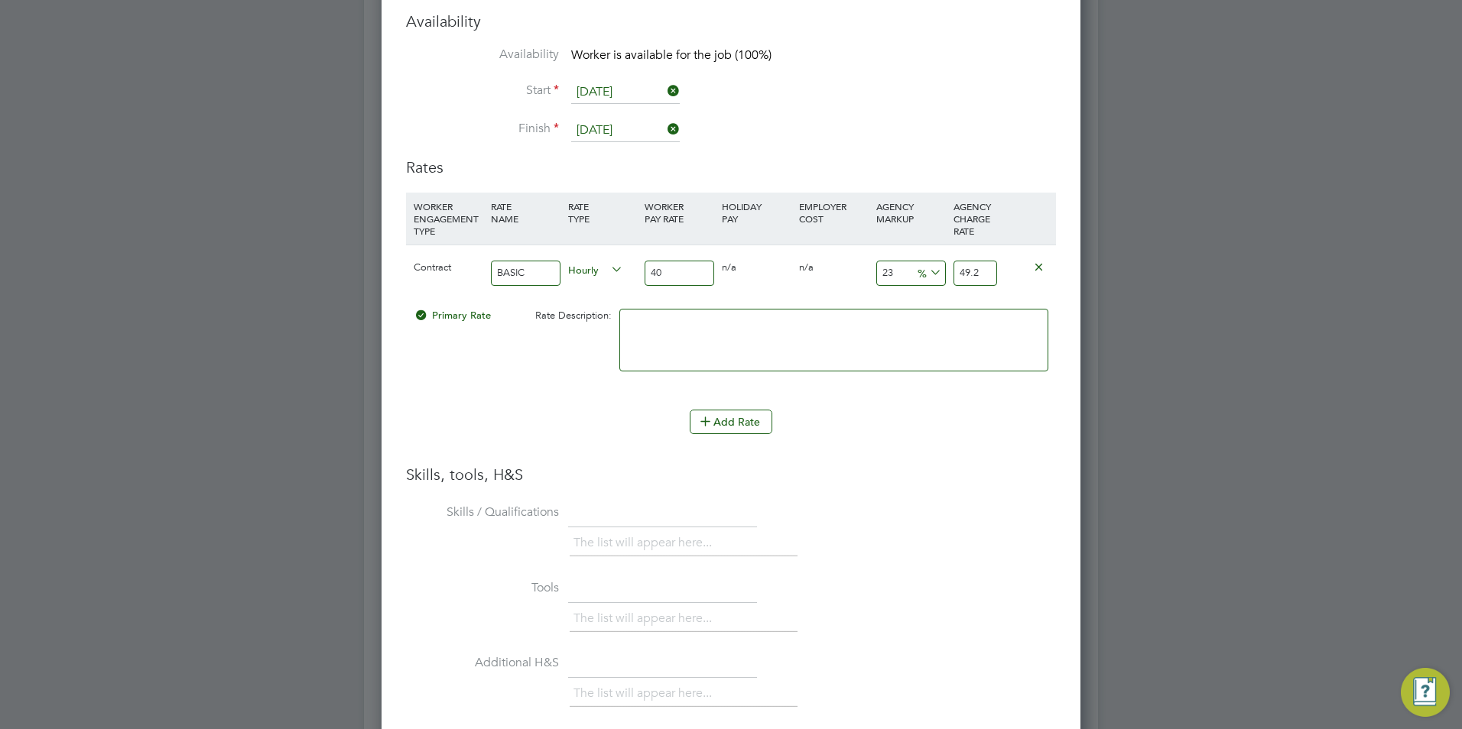
click at [690, 281] on input "40" at bounding box center [679, 273] width 70 height 25
click at [690, 280] on input "40" at bounding box center [679, 273] width 70 height 25
type input "3"
type input "3.69"
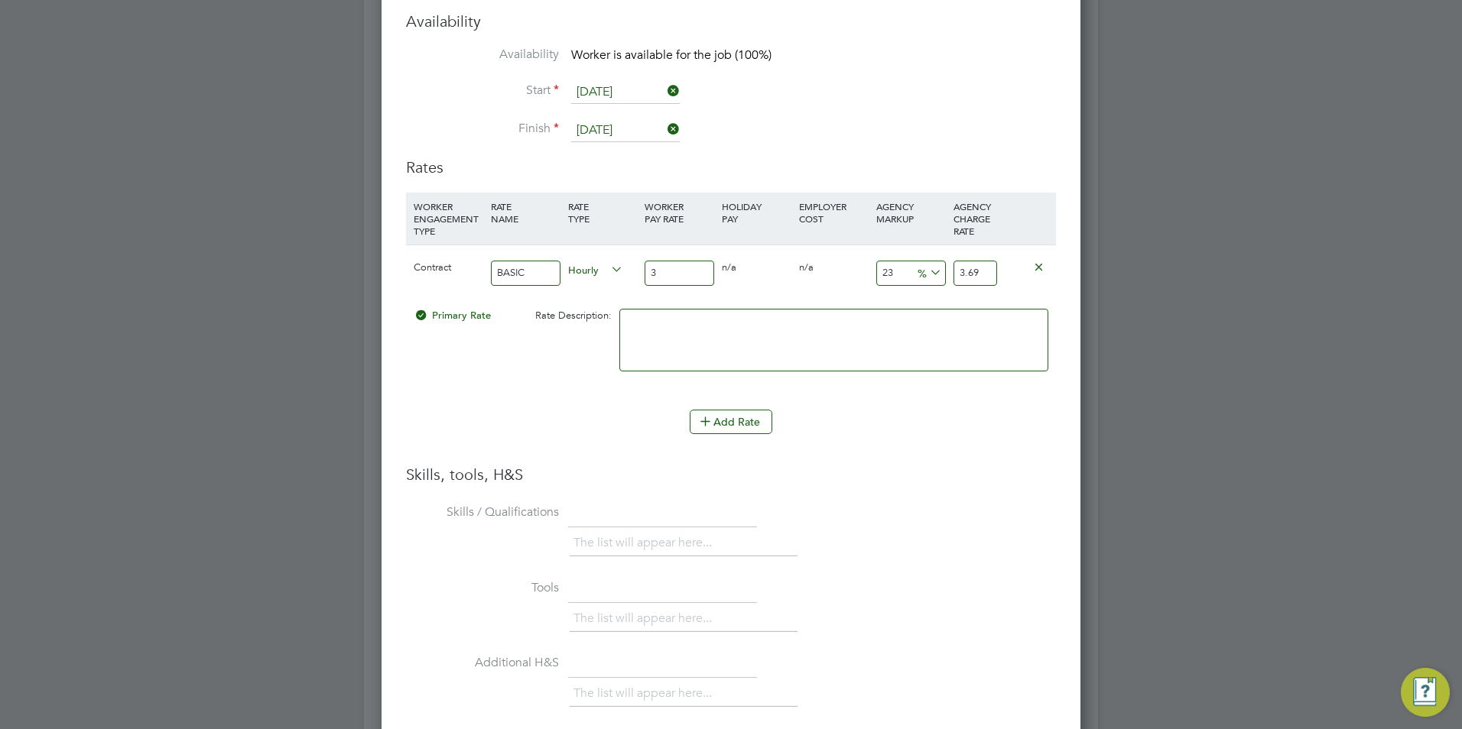
type input "35"
type input "43.05"
click at [1164, 654] on div at bounding box center [731, 364] width 1462 height 729
click at [1055, 622] on div "The list will appear here..." at bounding box center [813, 620] width 486 height 31
click at [891, 274] on input "23" at bounding box center [911, 273] width 70 height 25
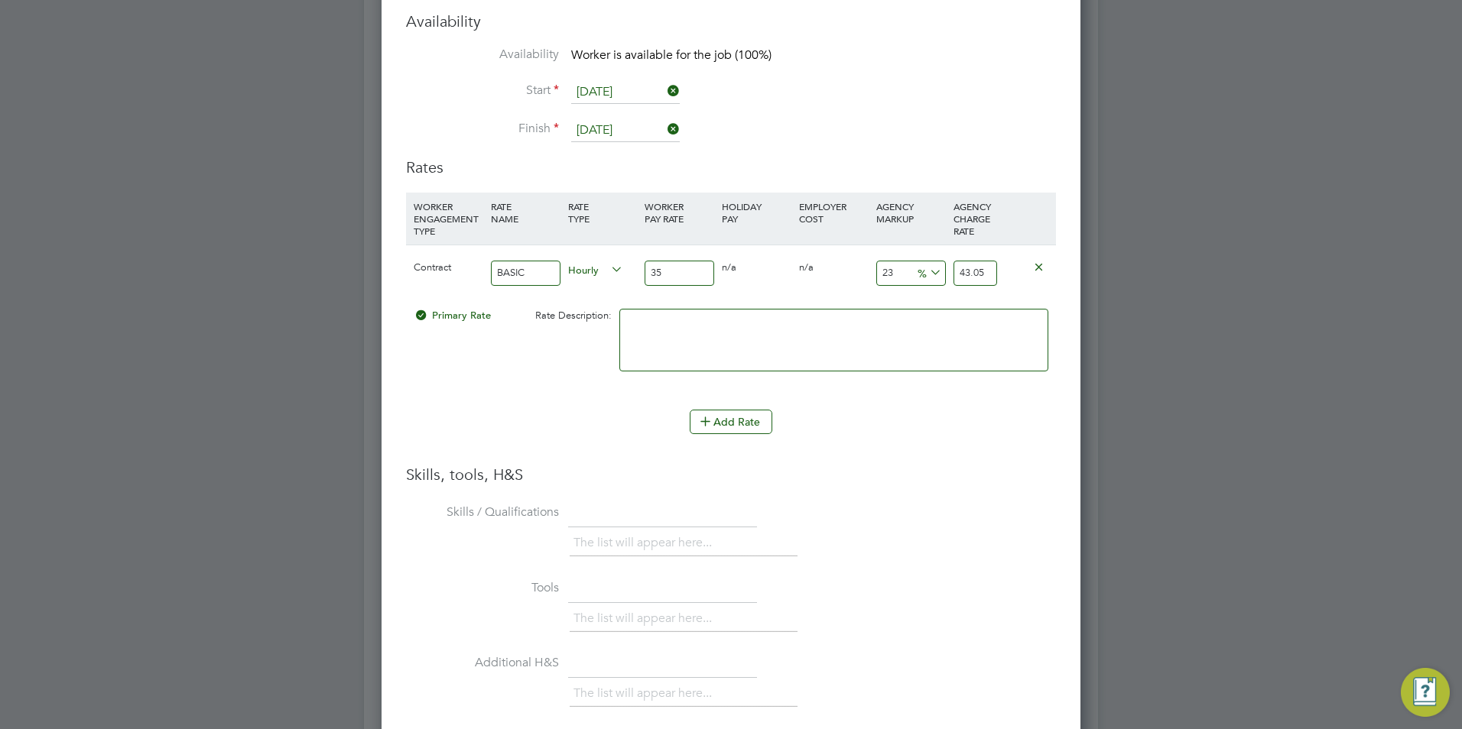
click at [684, 272] on input "35" at bounding box center [679, 273] width 70 height 25
type input "4"
type input "4.92"
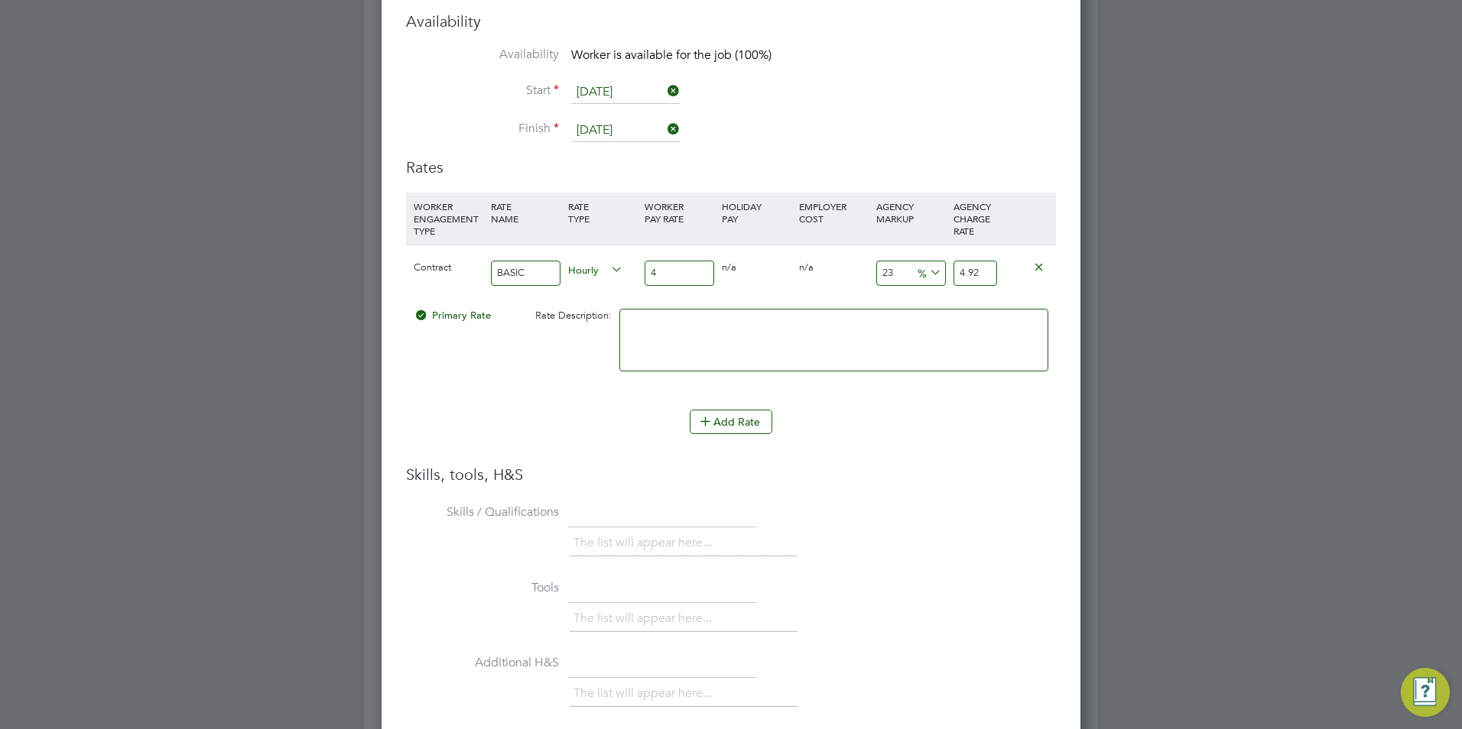
type input "40"
type input "49.2"
type input "40"
click at [524, 678] on li "Additional H&S The list will appear here..." at bounding box center [731, 689] width 650 height 76
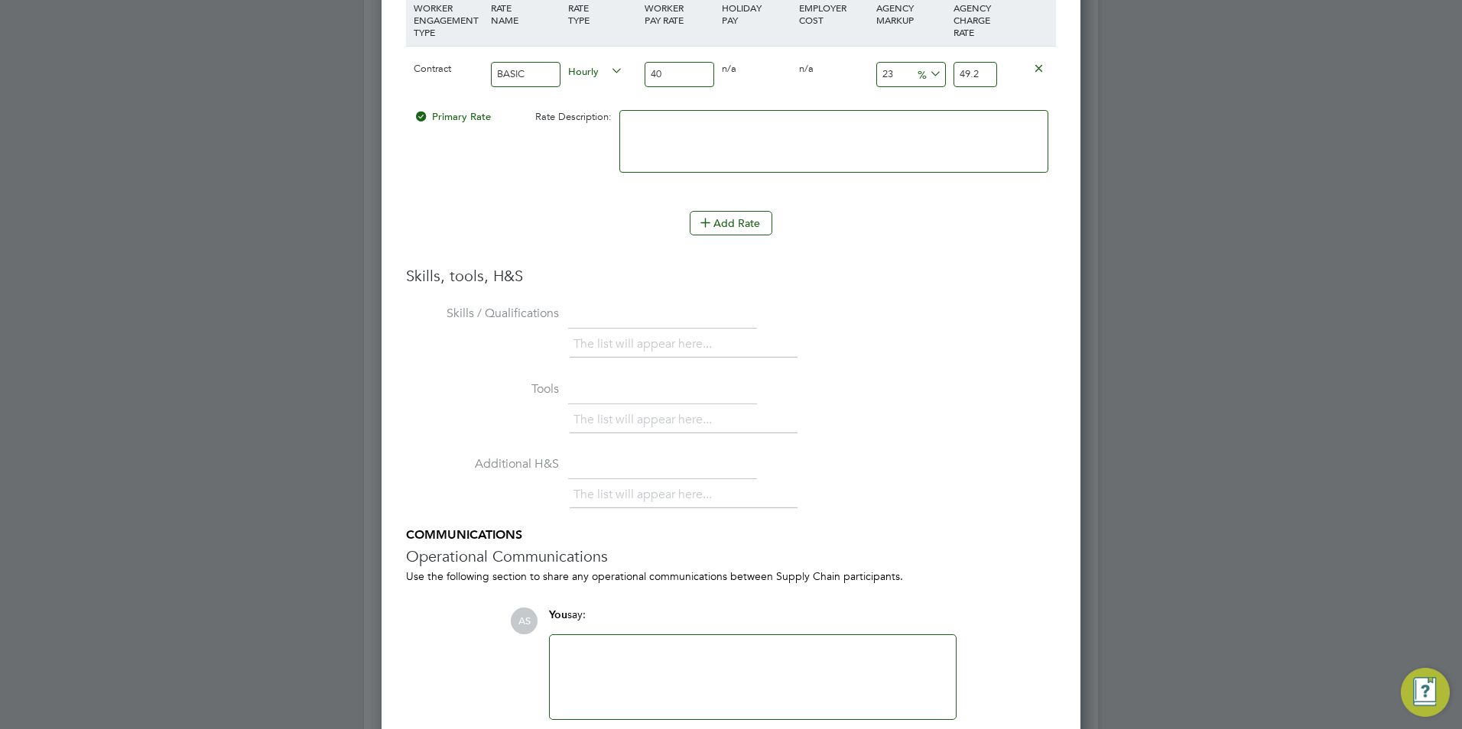
scroll to position [3454, 0]
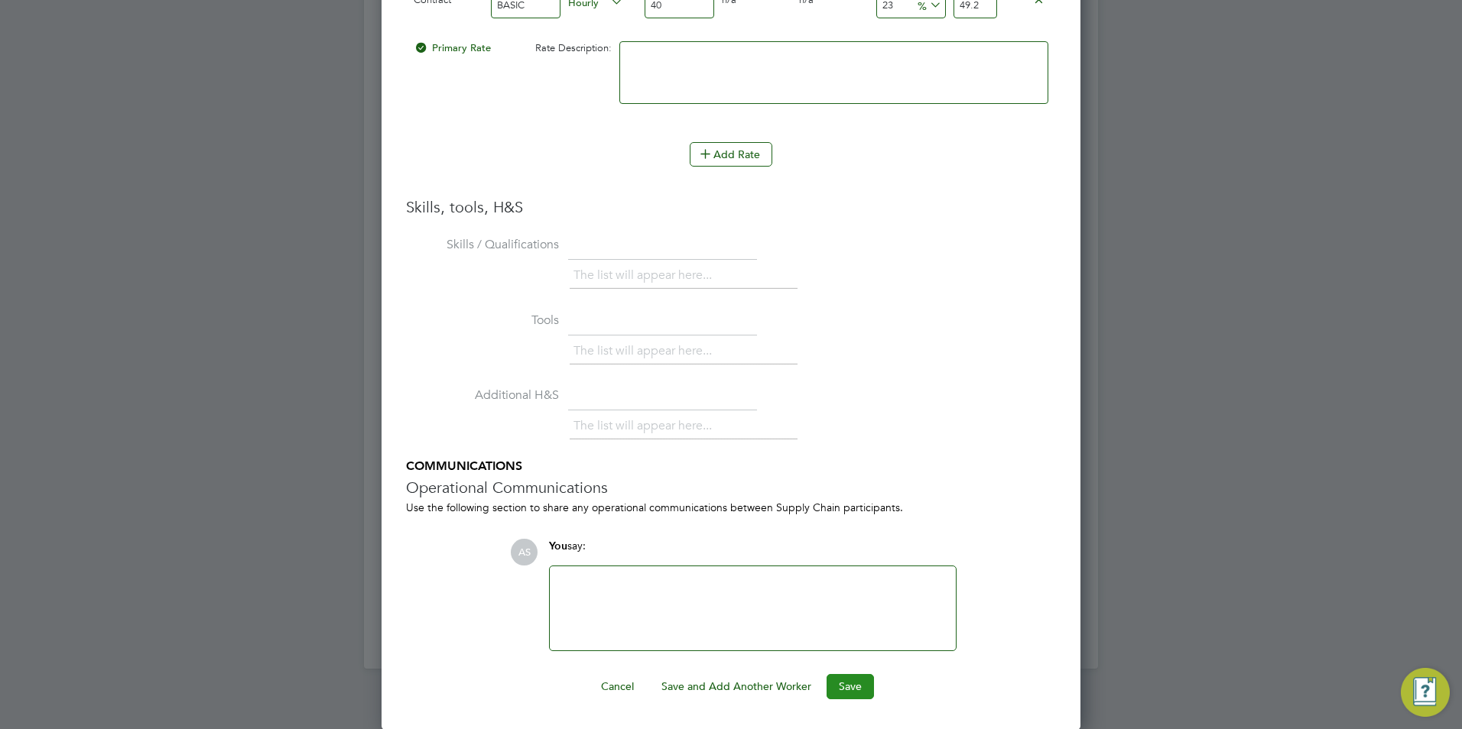
click at [840, 689] on button "Save" at bounding box center [849, 686] width 47 height 24
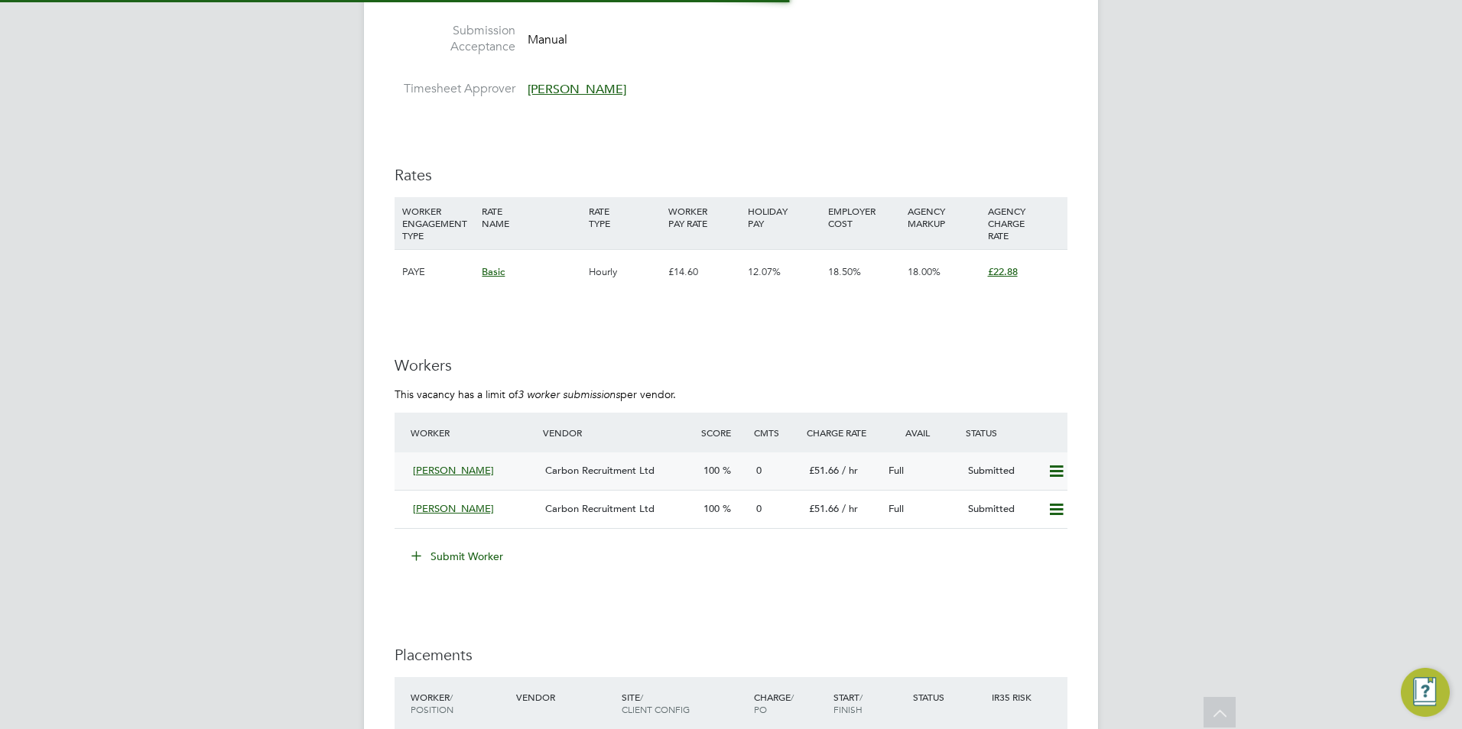
scroll to position [2676, 0]
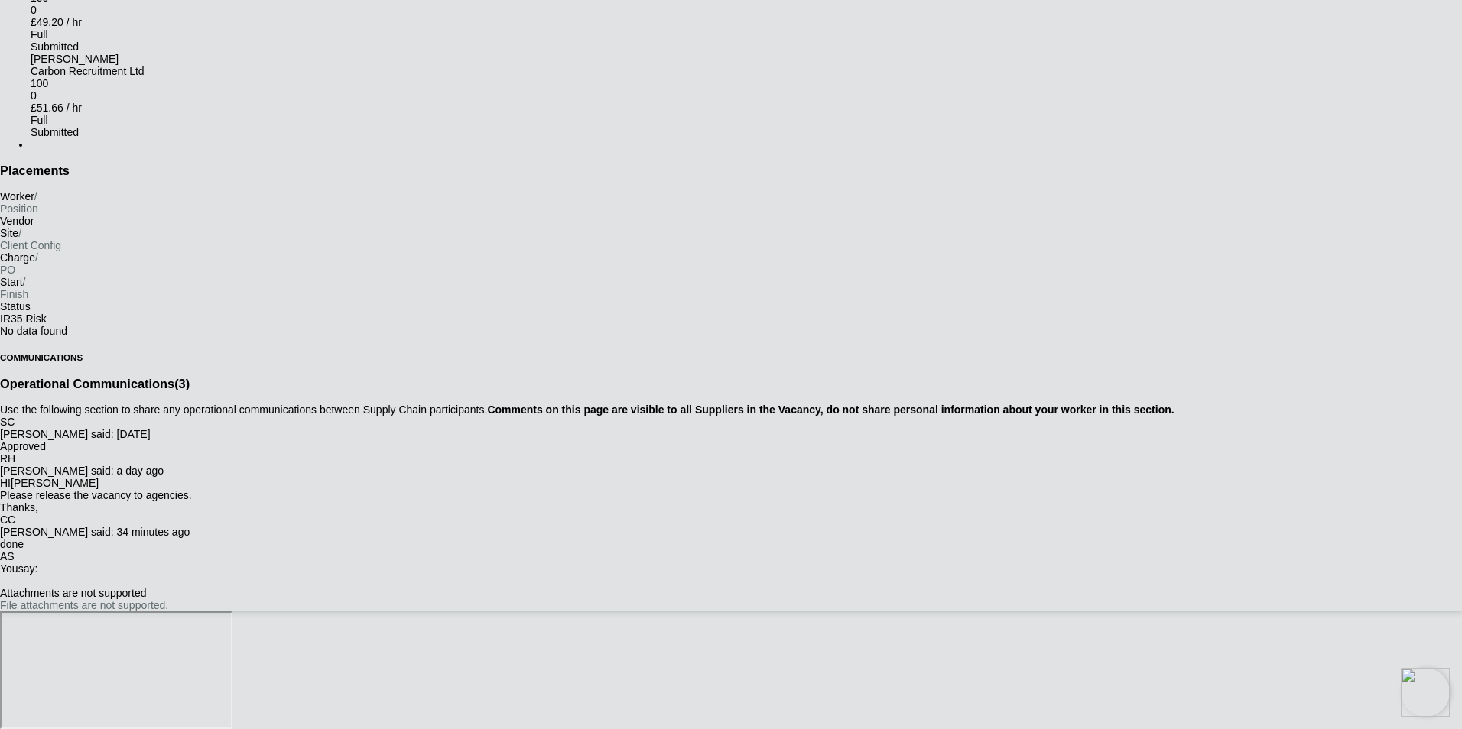
scroll to position [2752, 0]
click at [31, 148] on button "Submit Worker" at bounding box center [31, 148] width 0 height 0
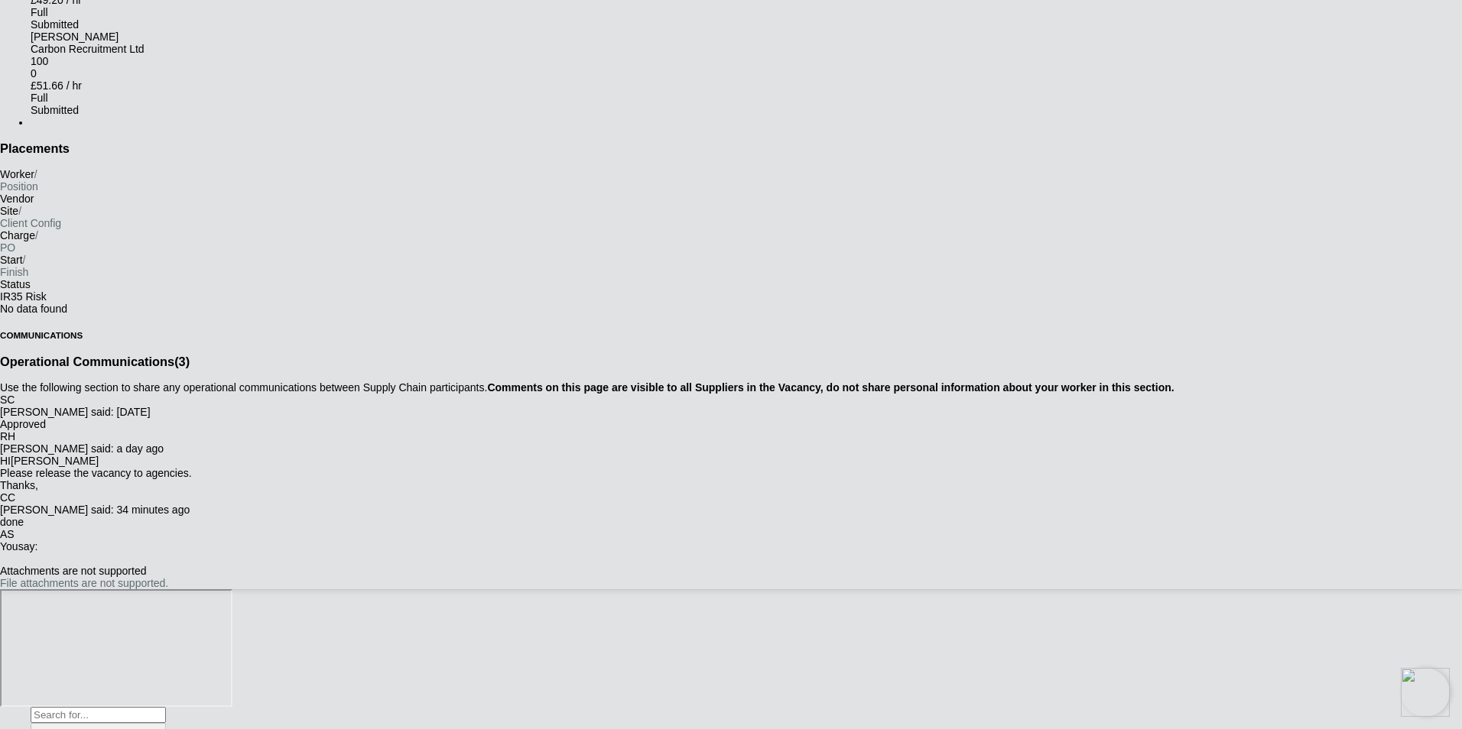
scroll to position [8, 8]
type input "[PERSON_NAME] (1357)"
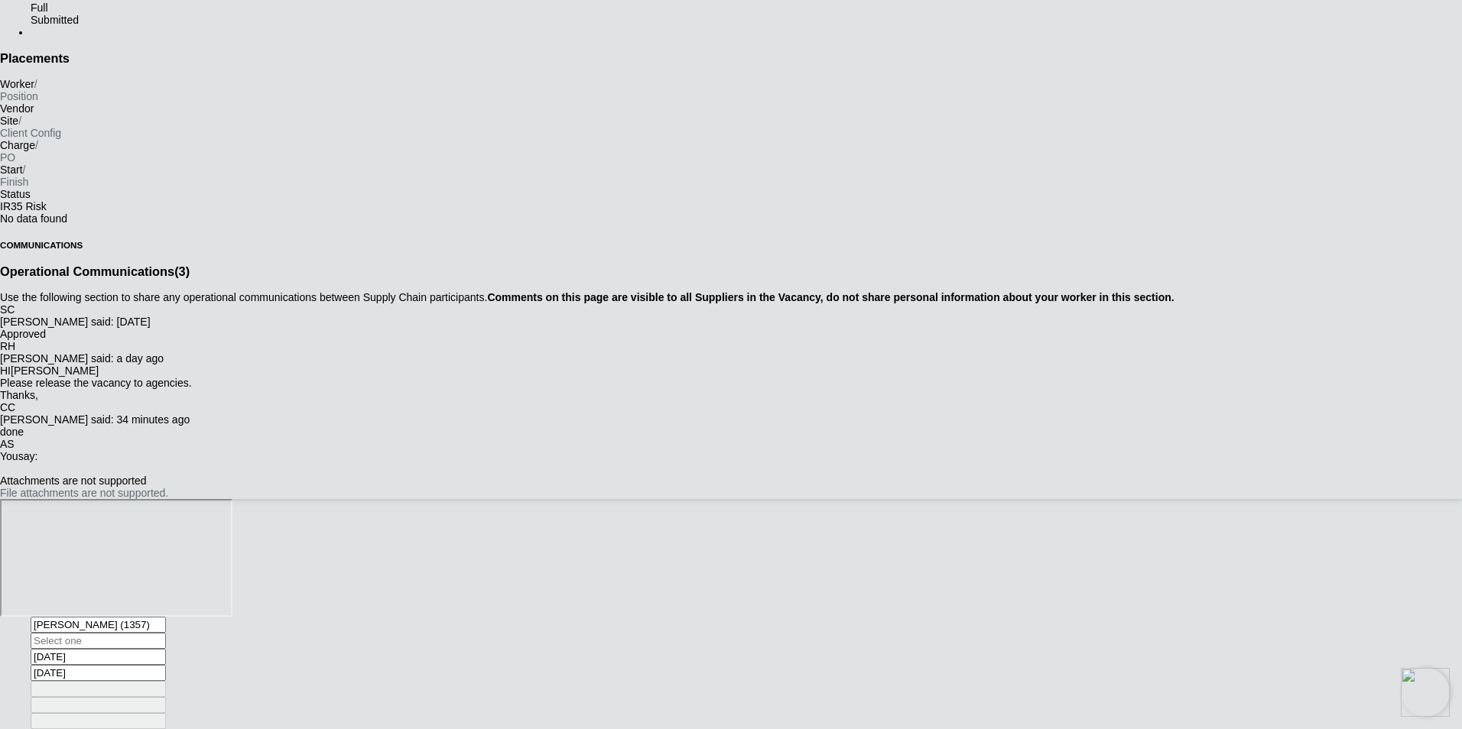
click at [166, 633] on input at bounding box center [98, 641] width 135 height 16
click at [648, 729] on li "Contract" at bounding box center [746, 729] width 1431 height 0
type input "Contract"
click at [738, 681] on li "WORKER ENGAGEMENT TYPE RATE NAME RATE TYPE WORKER PAY RATE HOLIDAY PAY EMPLOYER…" at bounding box center [738, 681] width 1355 height 0
click at [61, 681] on button "Add Rate" at bounding box center [61, 681] width 0 height 0
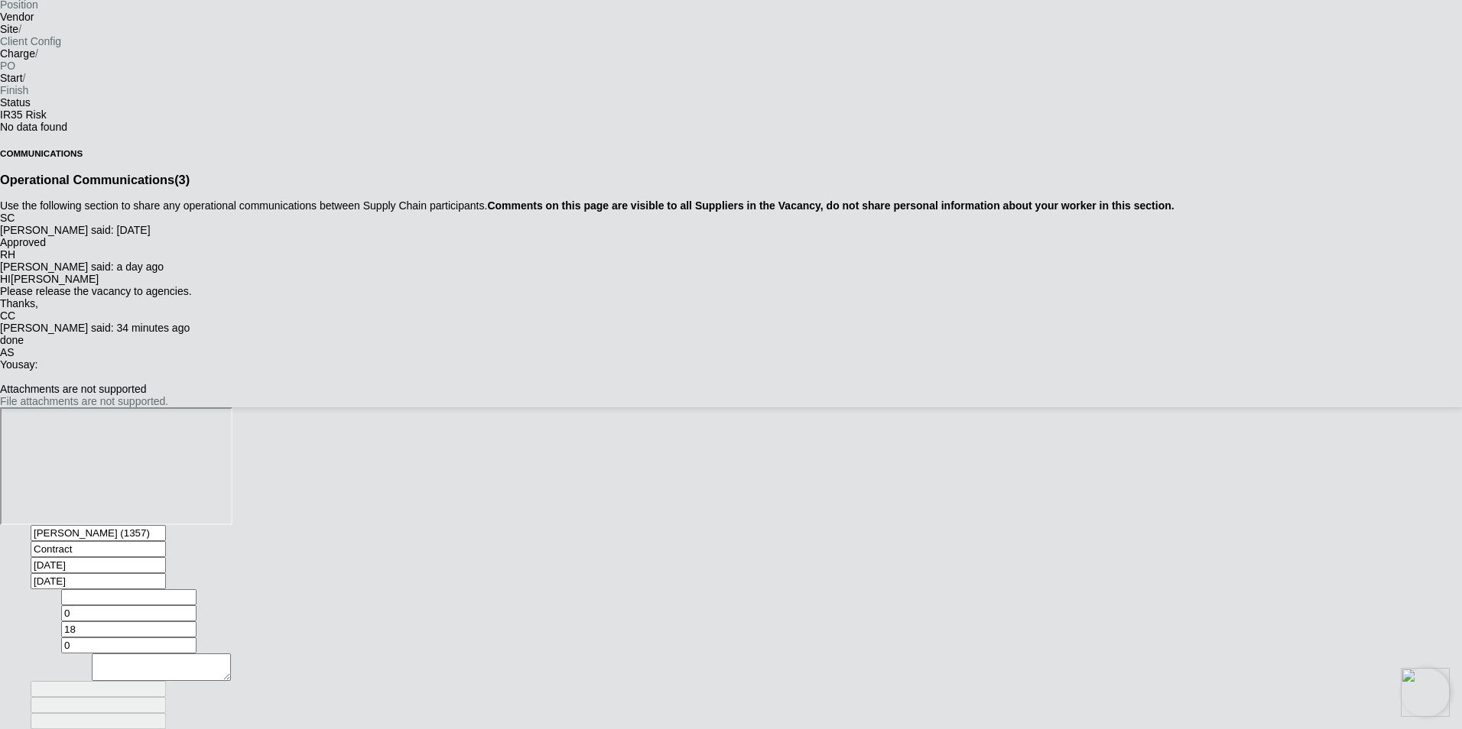
click at [196, 589] on input at bounding box center [128, 597] width 135 height 16
type input "BASIC"
click at [196, 605] on input "0" at bounding box center [128, 613] width 135 height 16
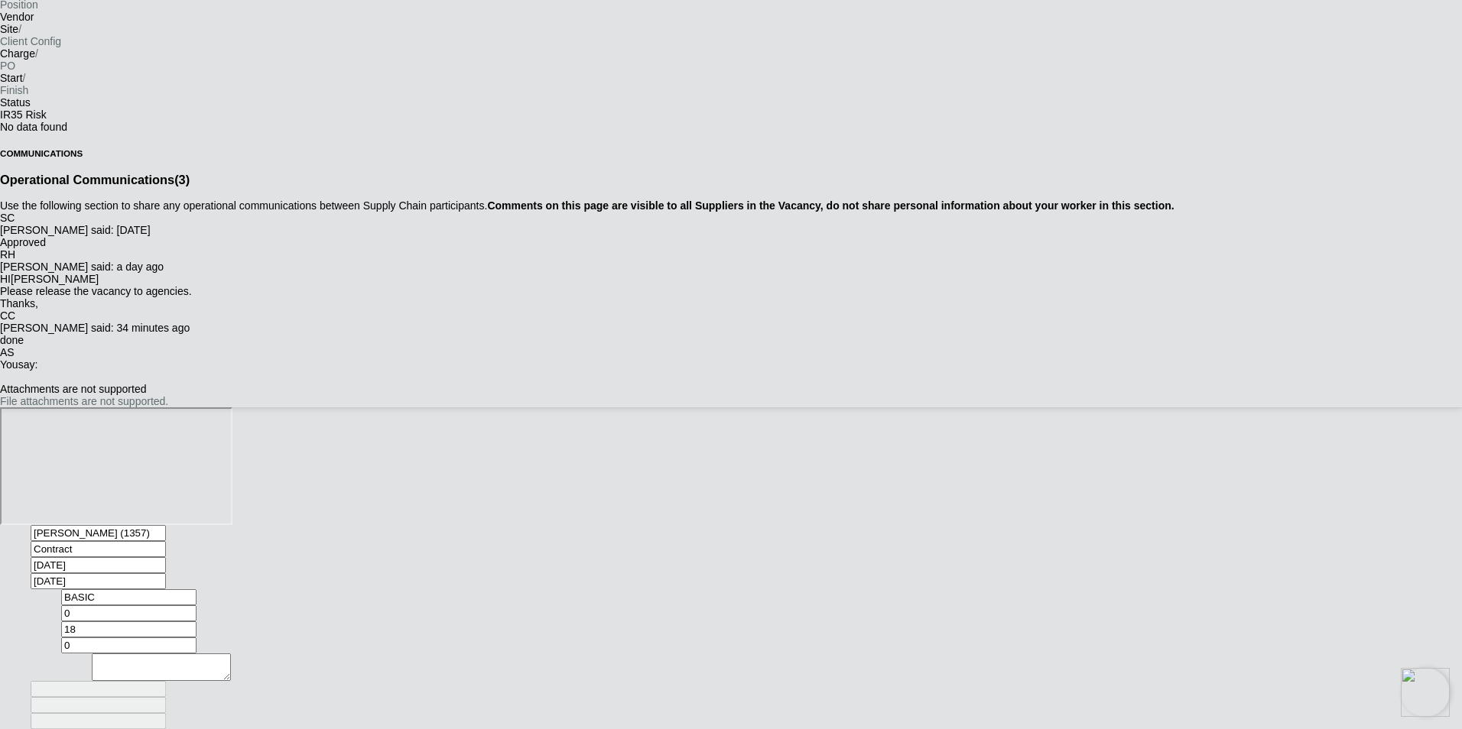
click at [196, 605] on input "0" at bounding box center [128, 613] width 135 height 16
type input "4"
type input "4.72"
type input "40"
type input "47.2"
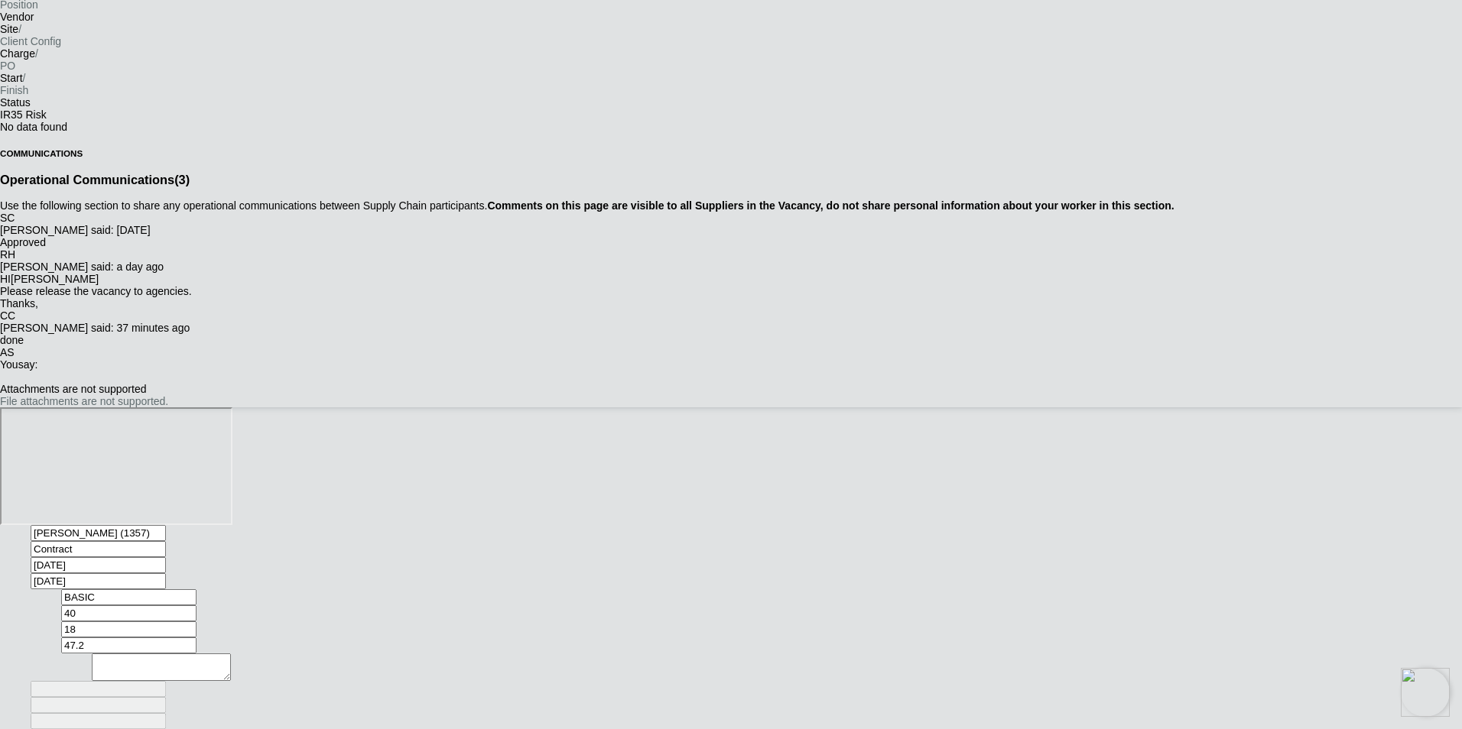
type input "40"
click at [196, 622] on input "18" at bounding box center [128, 630] width 135 height 16
type input "32"
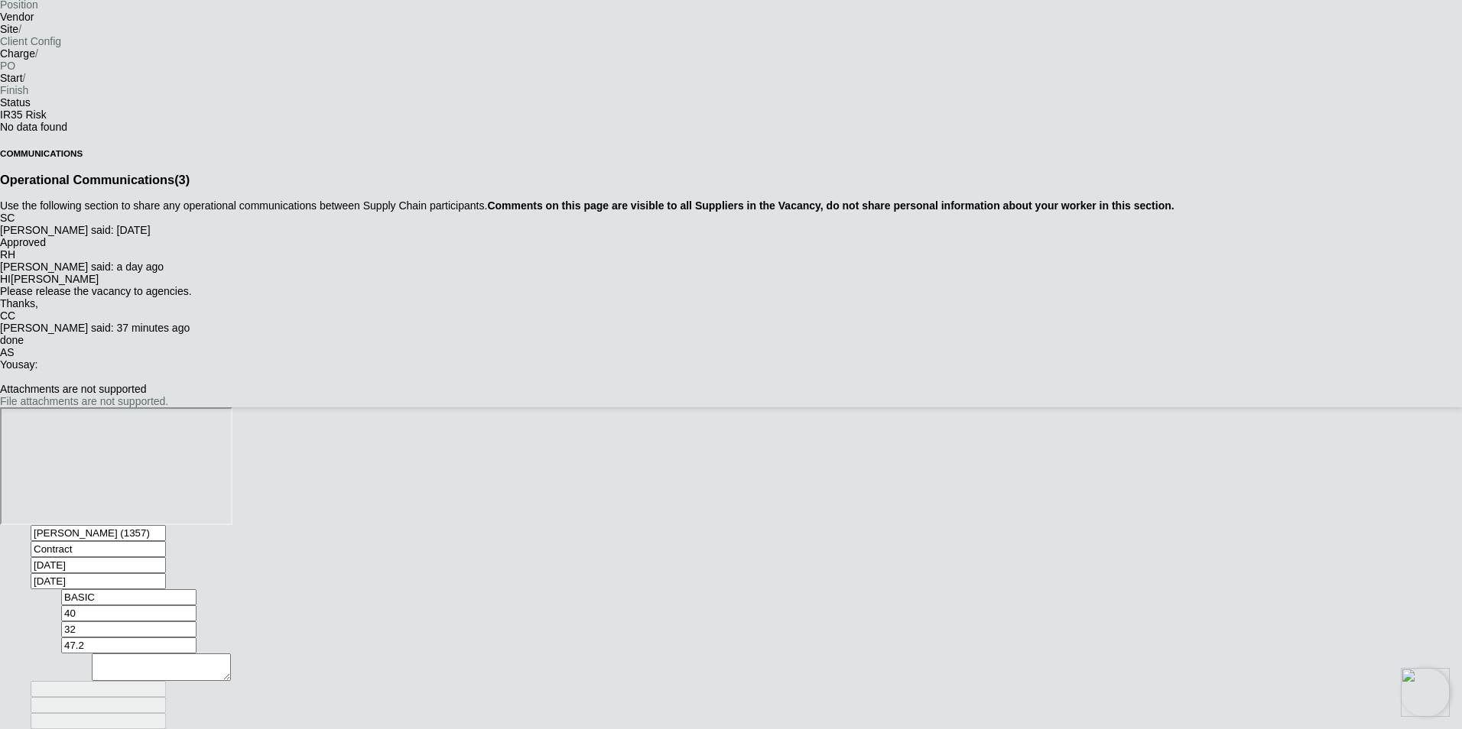
type input "52.8"
type input "3"
type input "41.2"
type input "2"
type input "40.8"
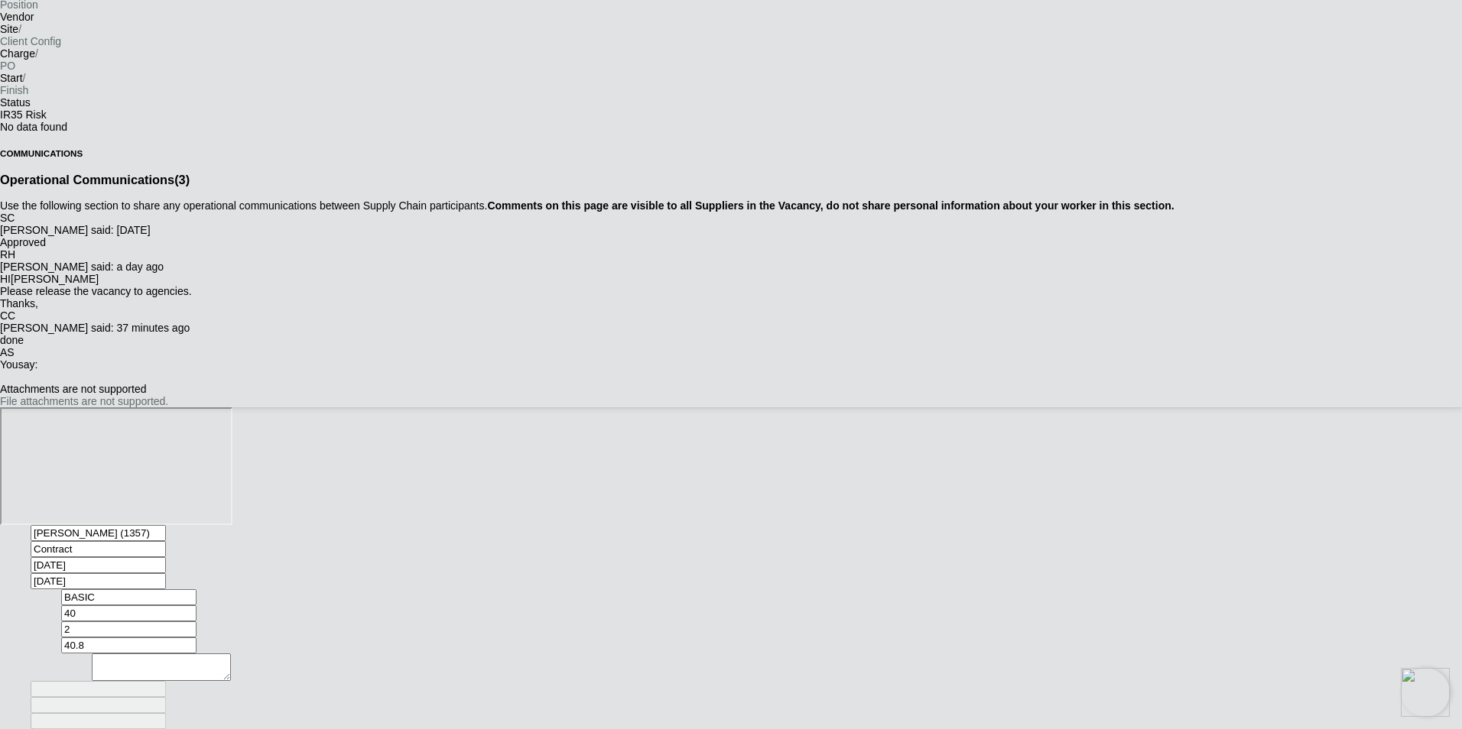
type input "23"
type input "49.2"
type input "23"
click at [231, 654] on textarea at bounding box center [161, 668] width 139 height 28
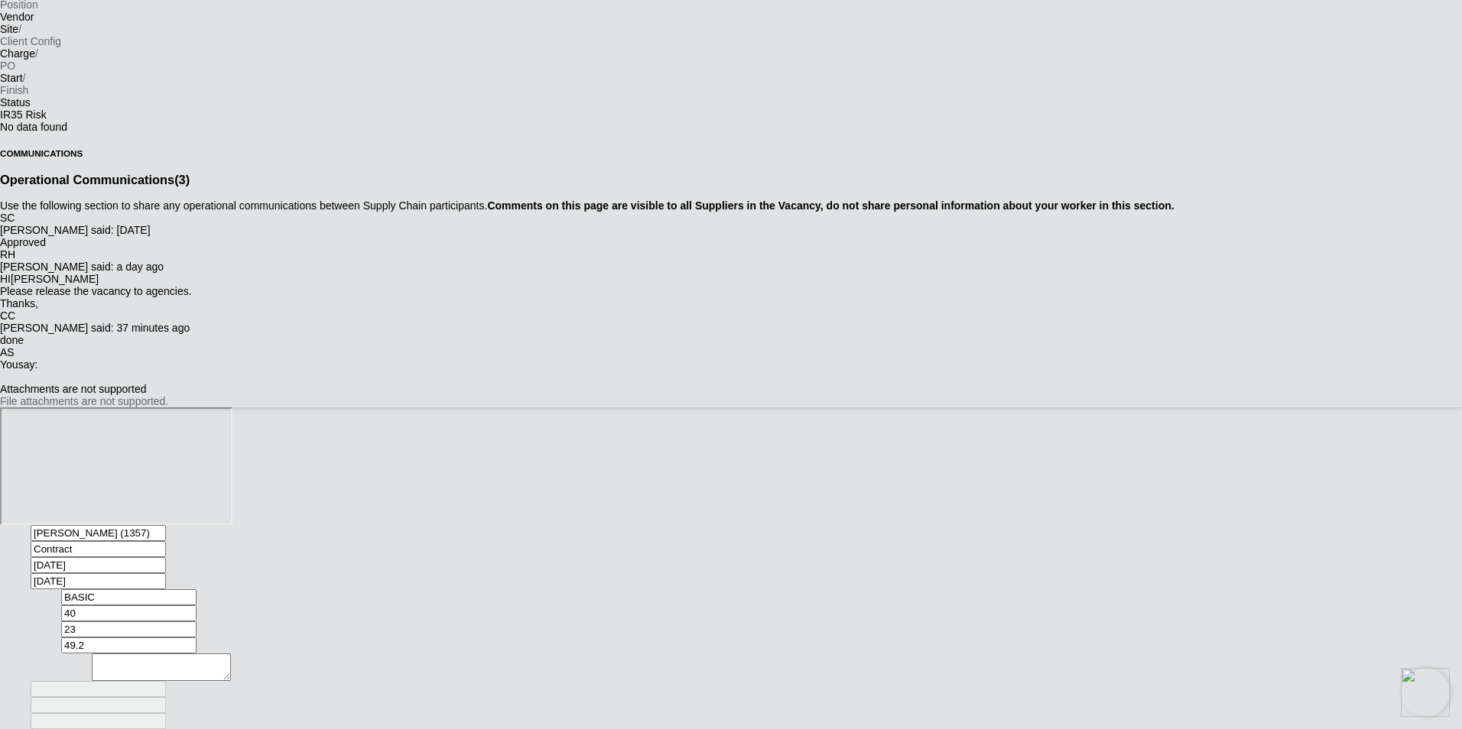
scroll to position [3530, 0]
click at [0, 729] on button "Save" at bounding box center [0, 729] width 0 height 0
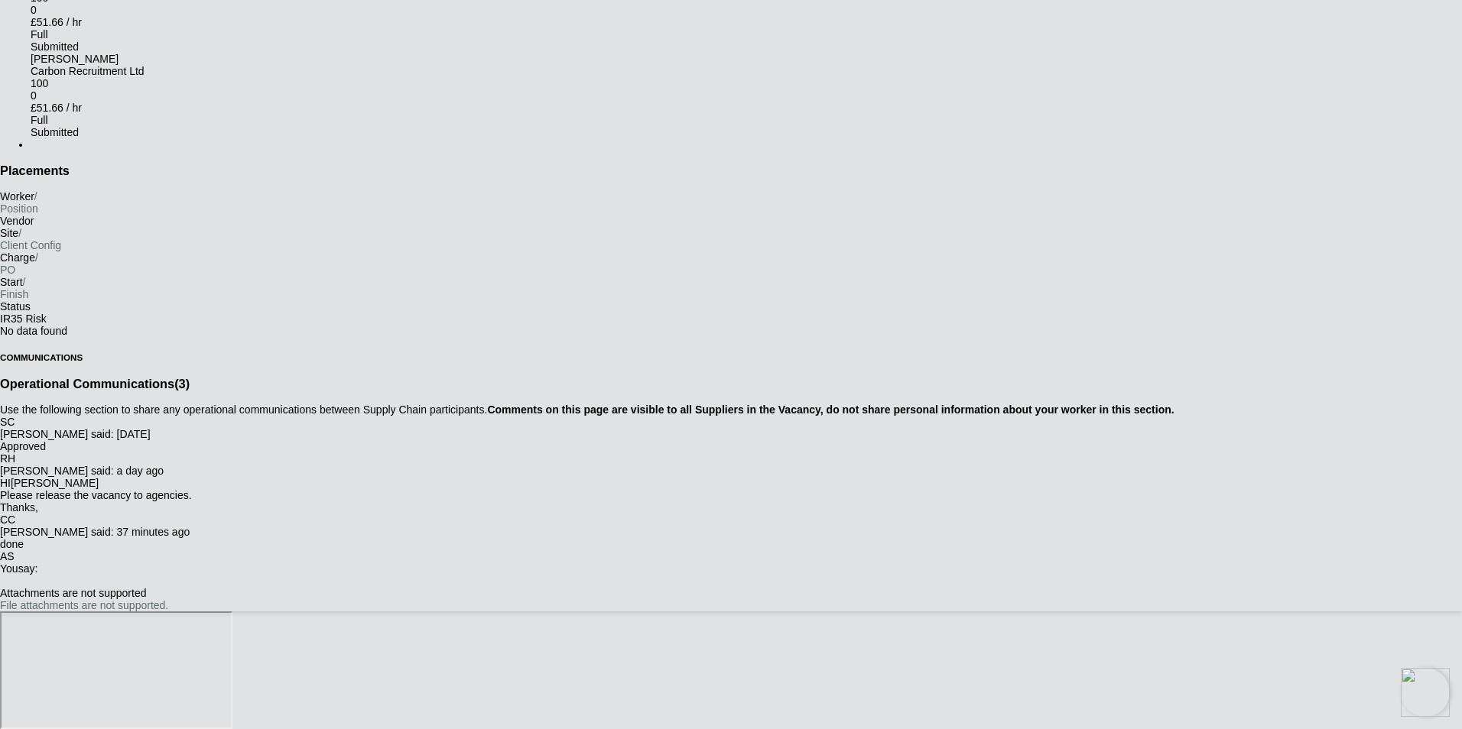
scroll to position [2752, 0]
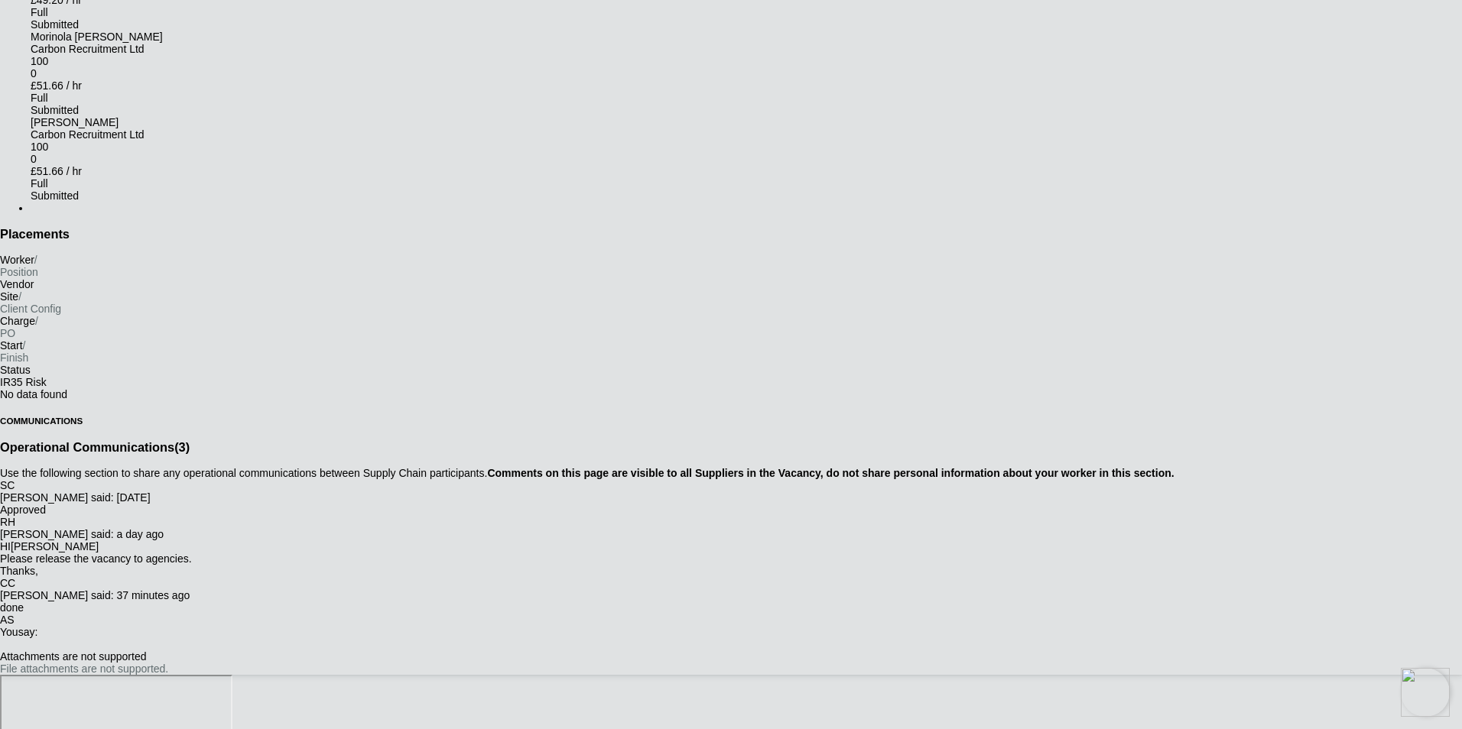
click at [31, 31] on icon at bounding box center [31, 31] width 0 height 0
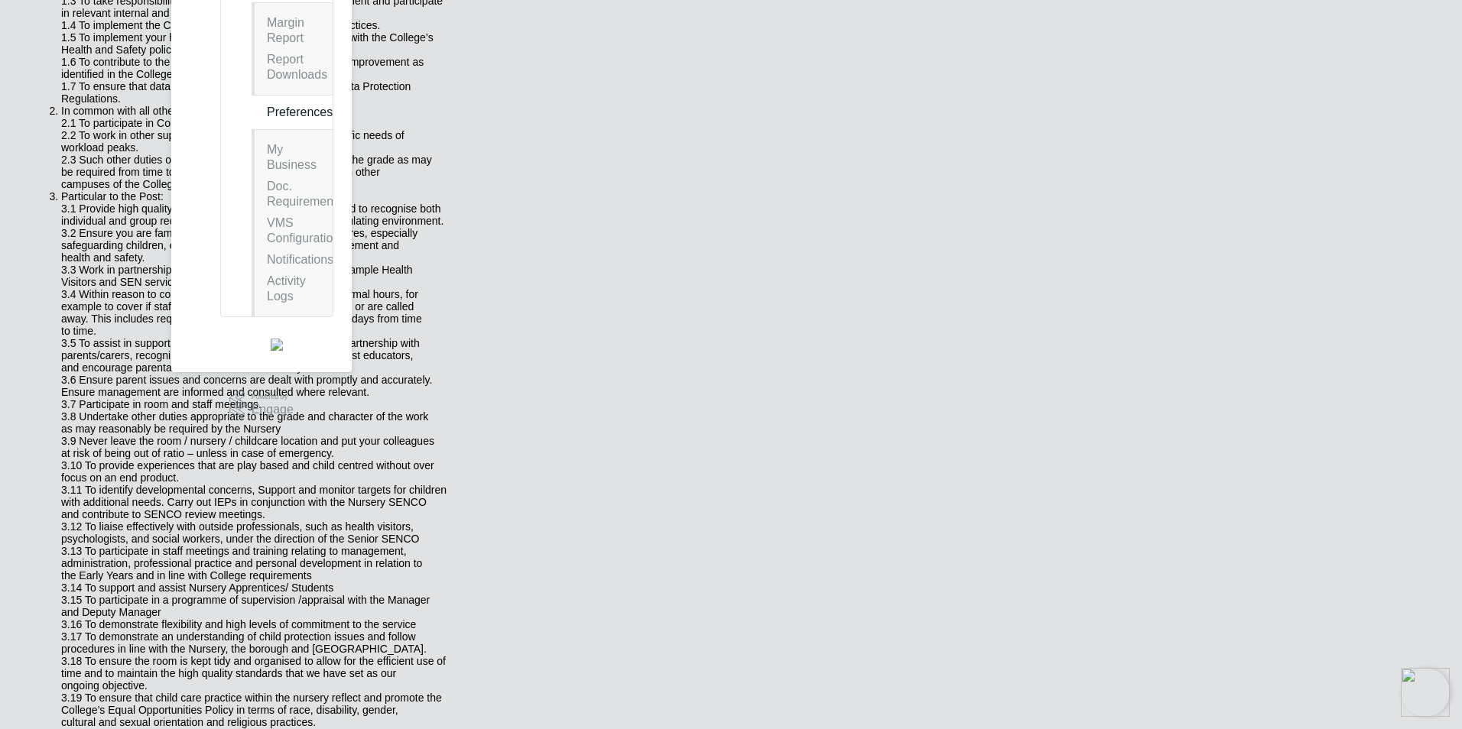
scroll to position [0, 0]
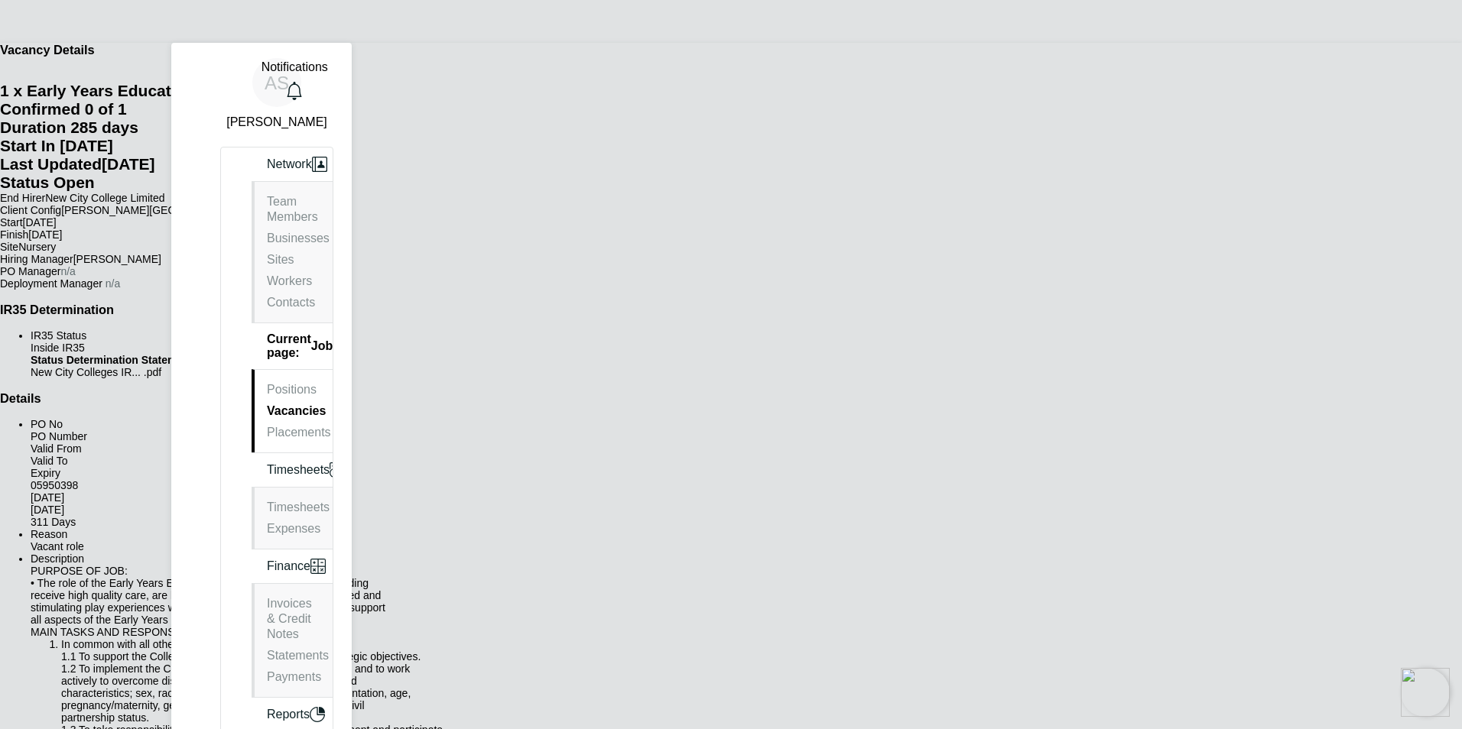
scroll to position [45, 107]
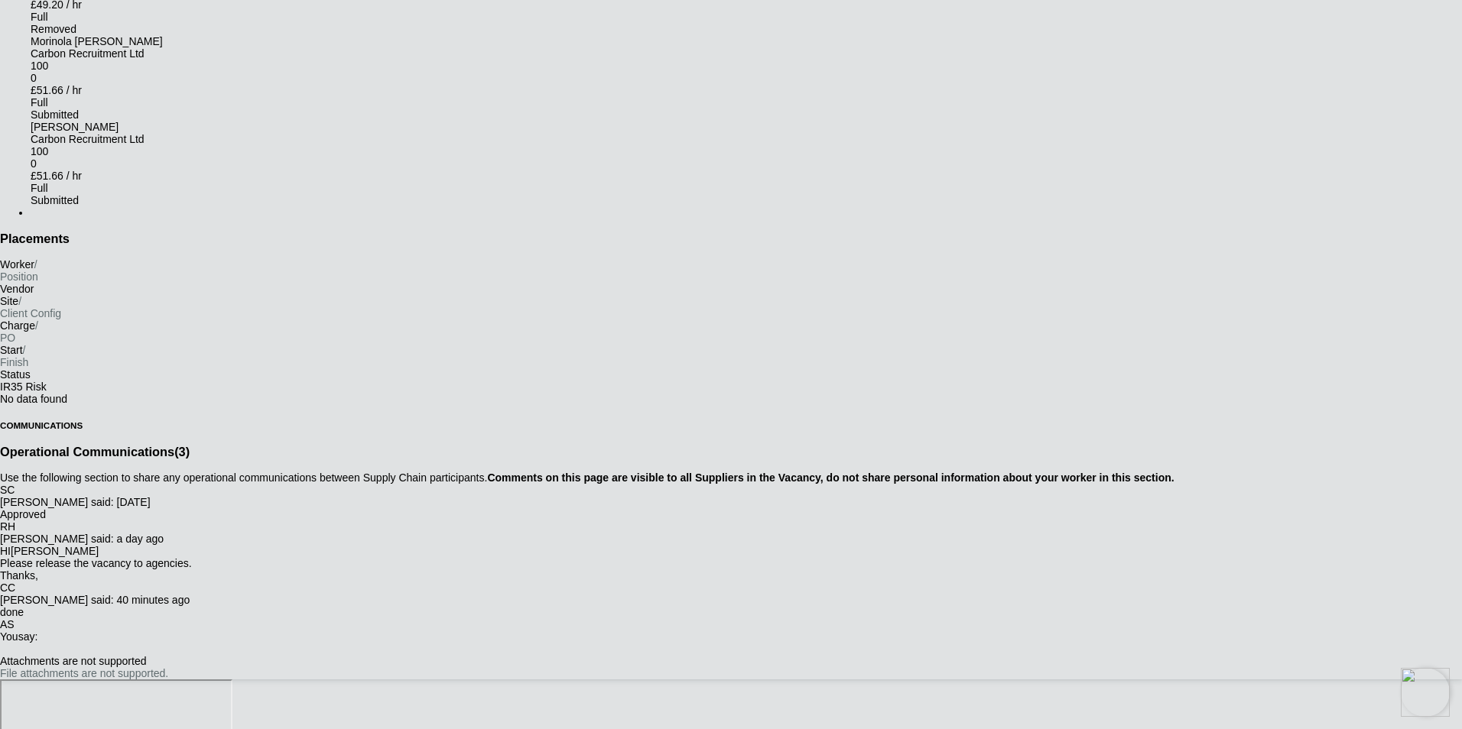
scroll to position [2829, 0]
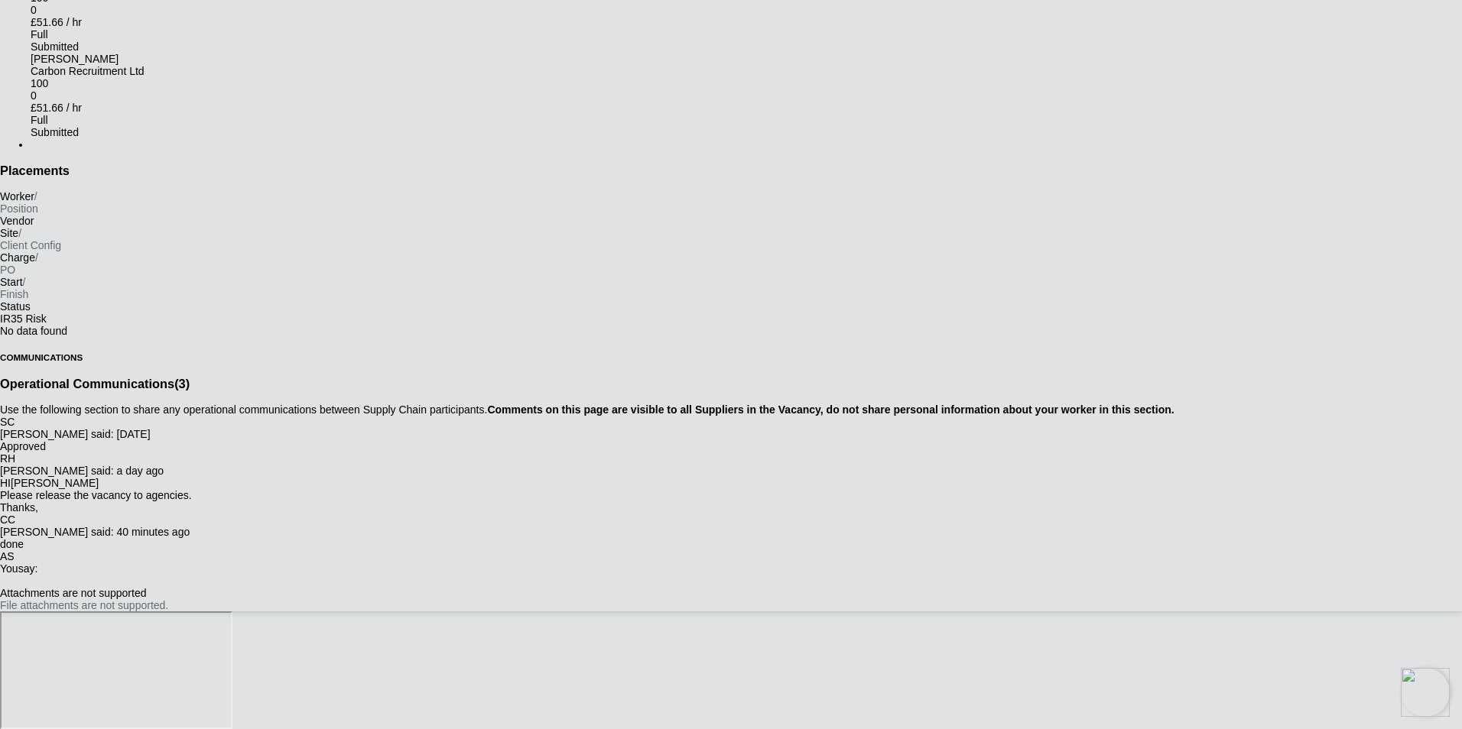
click at [437, 65] on div "[PERSON_NAME]" at bounding box center [746, 59] width 1431 height 12
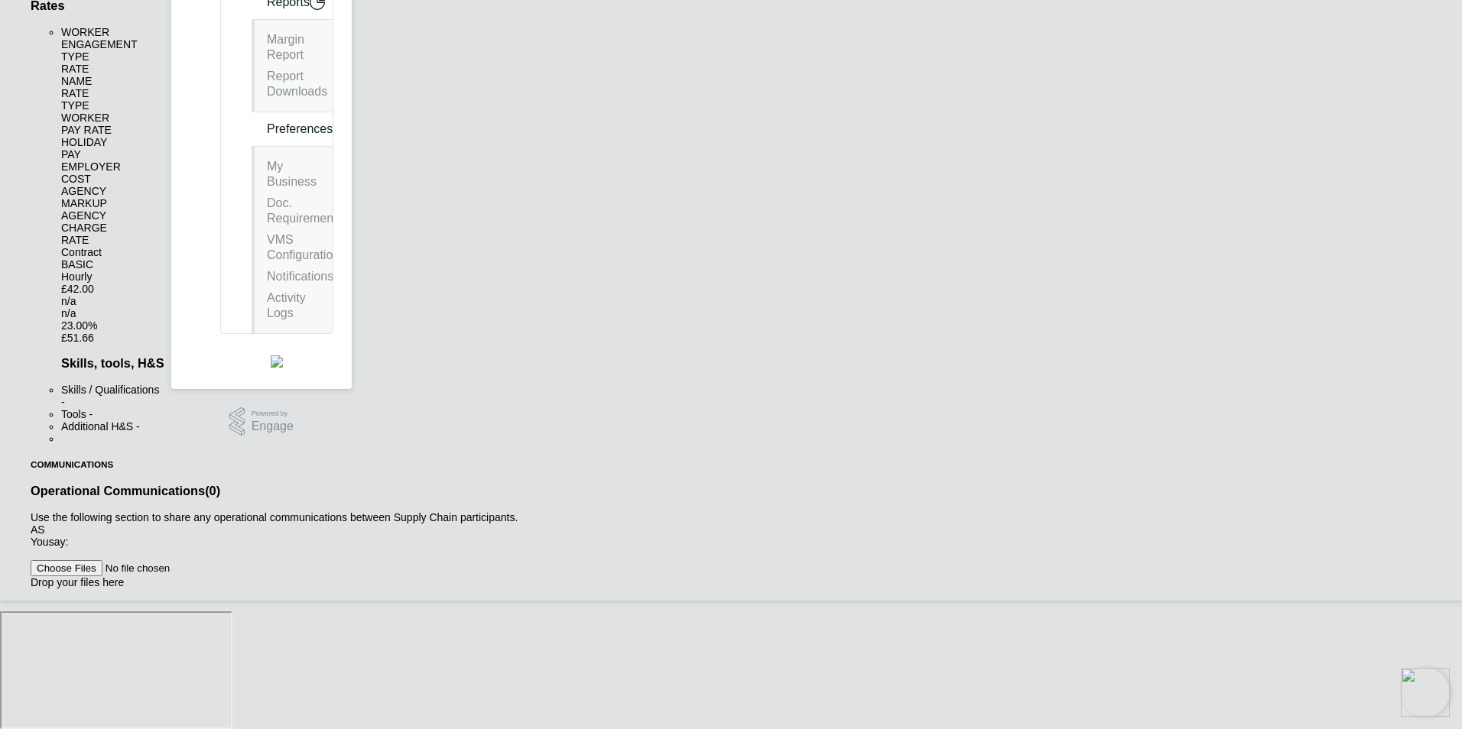
scroll to position [994, 0]
click at [224, 576] on input "file" at bounding box center [127, 568] width 193 height 16
type input "C:\fakepath\[PERSON_NAME] .docx"
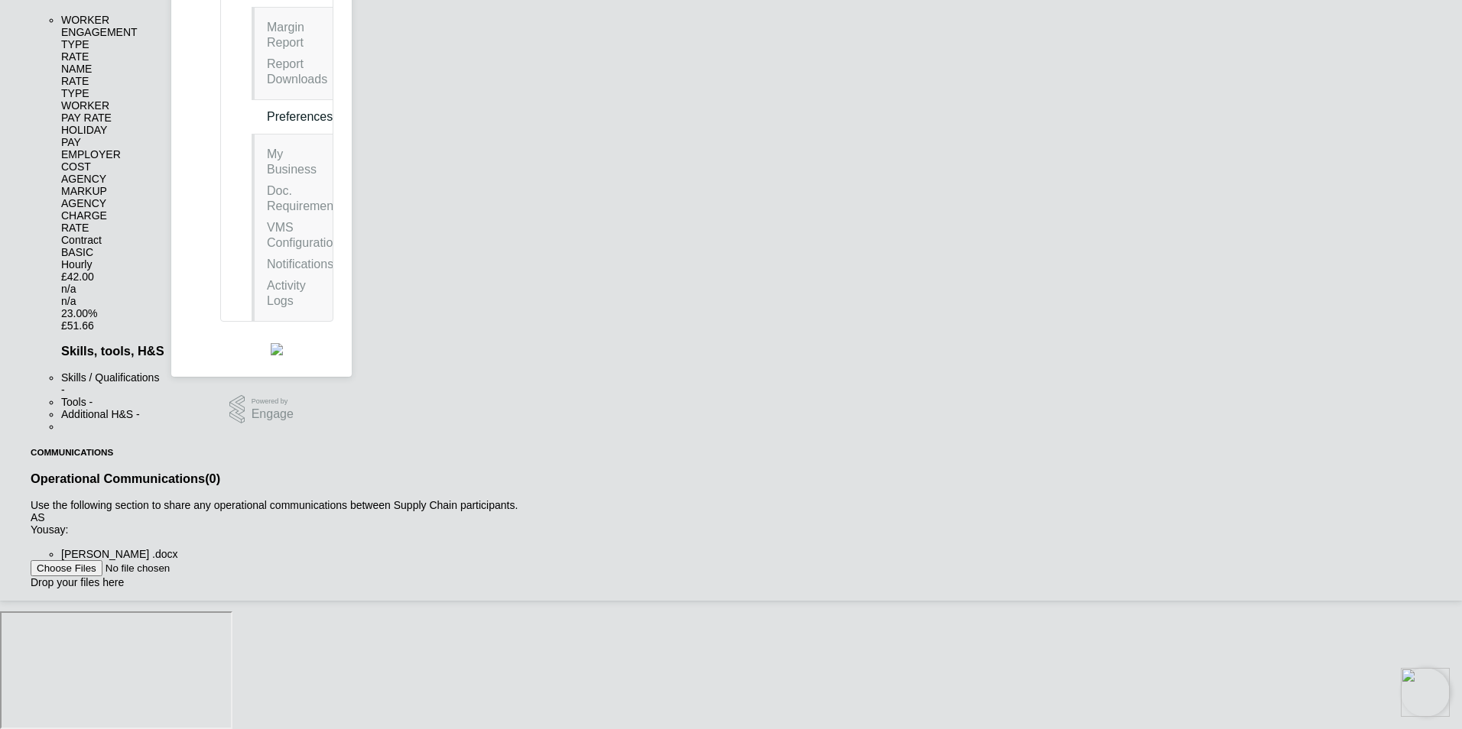
click at [31, 599] on button "Post" at bounding box center [31, 599] width 0 height 0
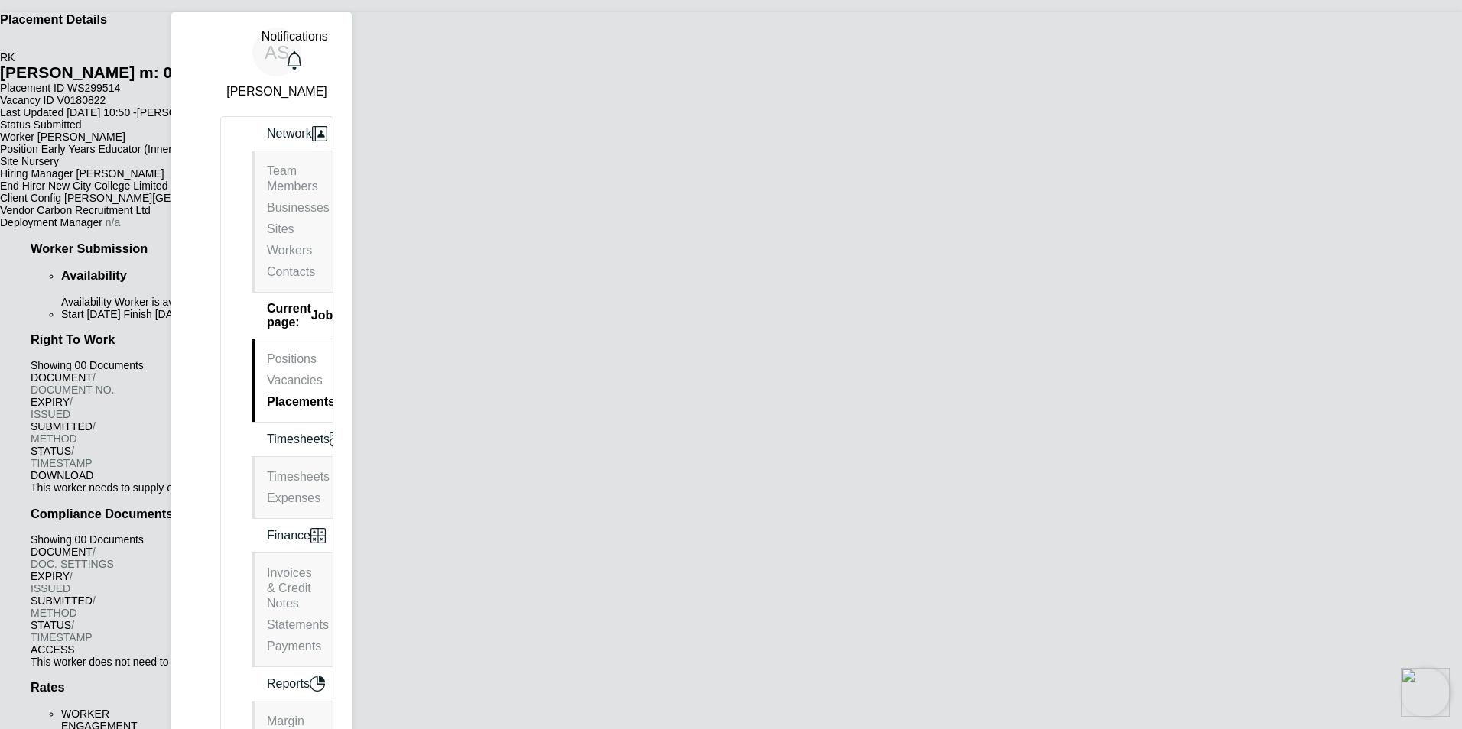
scroll to position [0, 0]
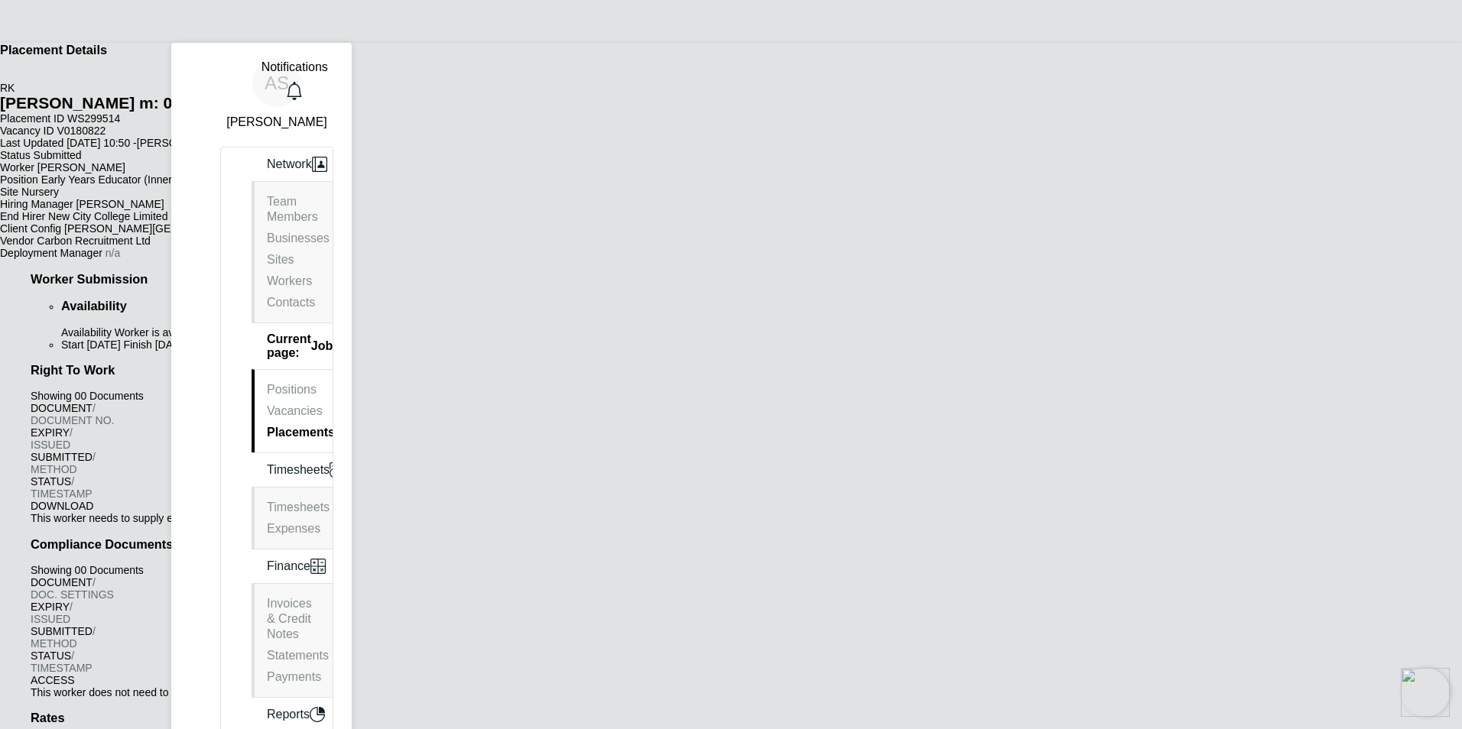
click at [31, 0] on link "Back To Vacancy" at bounding box center [31, 0] width 0 height 0
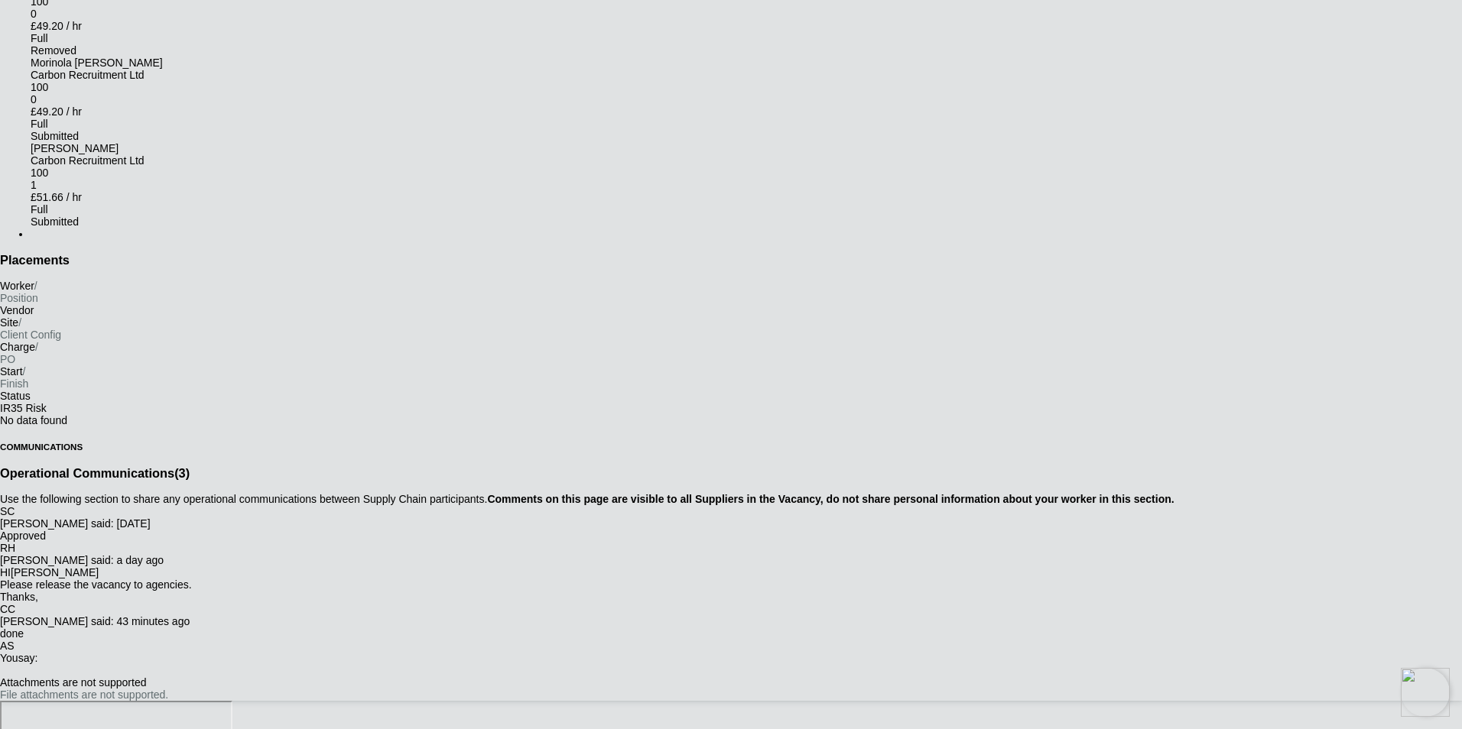
scroll to position [2829, 0]
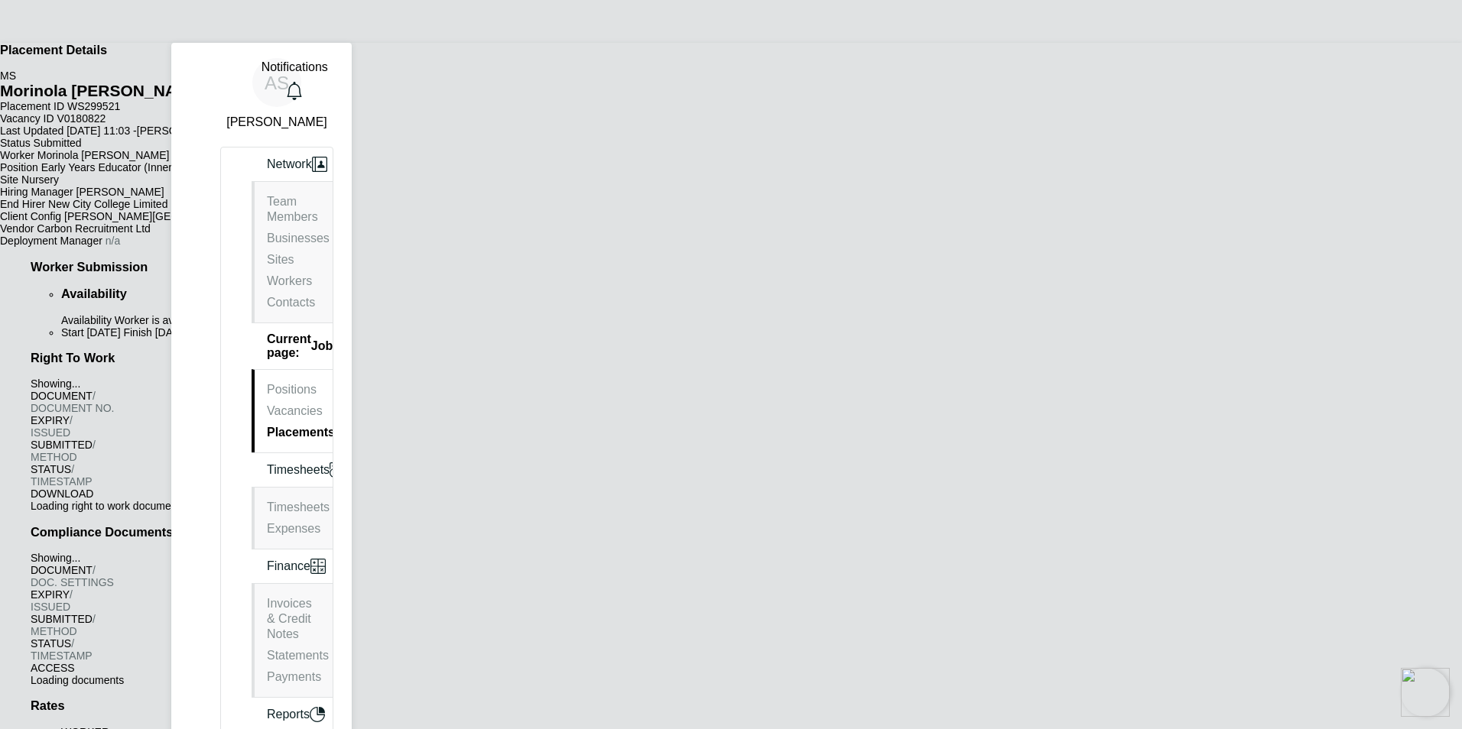
scroll to position [15, 122]
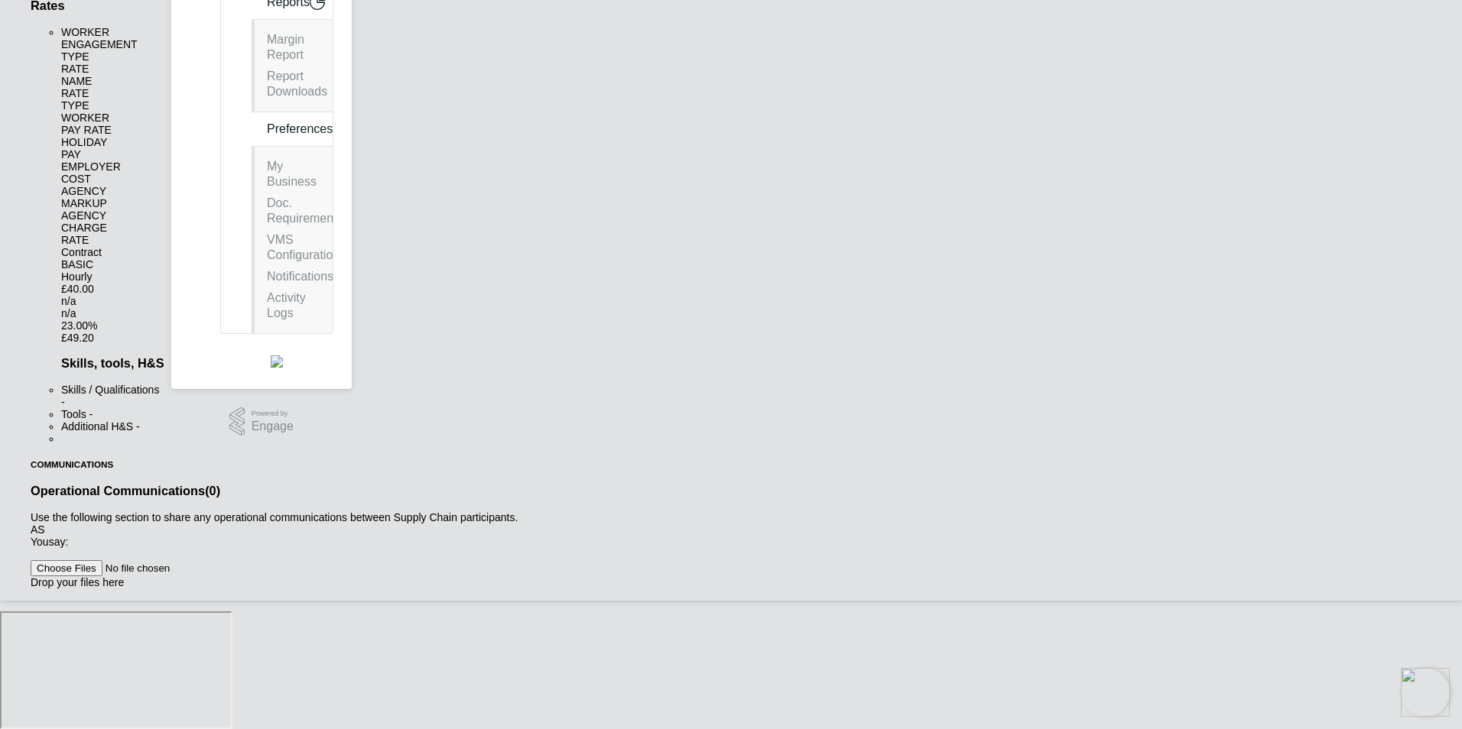
click at [224, 576] on input "file" at bounding box center [127, 568] width 193 height 16
type input "C:\fakepath\MORINOLA [PERSON_NAME] .docx"
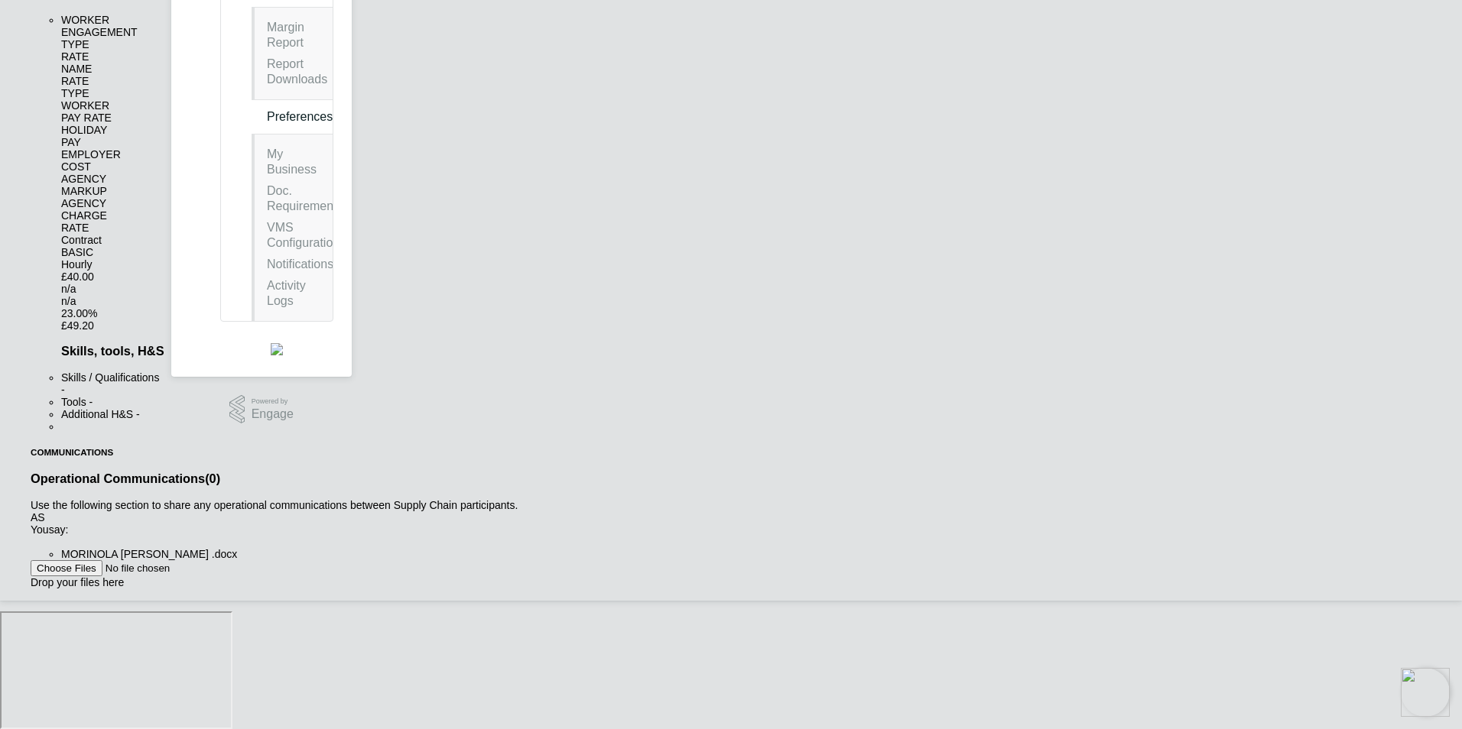
click at [31, 599] on button "Post" at bounding box center [31, 599] width 0 height 0
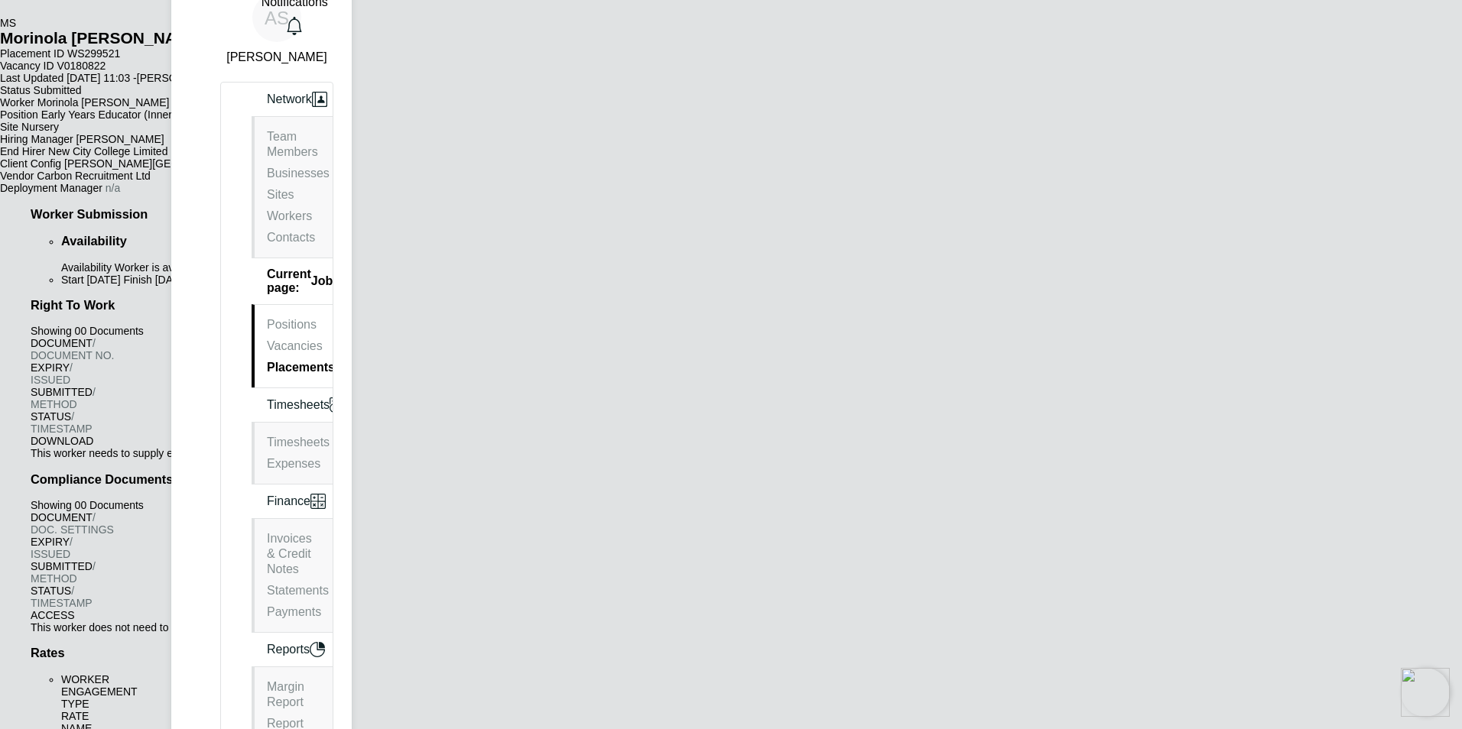
scroll to position [0, 0]
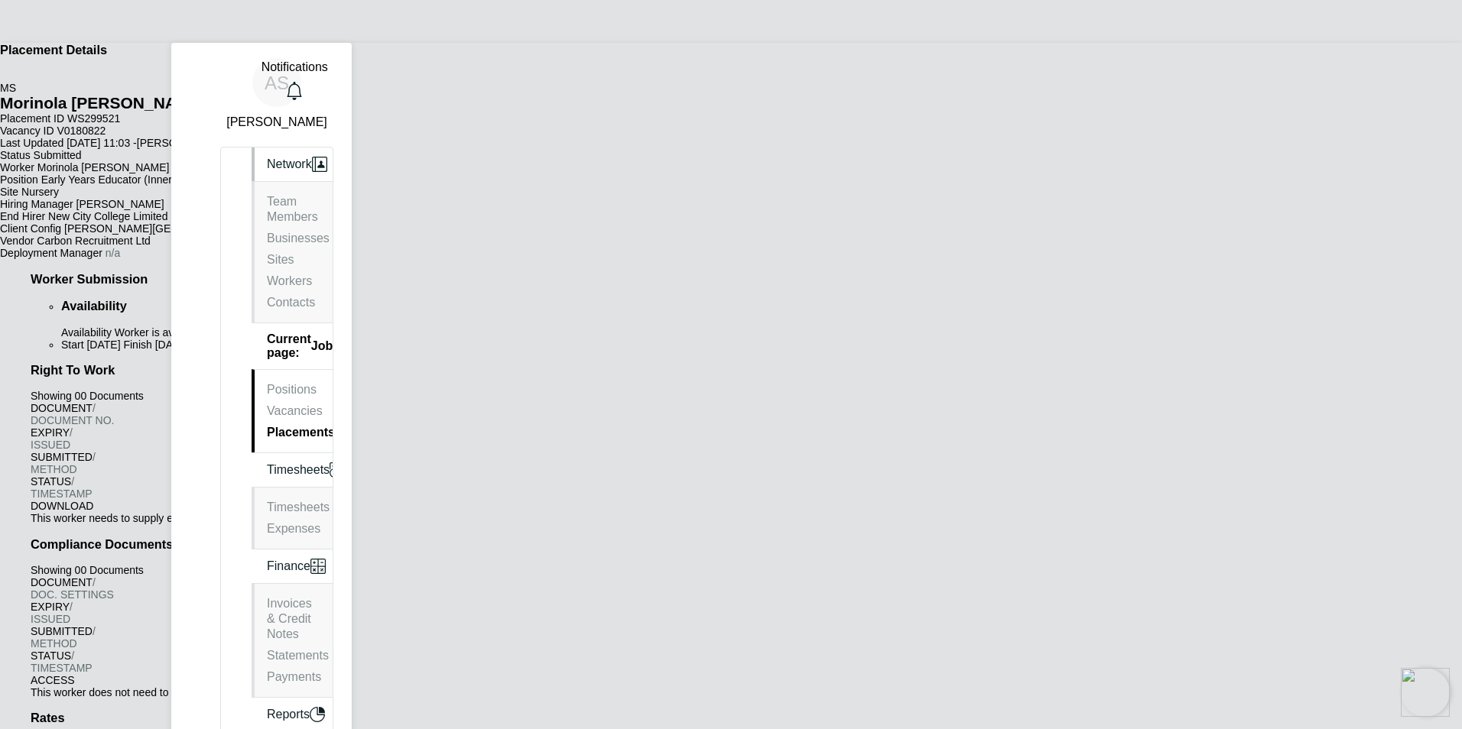
click at [252, 178] on button "Network" at bounding box center [296, 165] width 88 height 34
click at [267, 253] on link "Sites" at bounding box center [281, 259] width 28 height 13
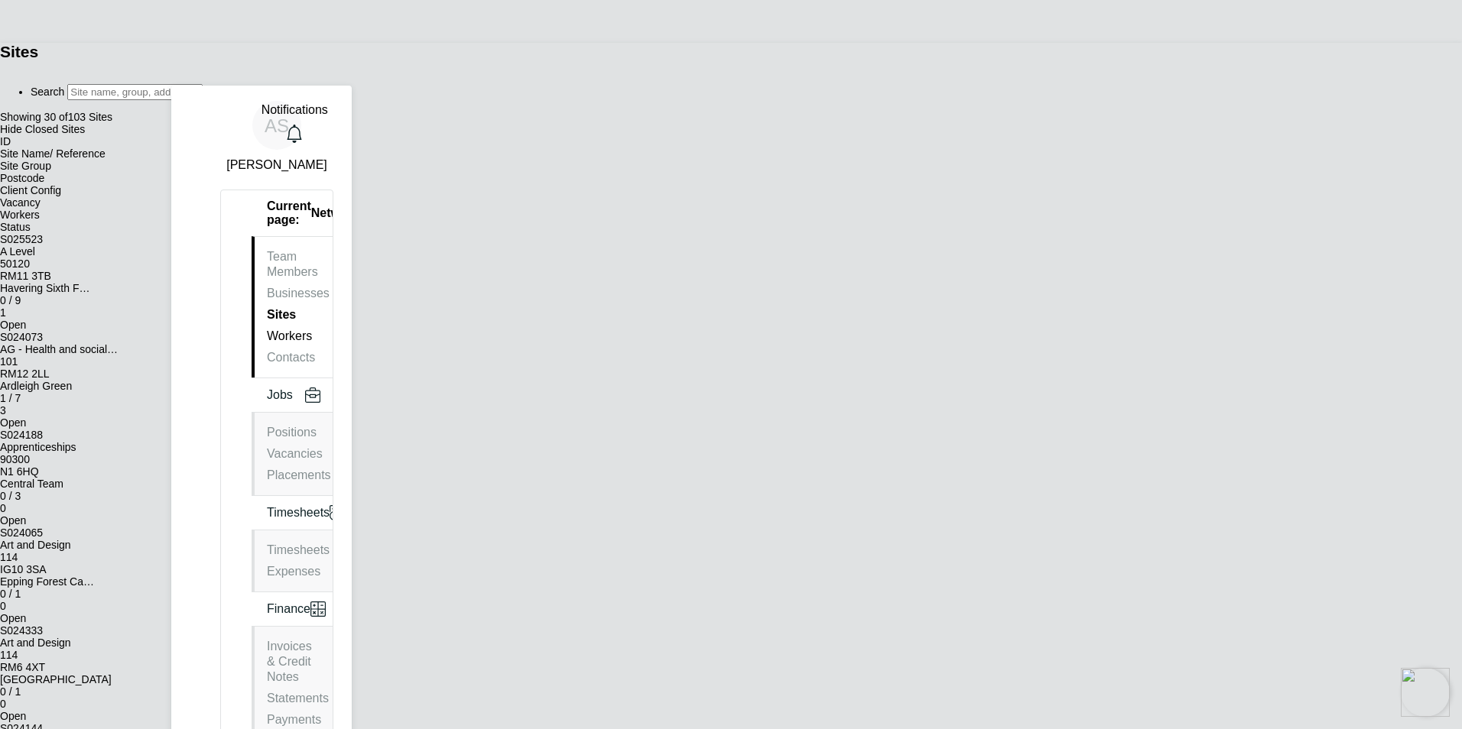
scroll to position [29, 74]
click at [252, 378] on button "Jobs" at bounding box center [292, 395] width 81 height 34
click at [267, 447] on link "Vacancies" at bounding box center [295, 453] width 56 height 13
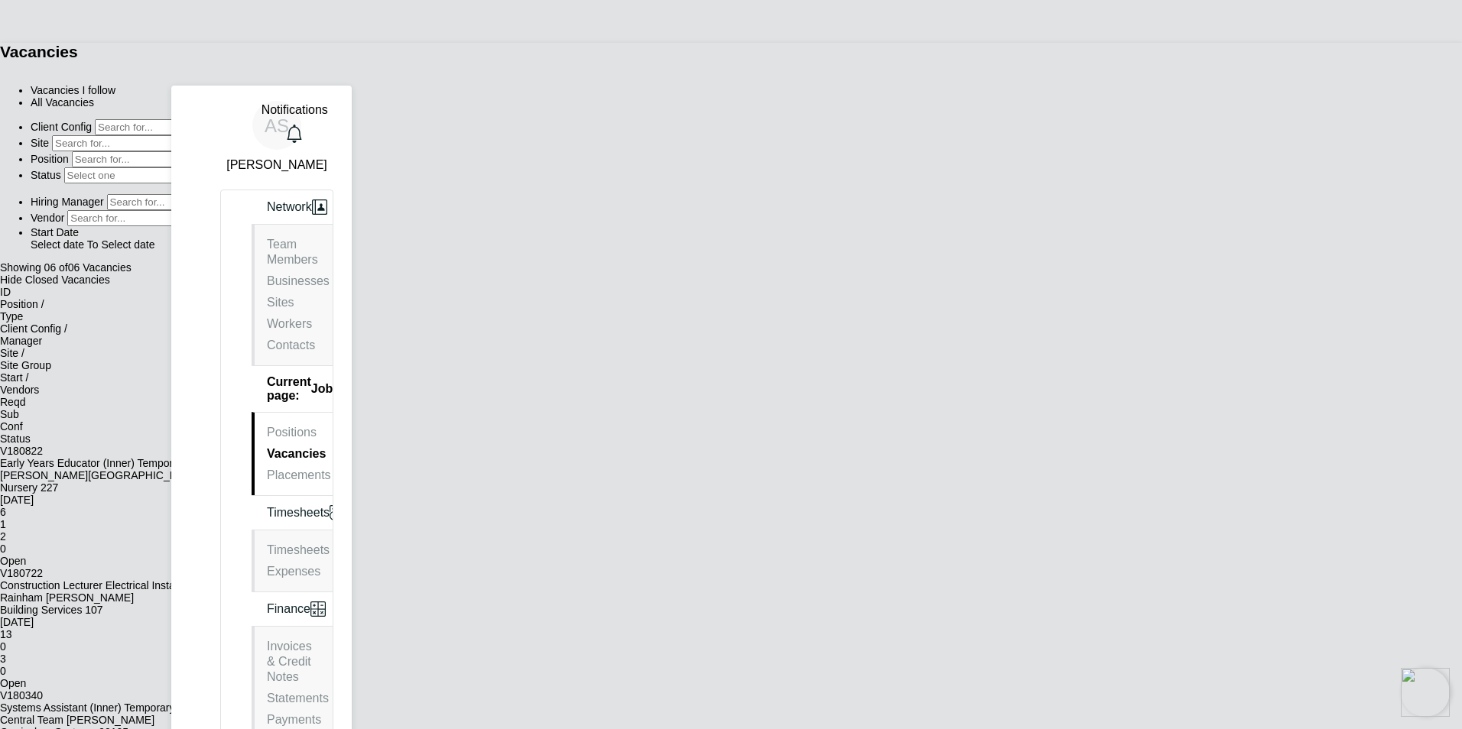
click at [200, 469] on span "[PERSON_NAME][GEOGRAPHIC_DATA]" at bounding box center [100, 475] width 200 height 12
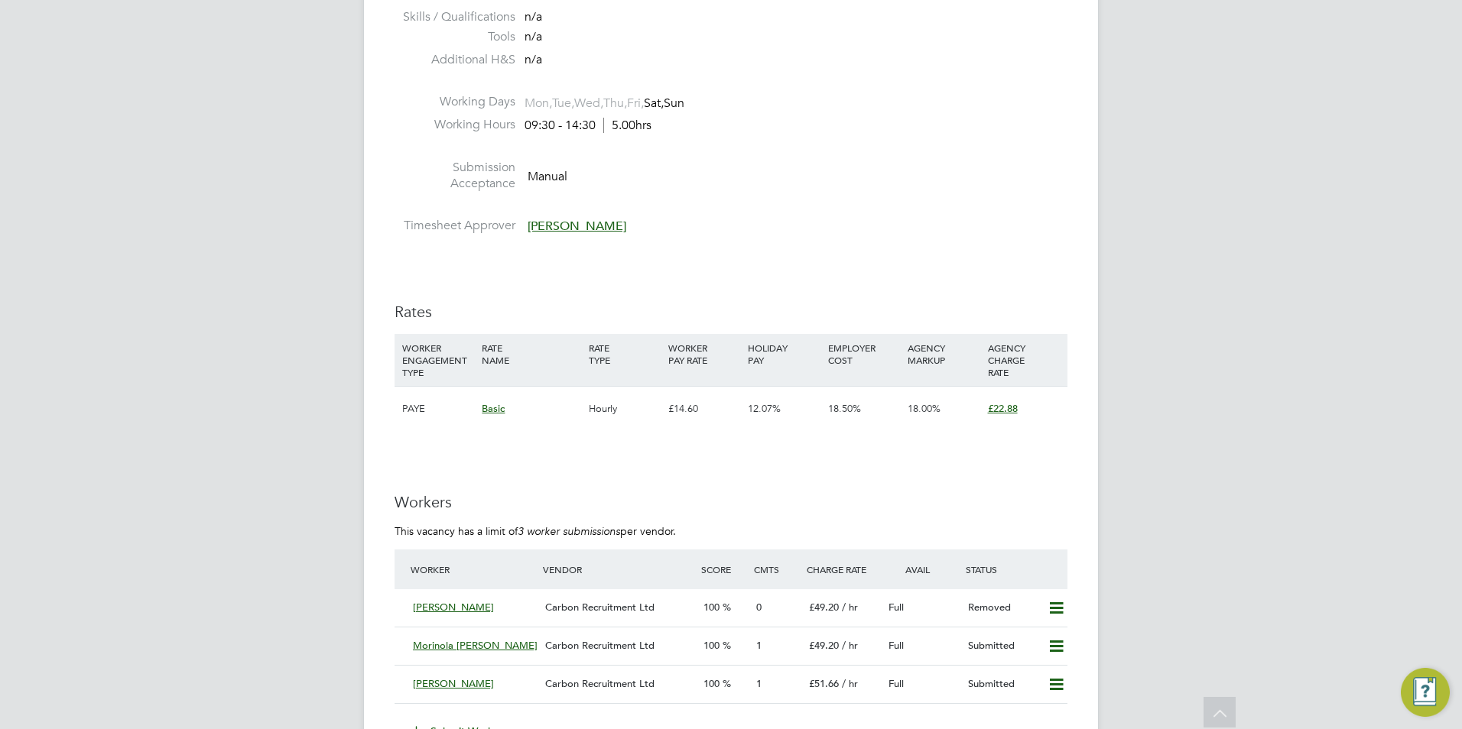
scroll to position [2599, 0]
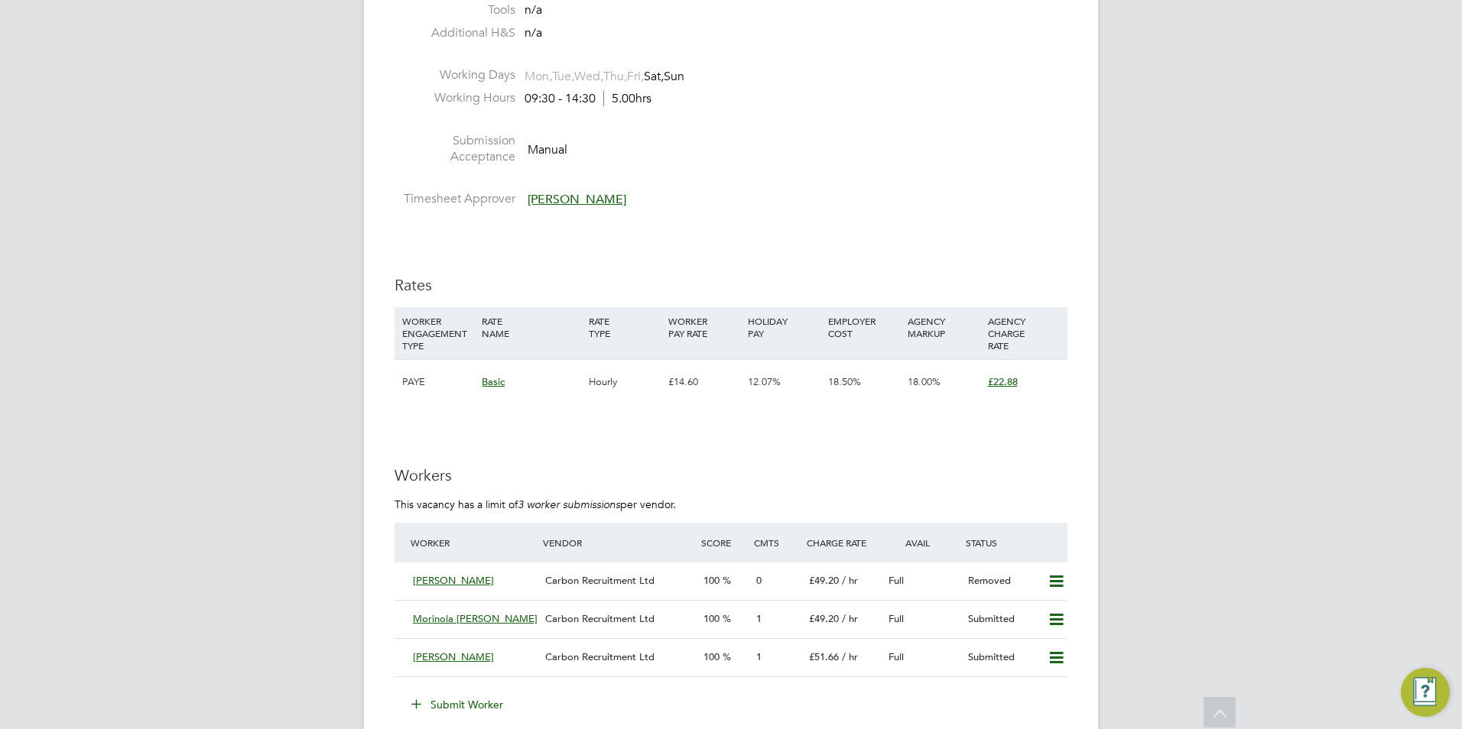
click at [469, 700] on button "Submit Worker" at bounding box center [458, 705] width 115 height 24
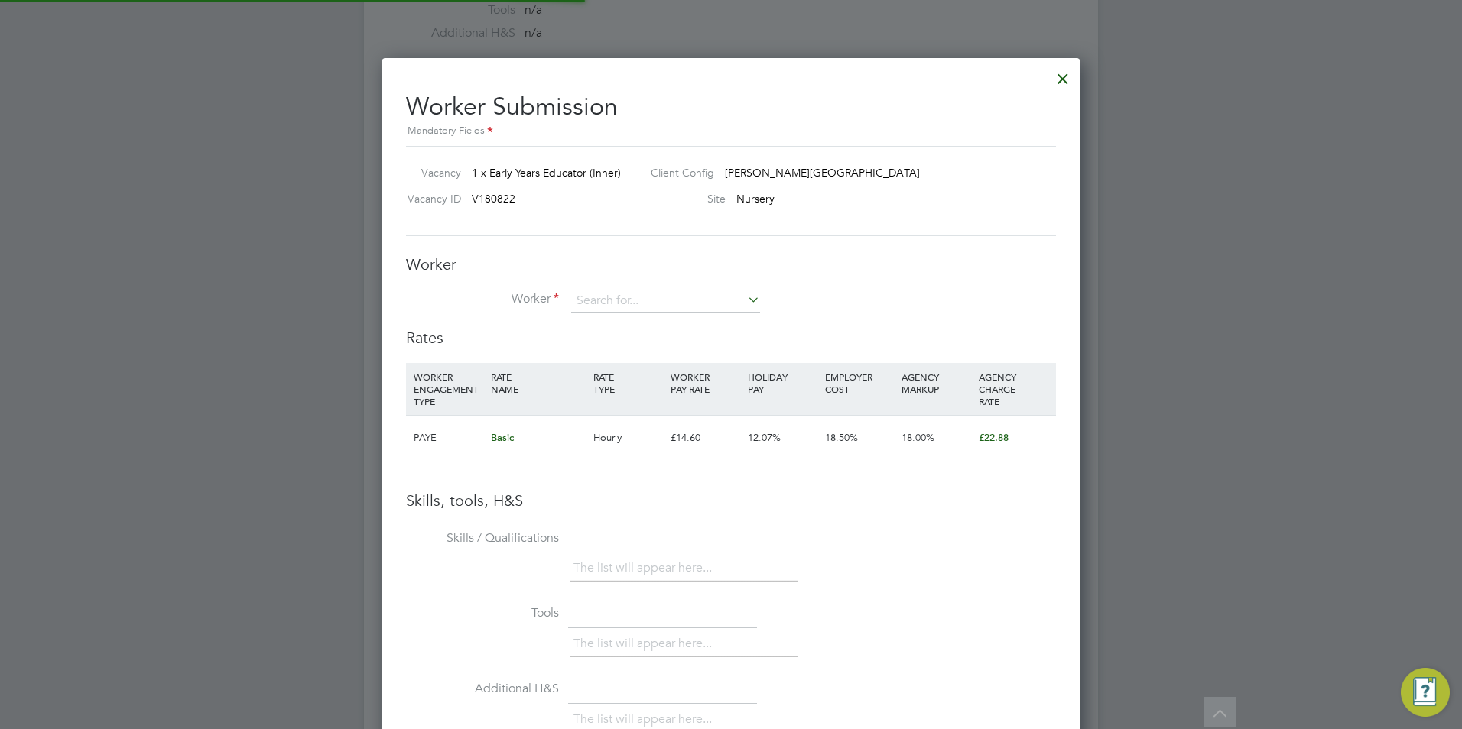
scroll to position [23, 398]
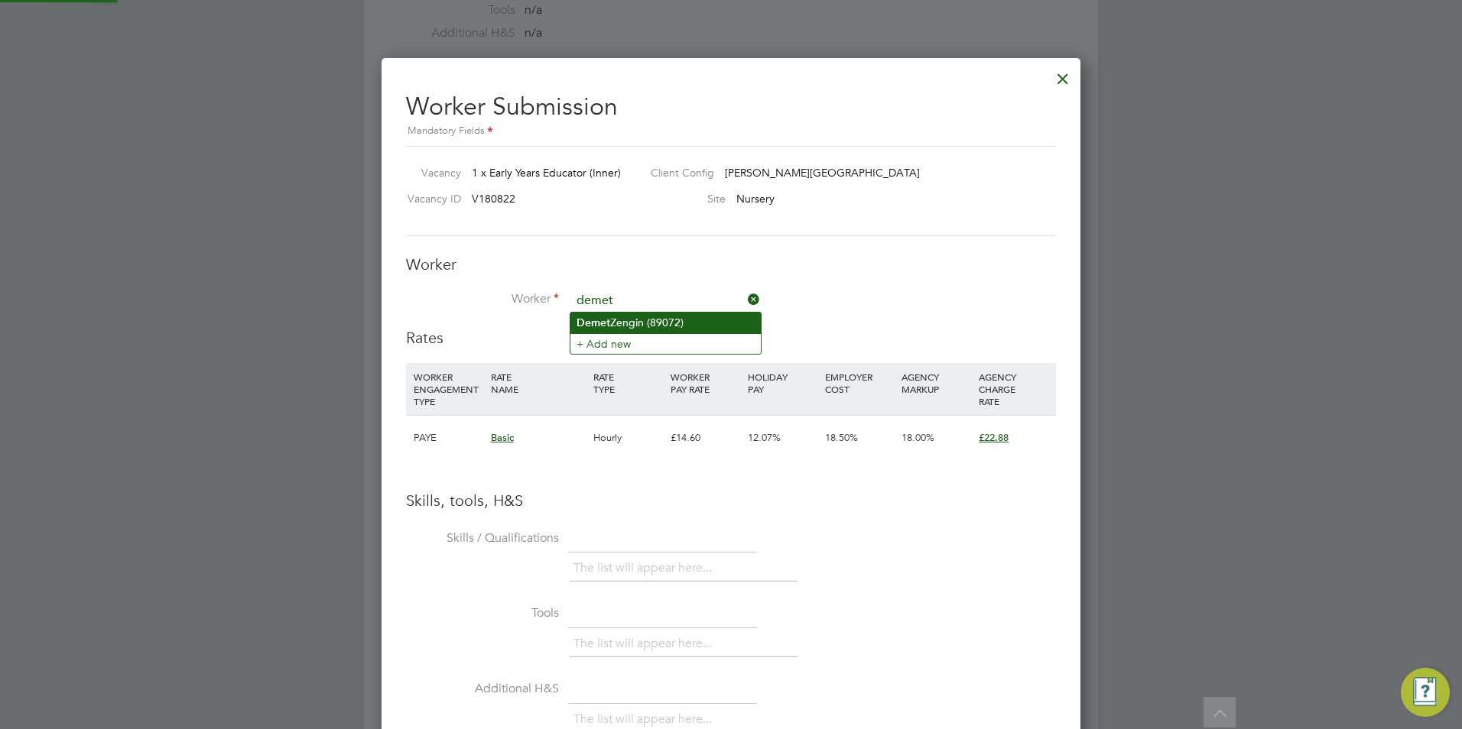
click at [666, 316] on li "Demet Zengin (89072)" at bounding box center [665, 323] width 190 height 21
type input "Demet Zengin (89072)"
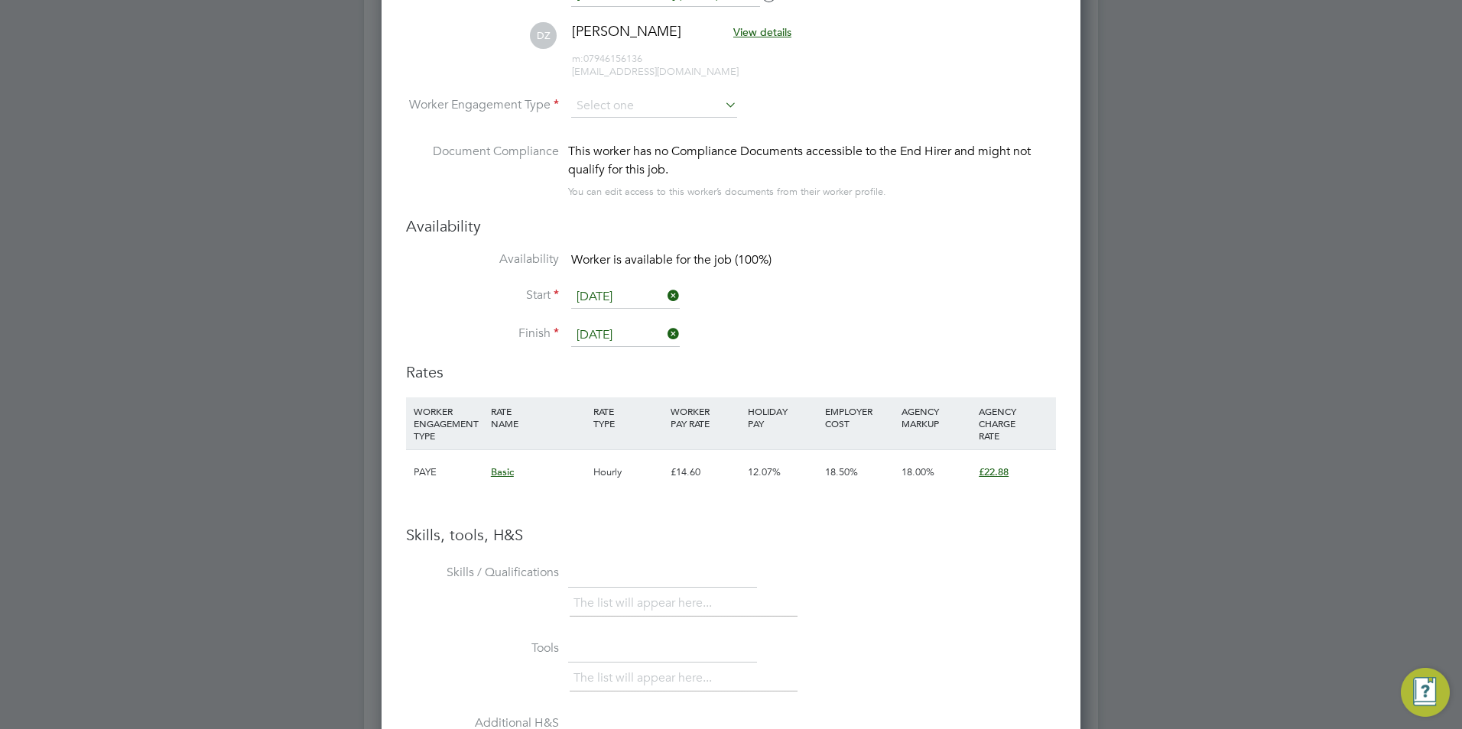
click at [628, 122] on li "Worker Engagement Type" at bounding box center [731, 118] width 650 height 47
click at [628, 109] on input at bounding box center [654, 106] width 166 height 23
drag, startPoint x: 643, startPoint y: 130, endPoint x: 631, endPoint y: 132, distance: 12.4
click at [643, 130] on li "Contract" at bounding box center [653, 128] width 167 height 20
type input "Contract"
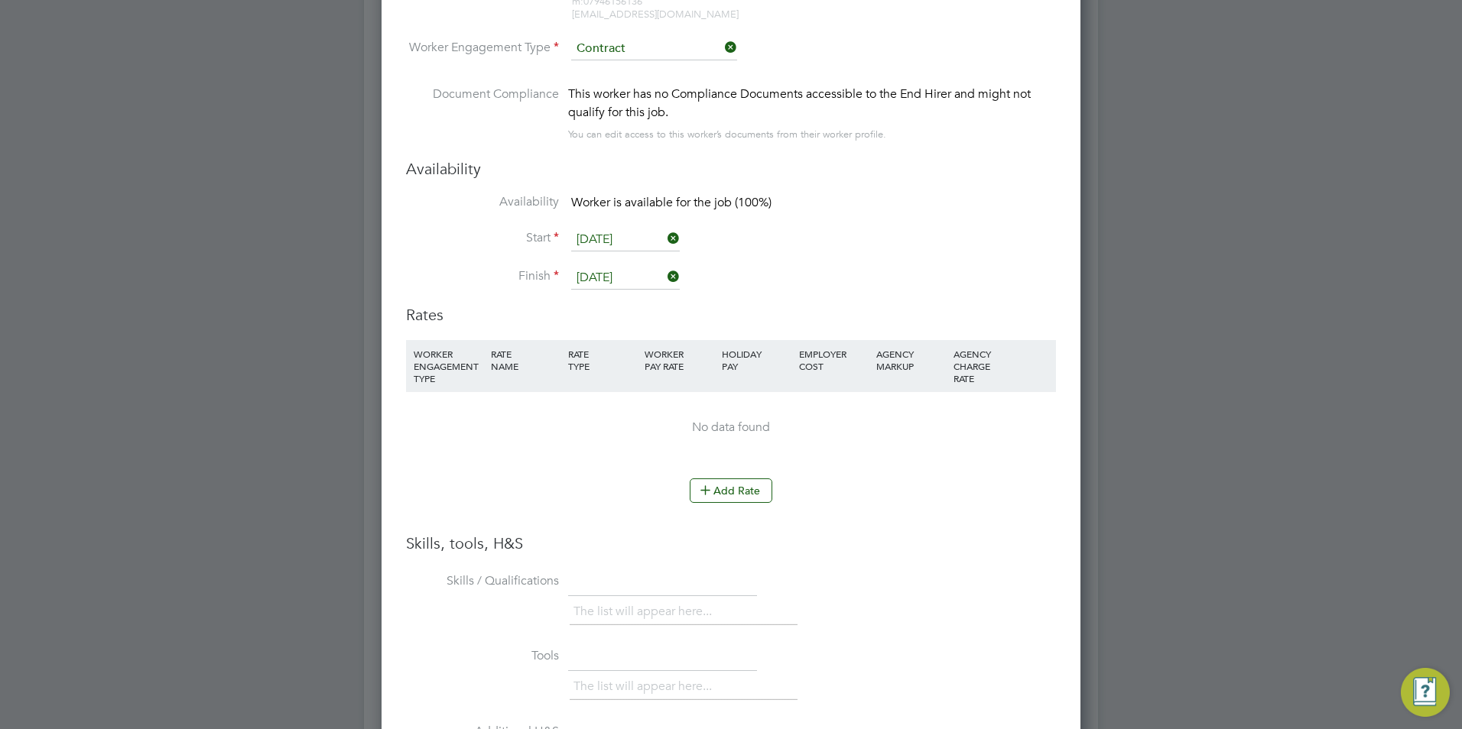
scroll to position [2981, 0]
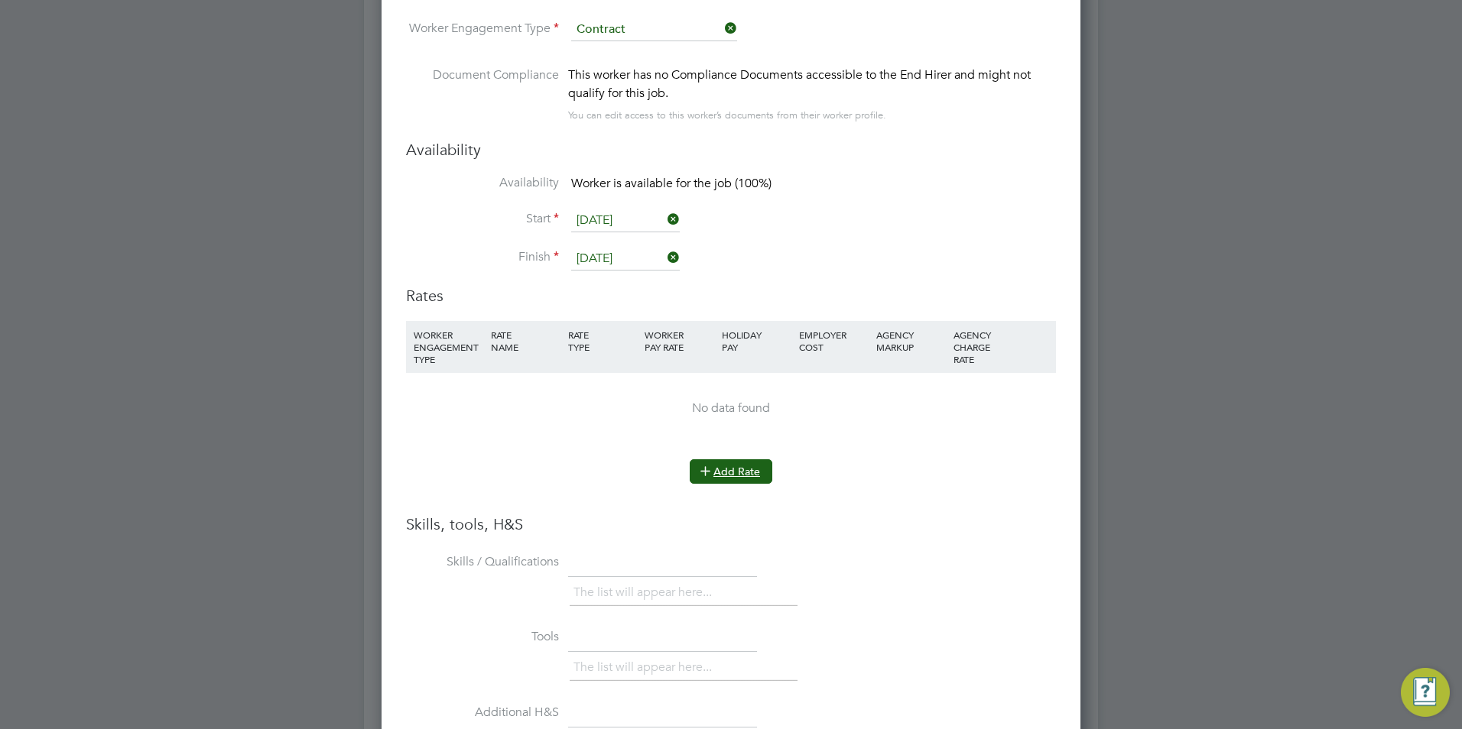
click at [741, 472] on button "Add Rate" at bounding box center [731, 471] width 83 height 24
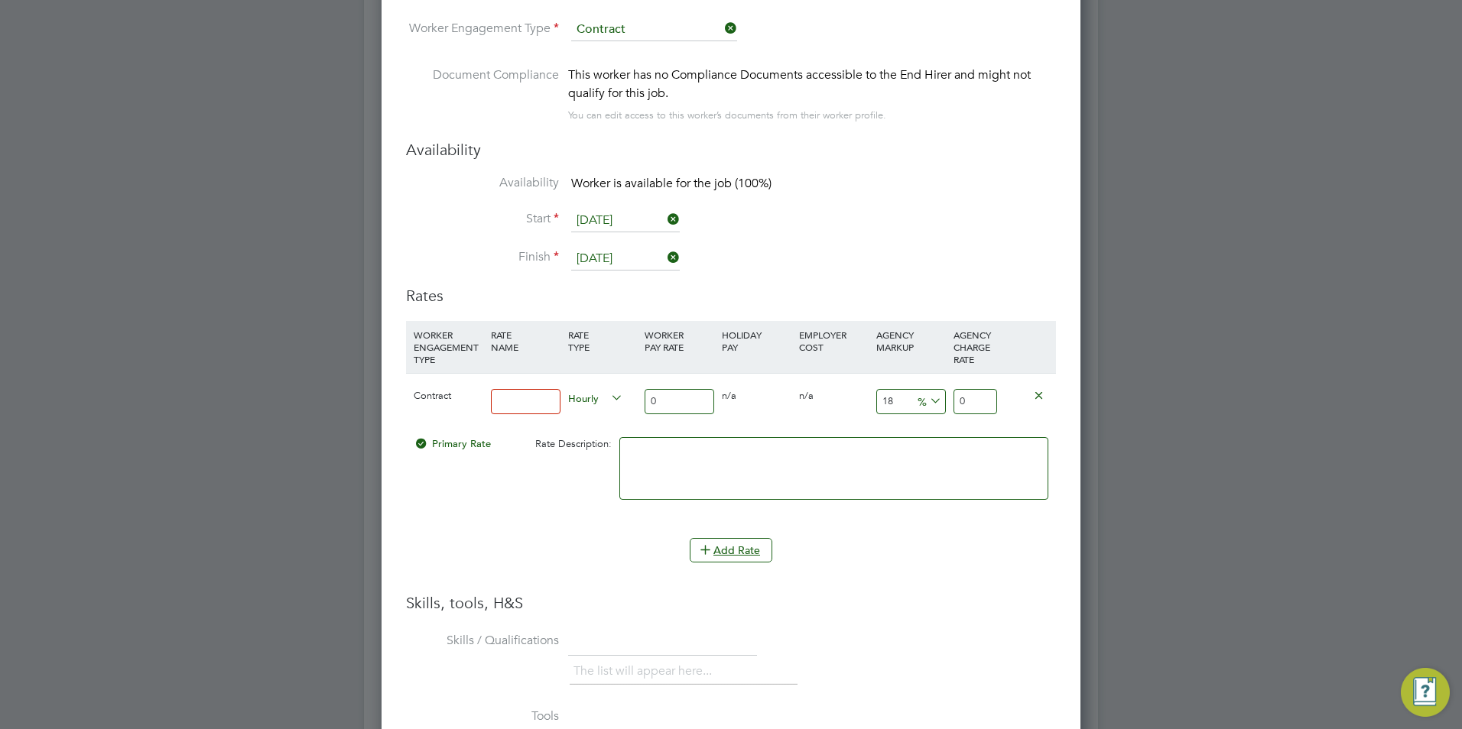
click at [529, 409] on input at bounding box center [526, 401] width 70 height 25
type input "BASIC"
click at [646, 417] on div "0" at bounding box center [679, 402] width 77 height 56
click at [668, 404] on input "0" at bounding box center [679, 401] width 70 height 25
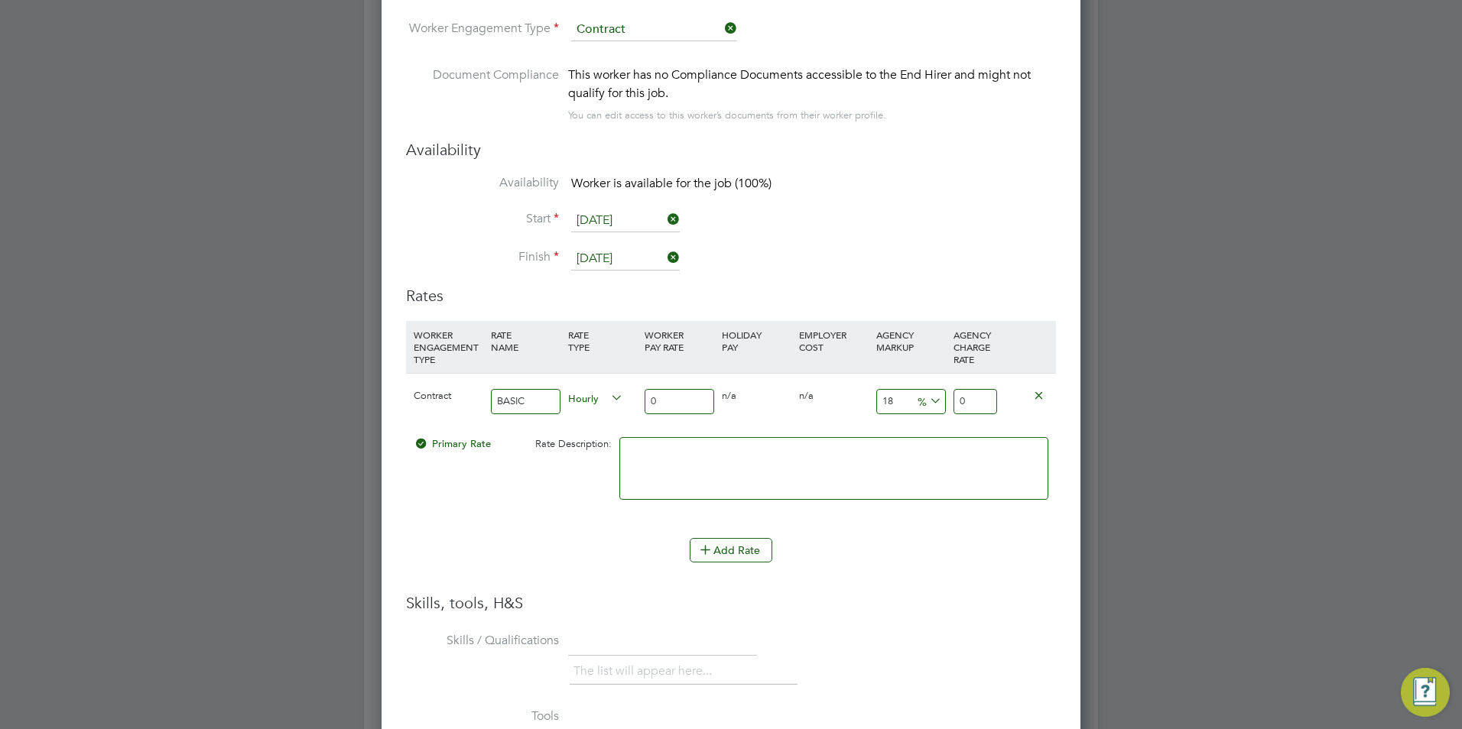
click at [668, 404] on input "0" at bounding box center [679, 401] width 70 height 25
type input "4"
type input "4.72"
type input "40"
type input "47.2"
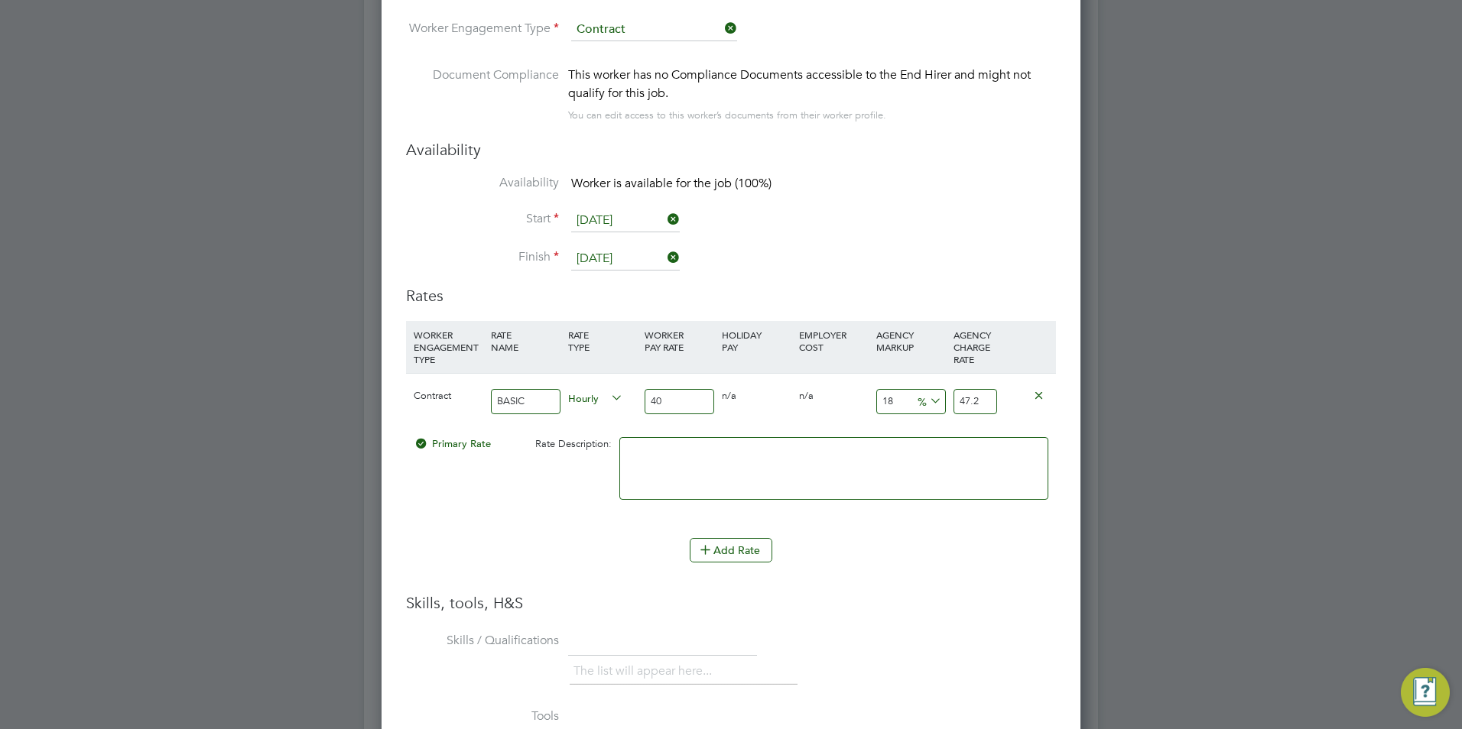
type input "40"
click at [916, 403] on span "%" at bounding box center [927, 400] width 31 height 17
drag, startPoint x: 916, startPoint y: 403, endPoint x: 888, endPoint y: 401, distance: 28.3
click at [888, 401] on input "18" at bounding box center [911, 401] width 70 height 25
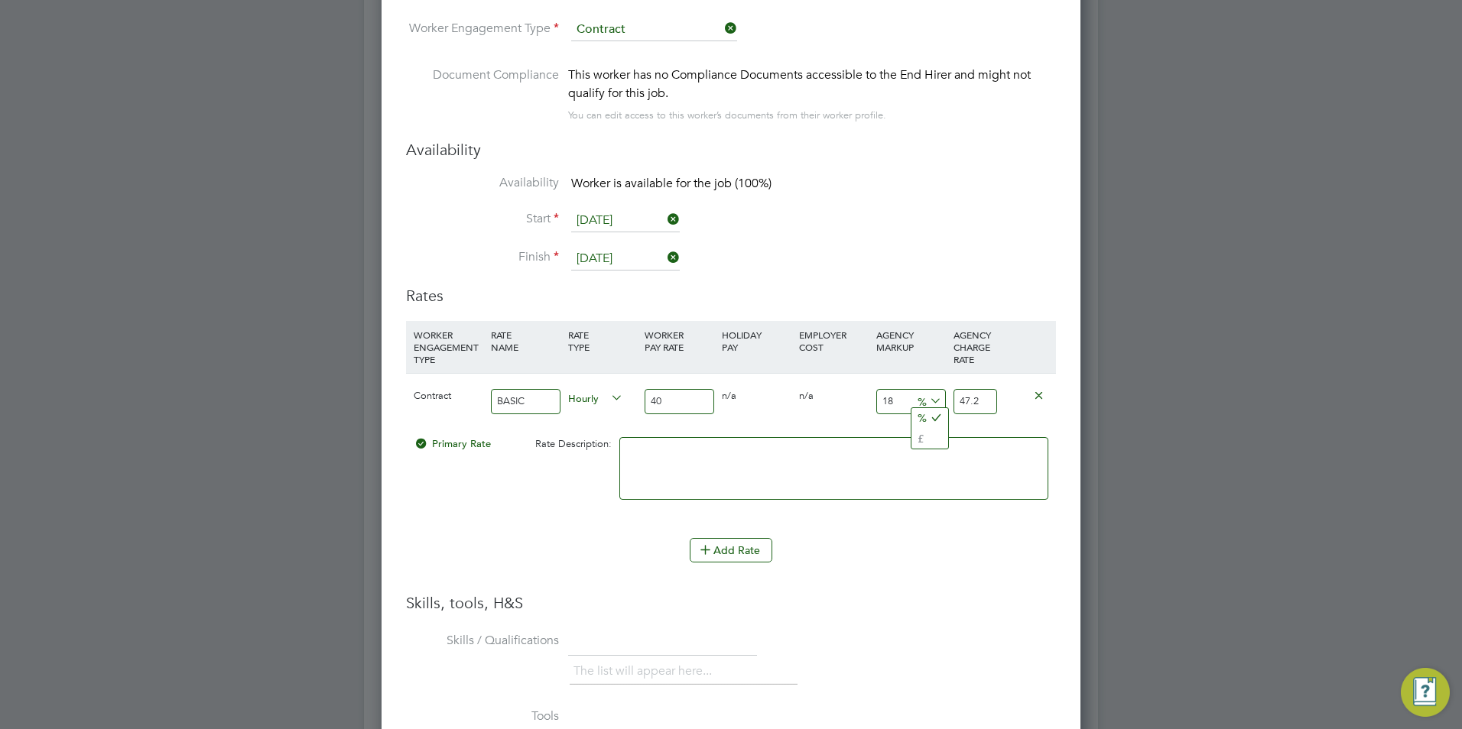
click at [888, 401] on input "18" at bounding box center [911, 401] width 70 height 25
type input "2"
type input "40.8"
type input "23"
type input "49.2"
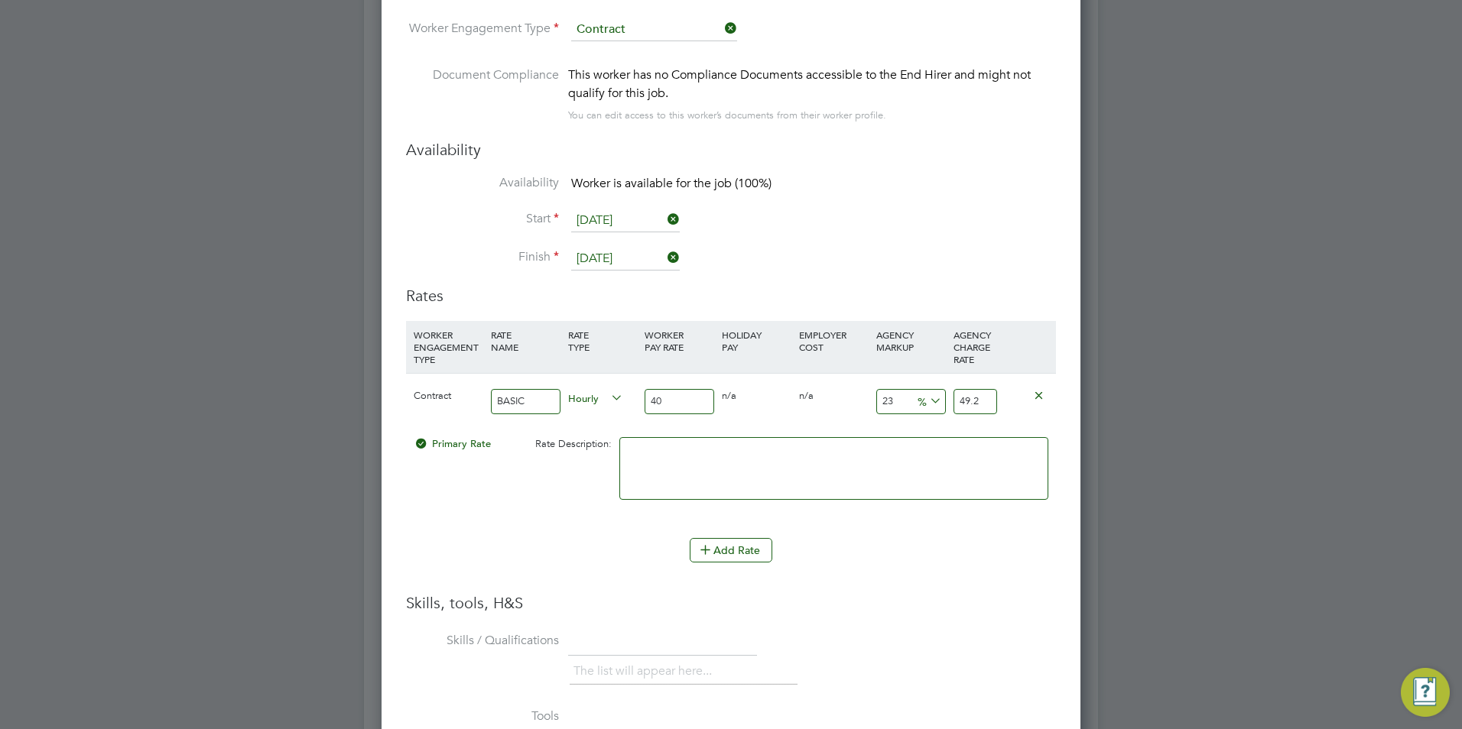
type input "23"
click at [846, 470] on textarea at bounding box center [833, 468] width 429 height 63
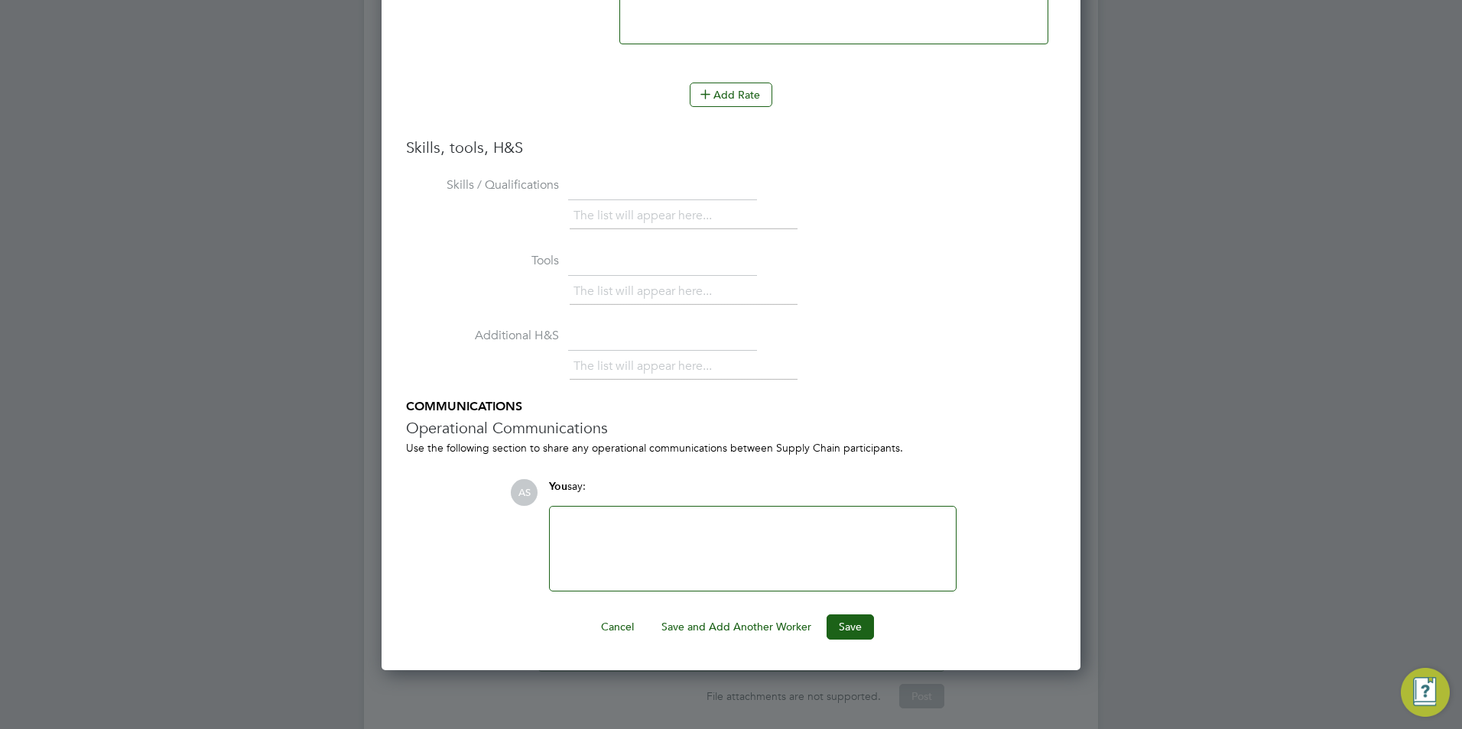
scroll to position [3492, 0]
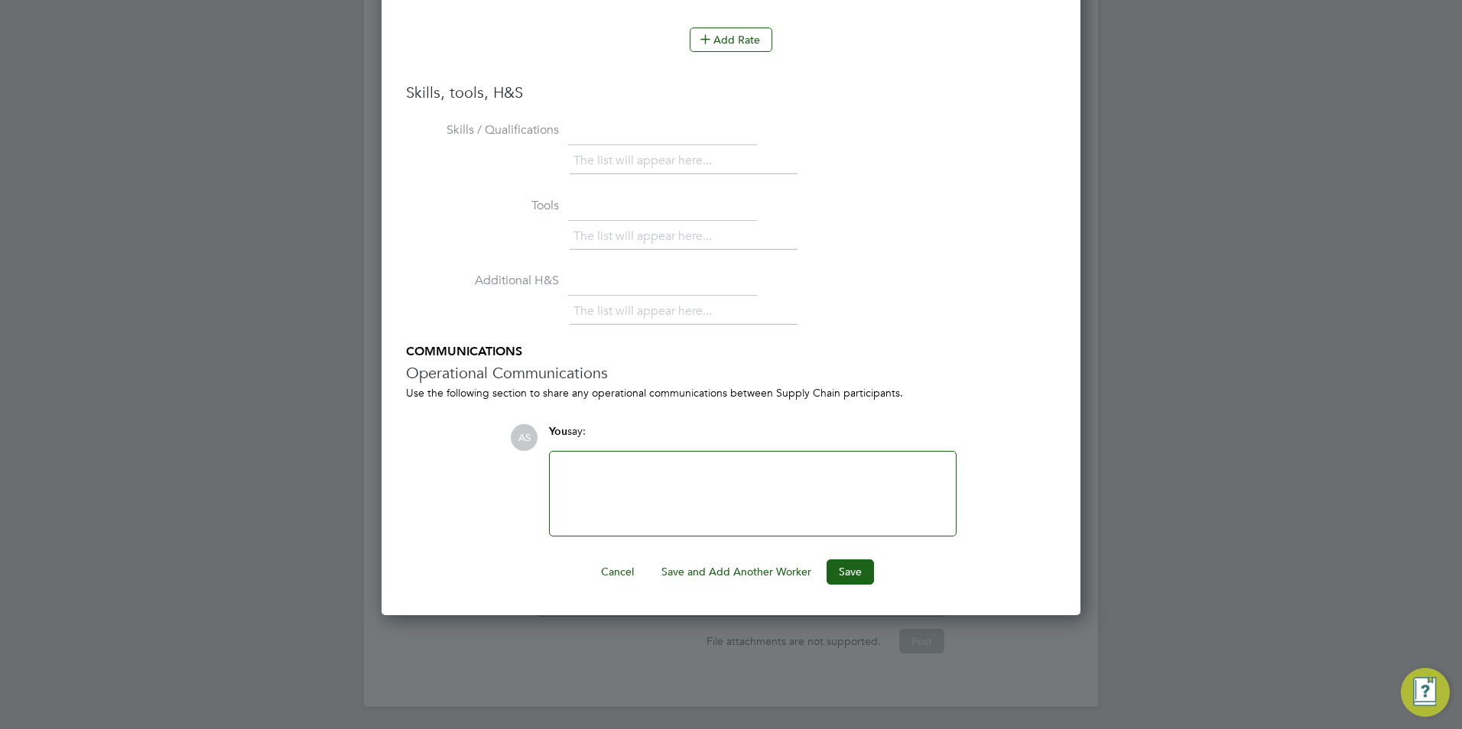
click at [846, 564] on button "Save" at bounding box center [849, 572] width 47 height 24
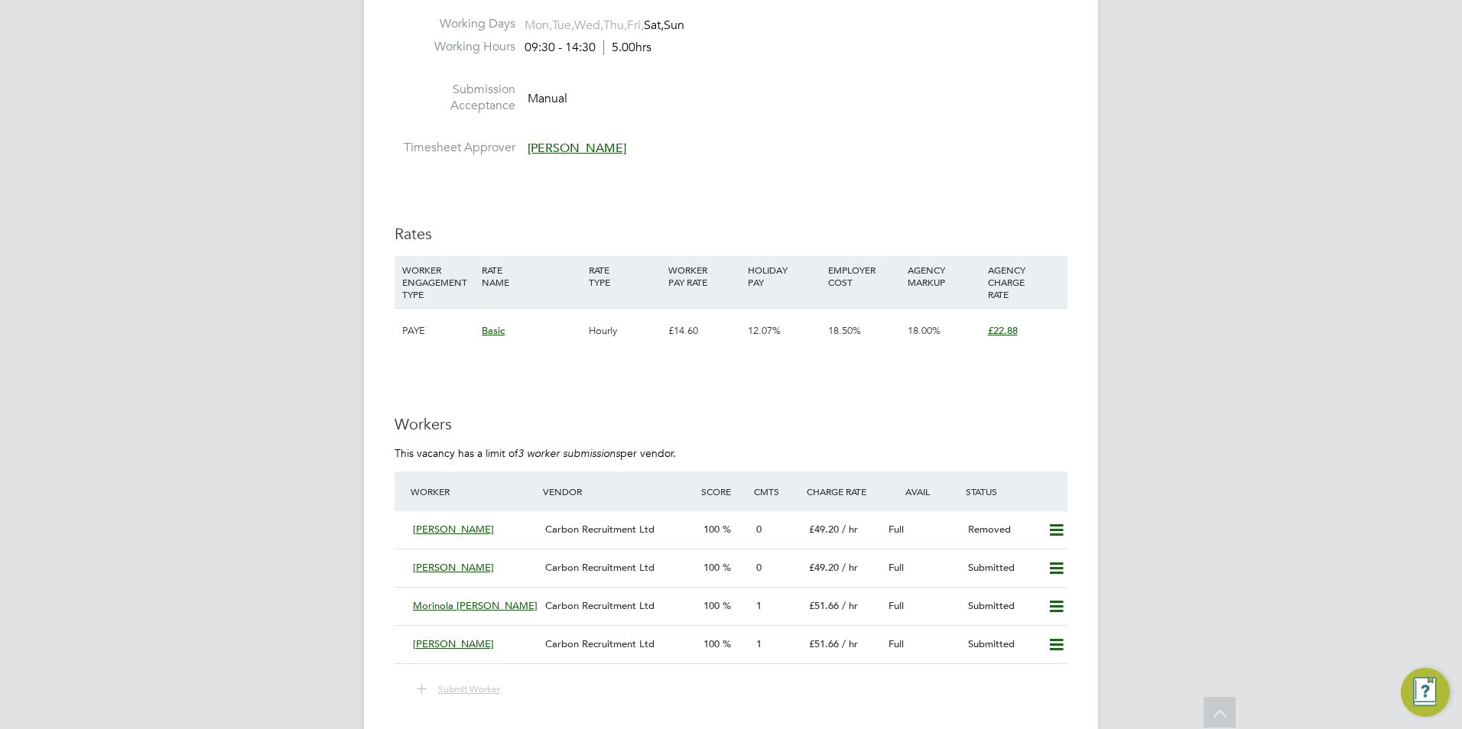
scroll to position [2676, 0]
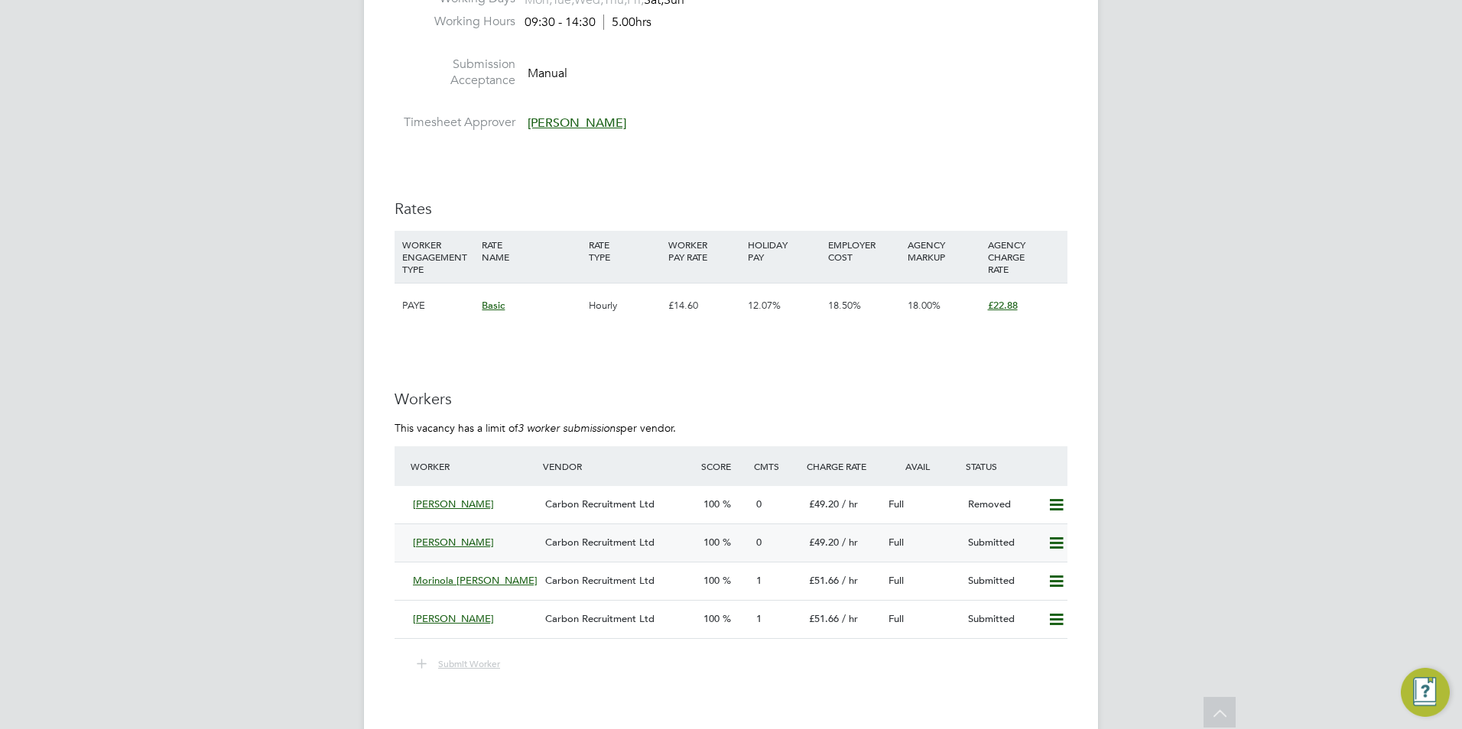
click at [448, 540] on span "Demet Zengin" at bounding box center [453, 542] width 81 height 13
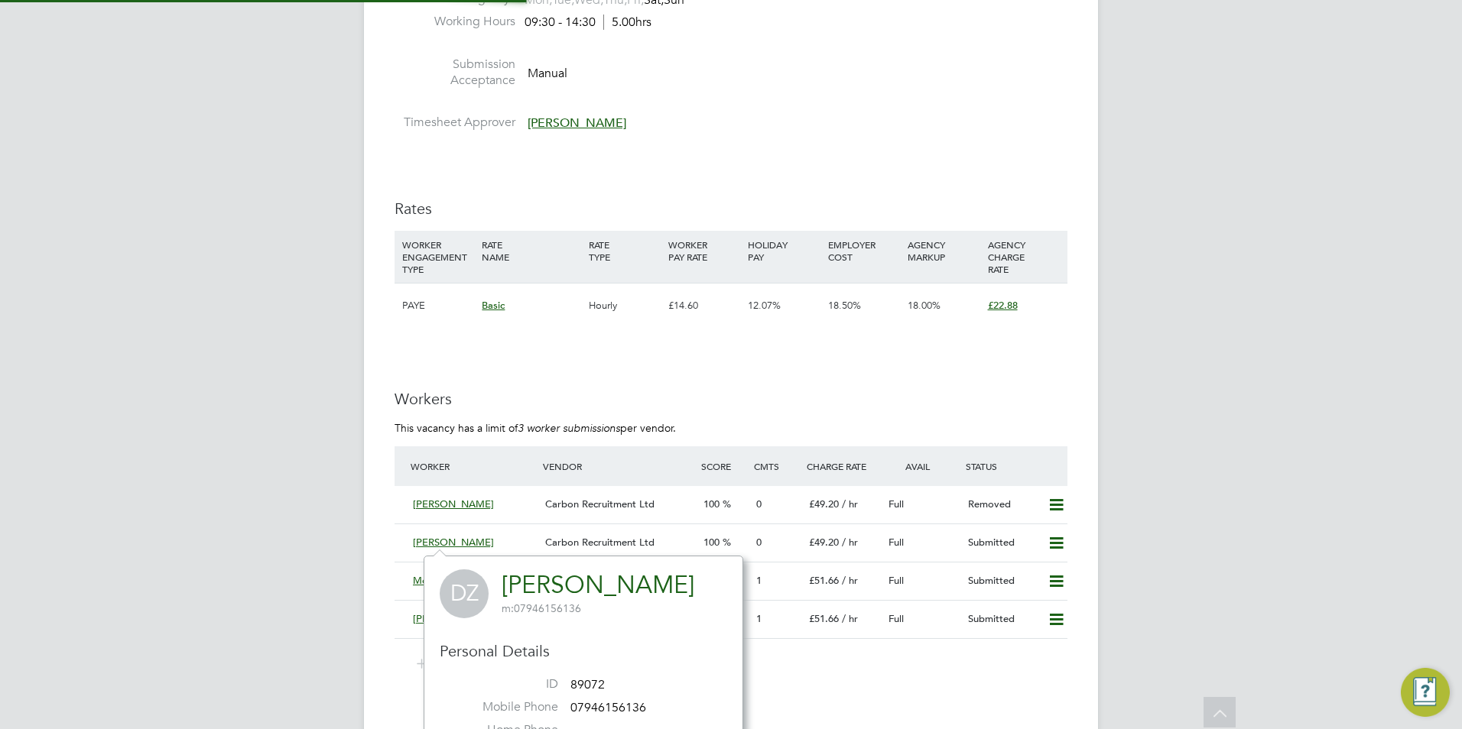
scroll to position [356, 320]
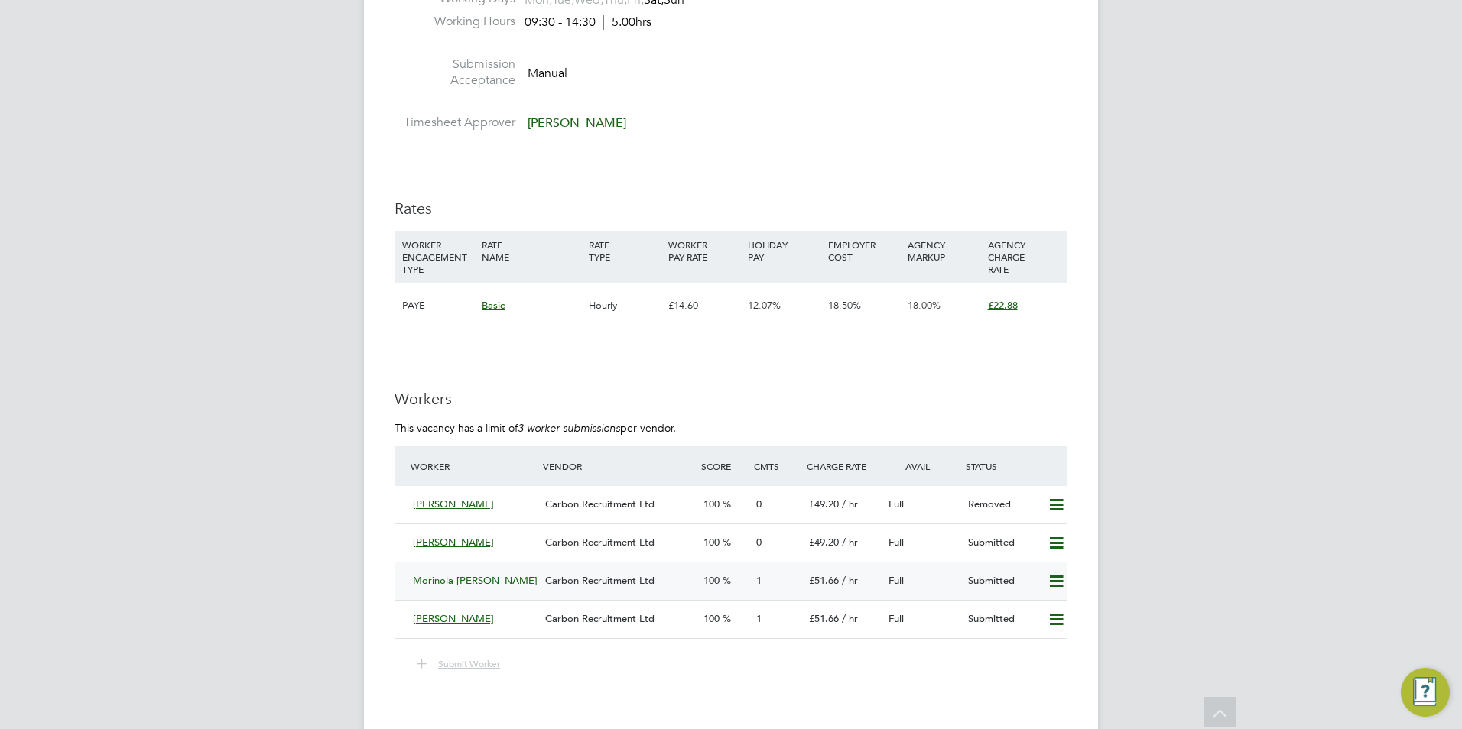
click at [471, 577] on span "Morinola [PERSON_NAME]" at bounding box center [475, 580] width 125 height 13
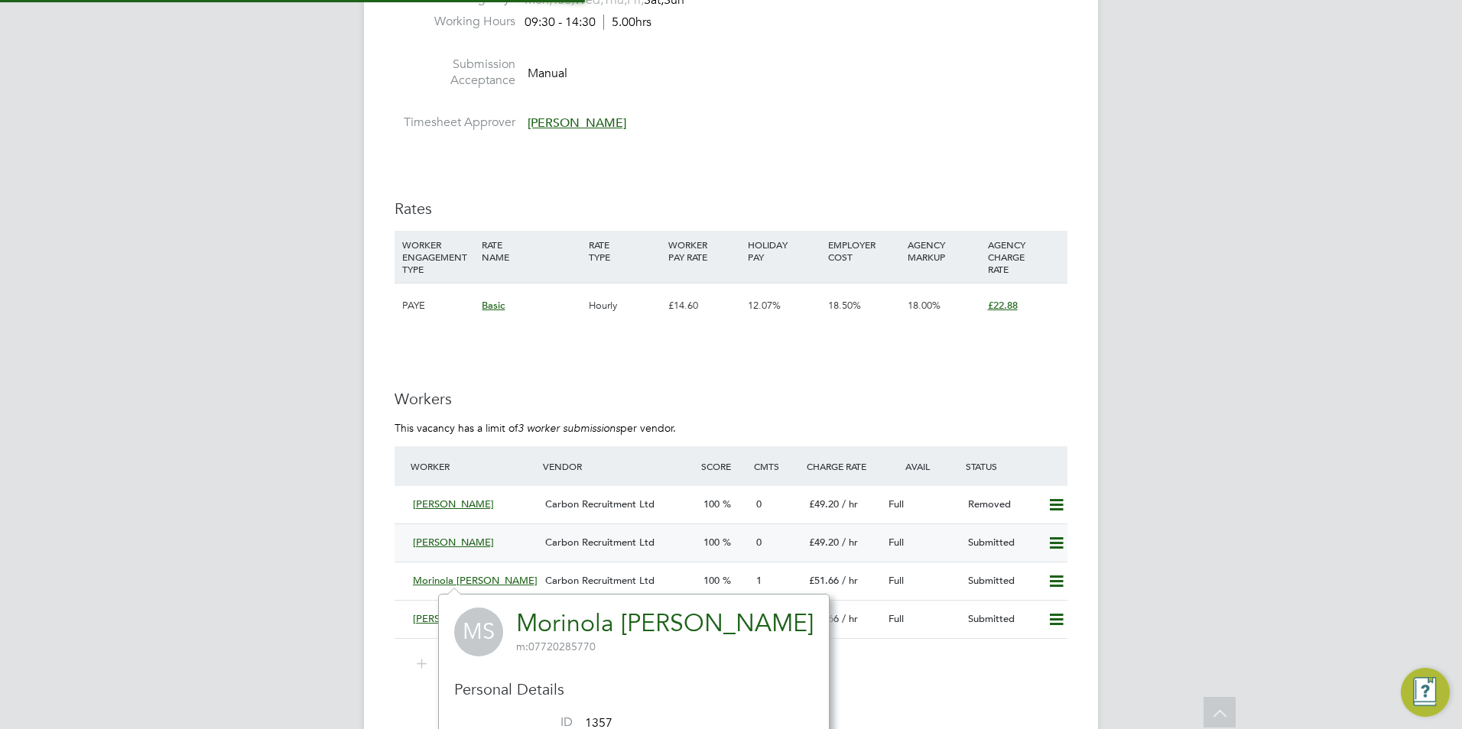
scroll to position [356, 320]
click at [557, 577] on span "Carbon Recruitment Ltd" at bounding box center [599, 580] width 109 height 13
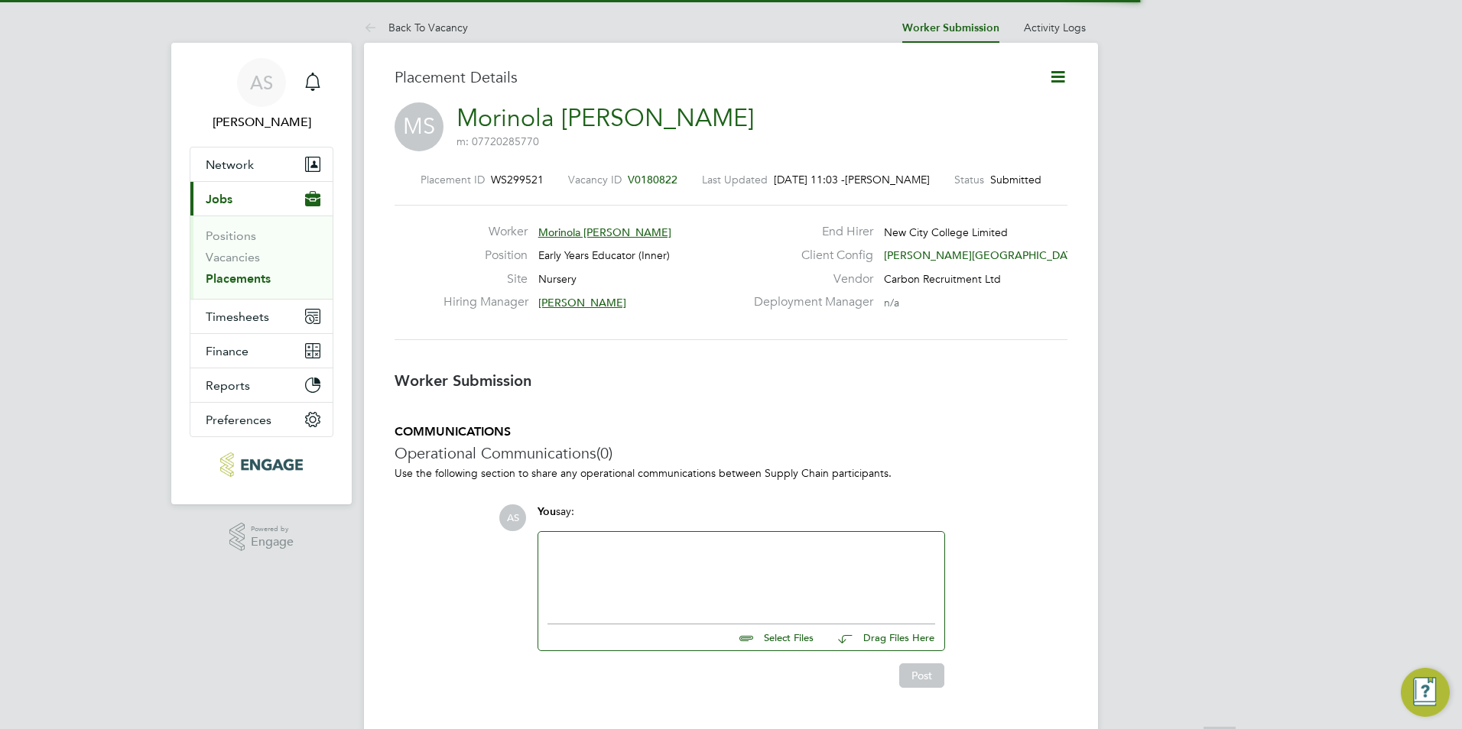
scroll to position [8, 8]
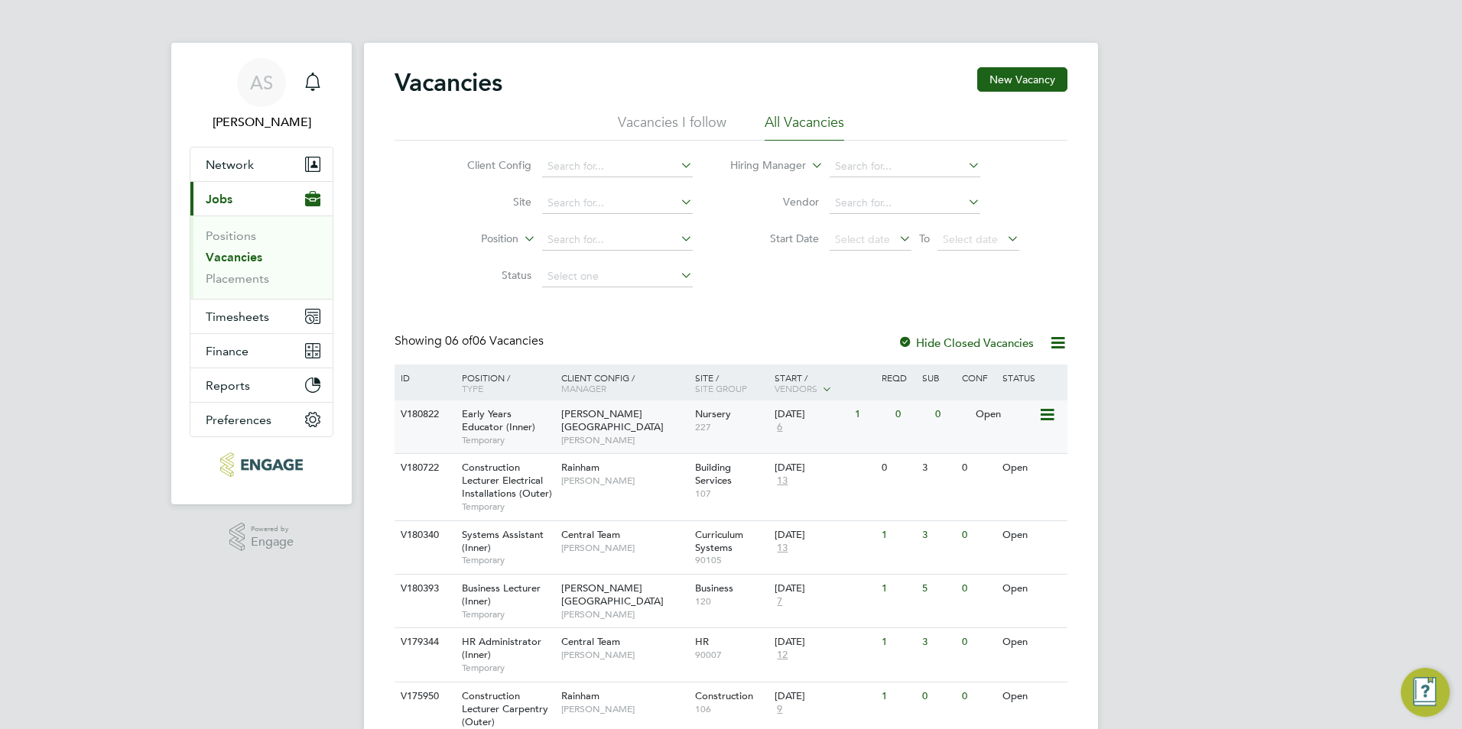
click at [639, 434] on span "[PERSON_NAME]" at bounding box center [624, 440] width 126 height 12
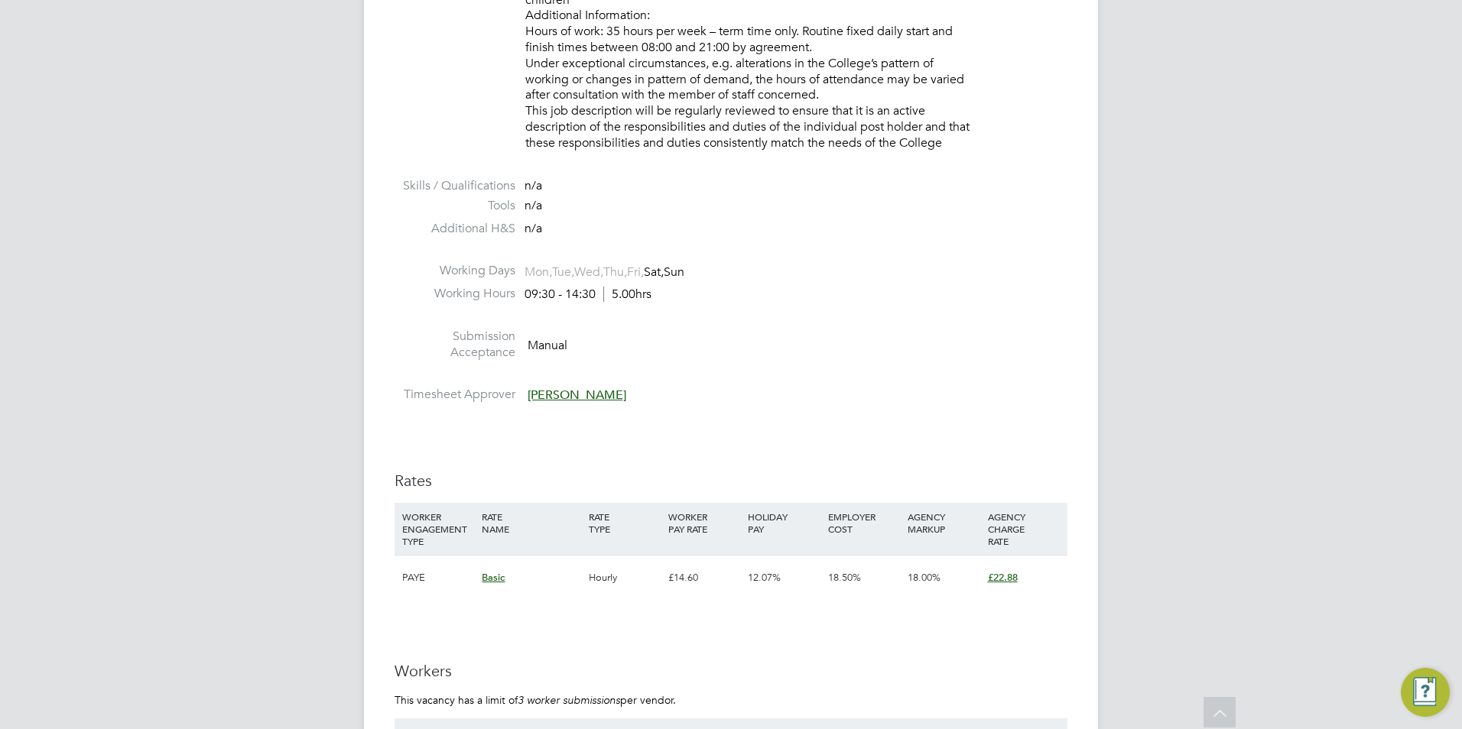
scroll to position [2446, 0]
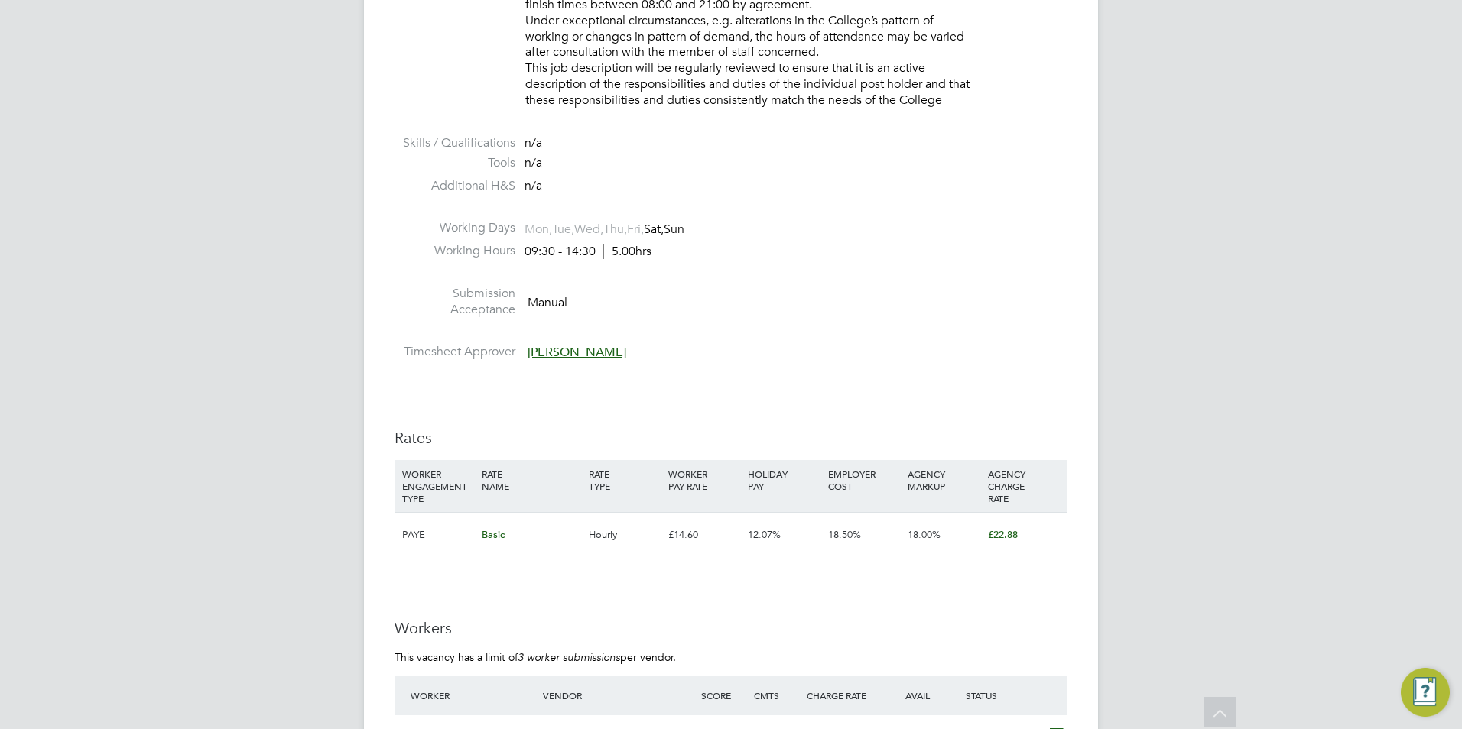
drag, startPoint x: 526, startPoint y: 252, endPoint x: 599, endPoint y: 252, distance: 73.4
click at [599, 252] on div "09:30 - 14:30 5.00hrs" at bounding box center [587, 252] width 127 height 16
drag, startPoint x: 599, startPoint y: 252, endPoint x: 583, endPoint y: 271, distance: 24.9
click at [583, 271] on li at bounding box center [730, 276] width 673 height 20
